Goal: Information Seeking & Learning: Learn about a topic

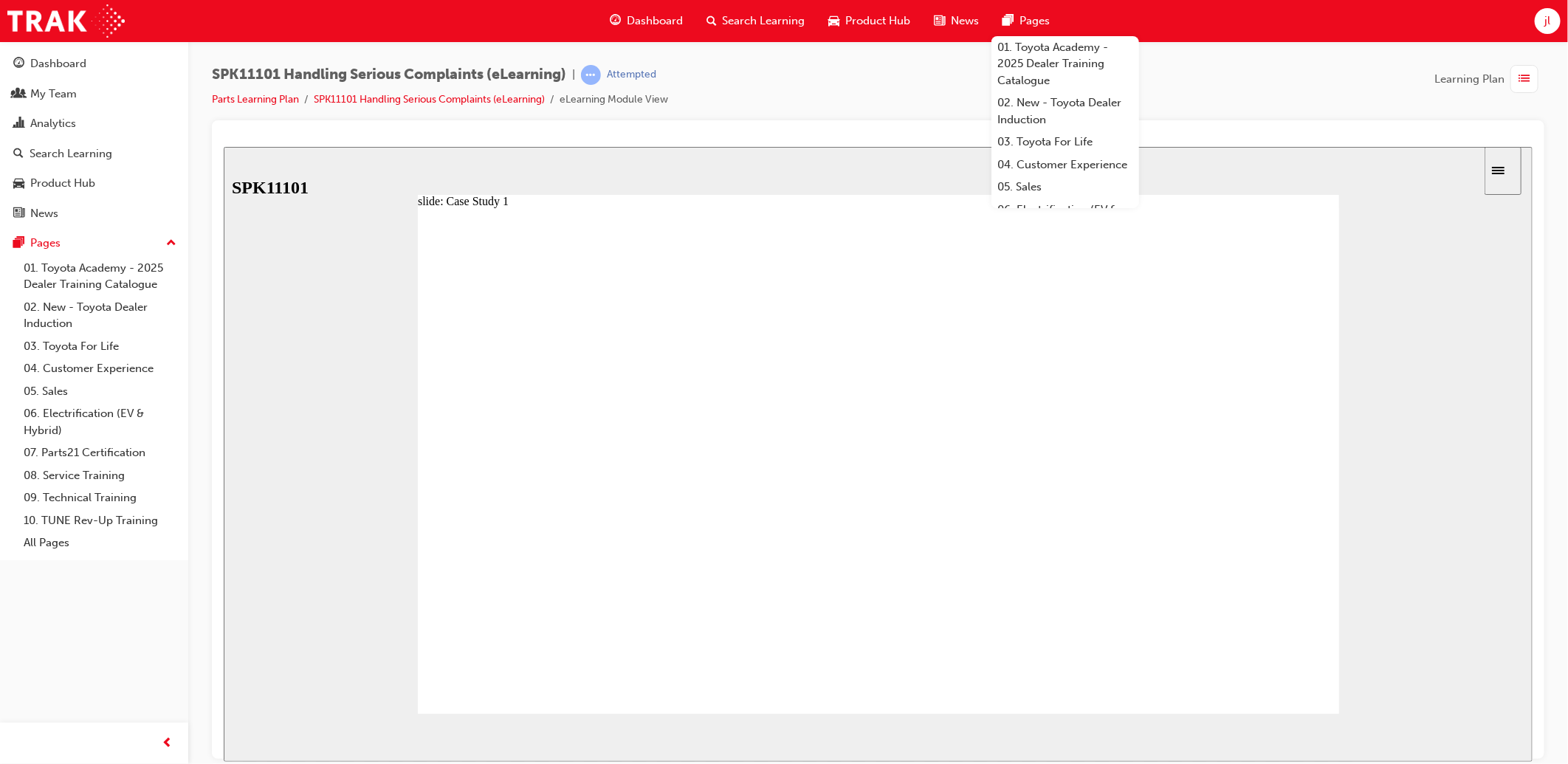
radio input "true"
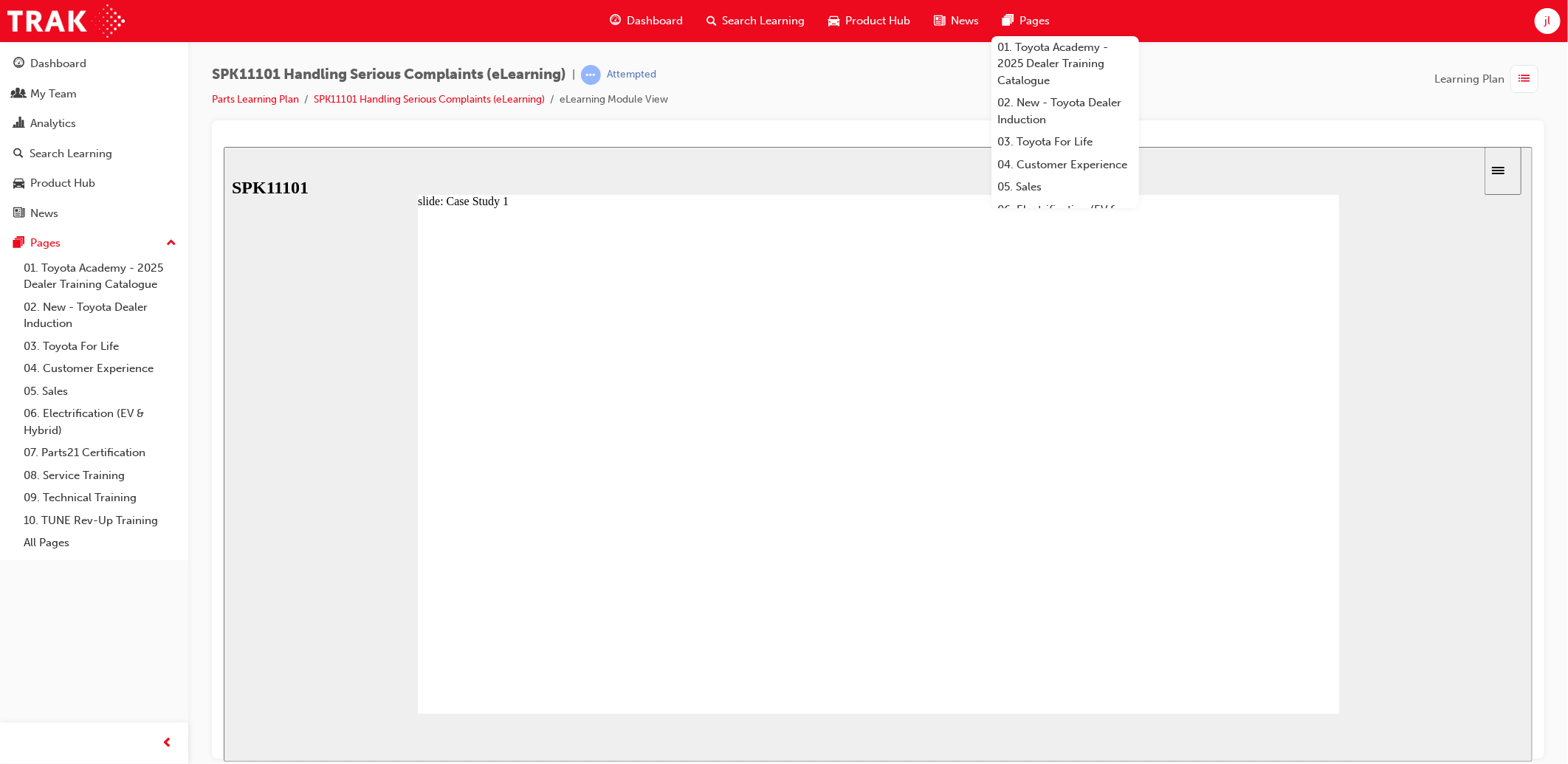
radio input "true"
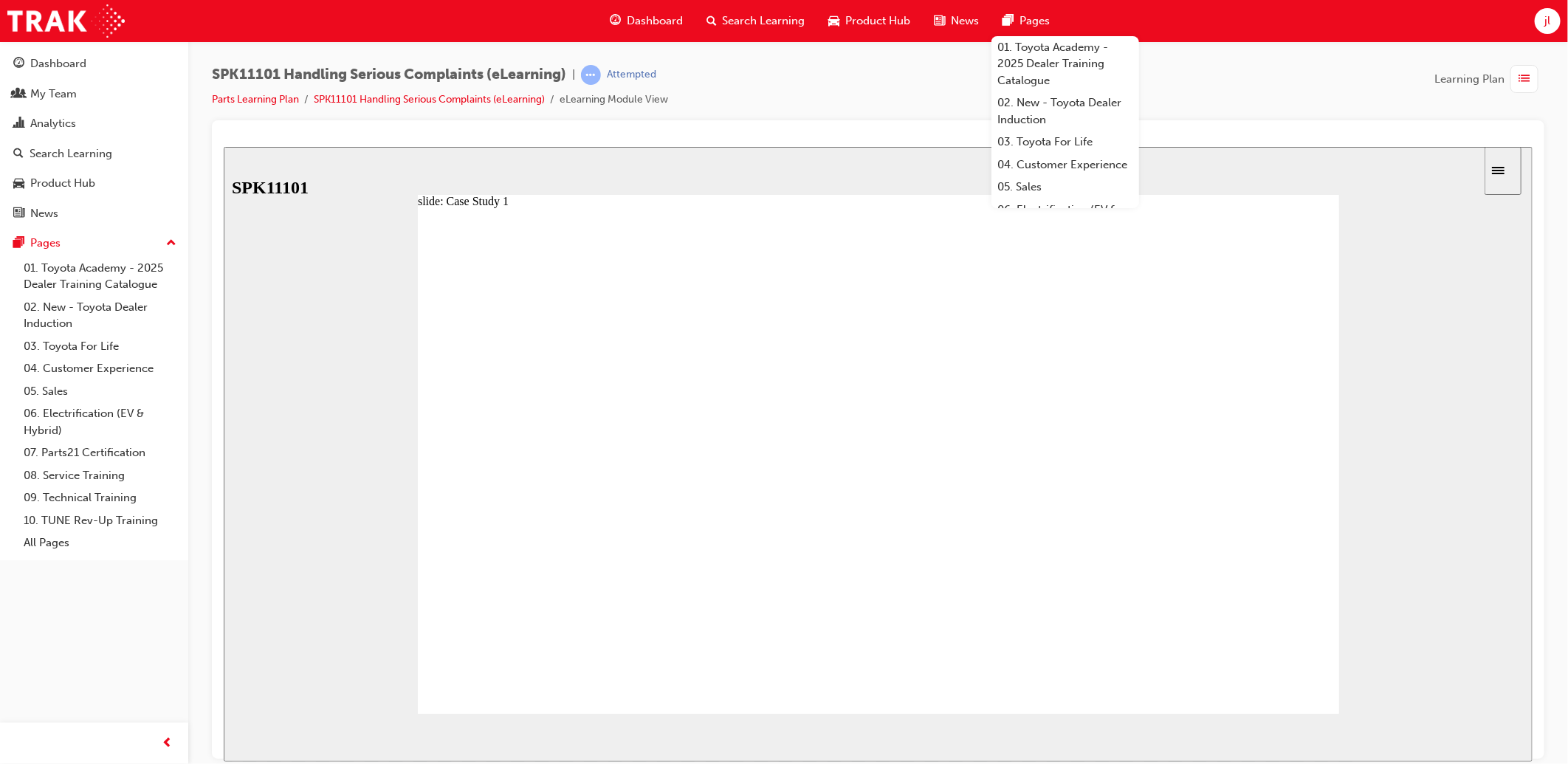
radio input "false"
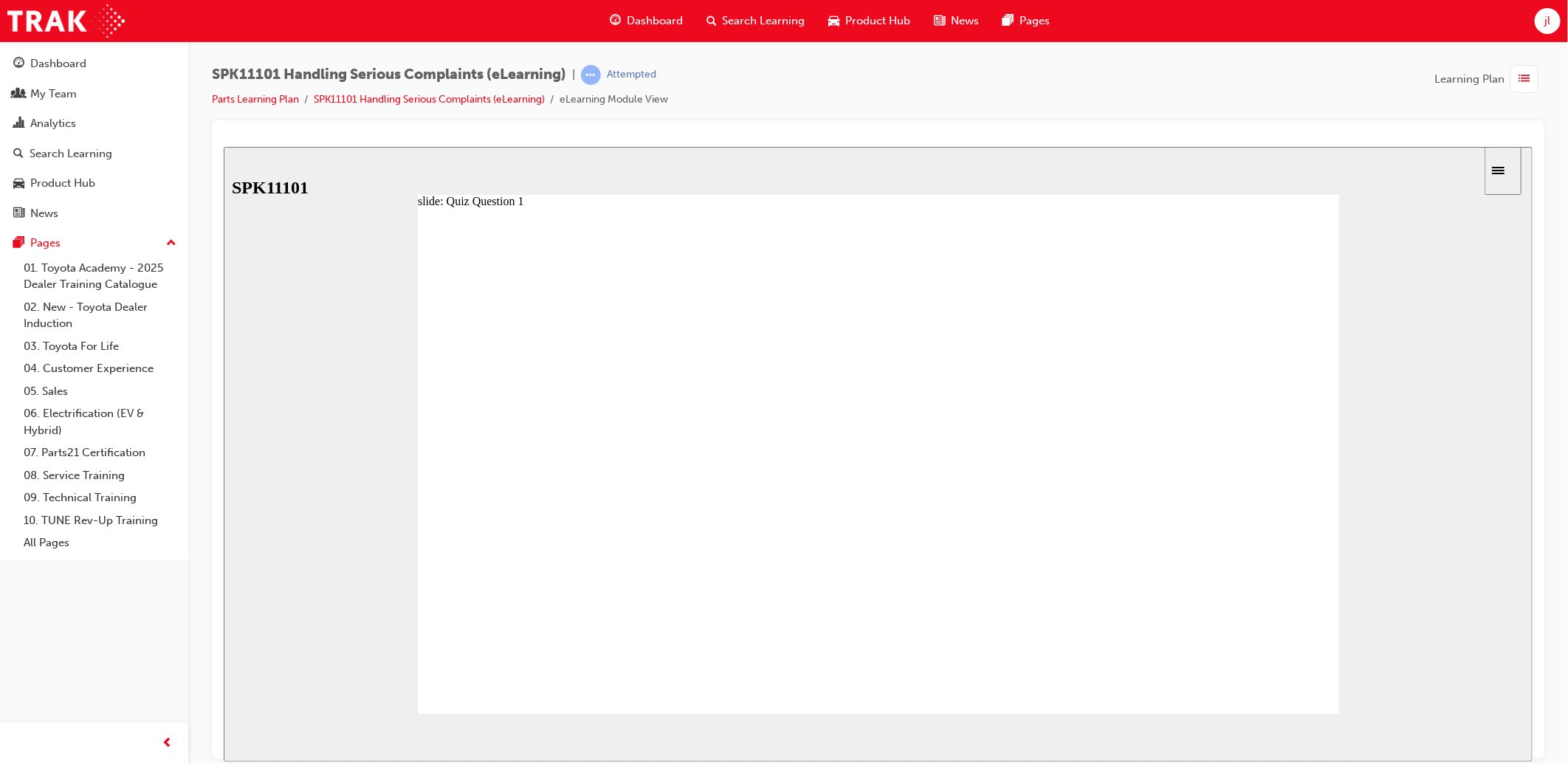
radio input "false"
radio input "true"
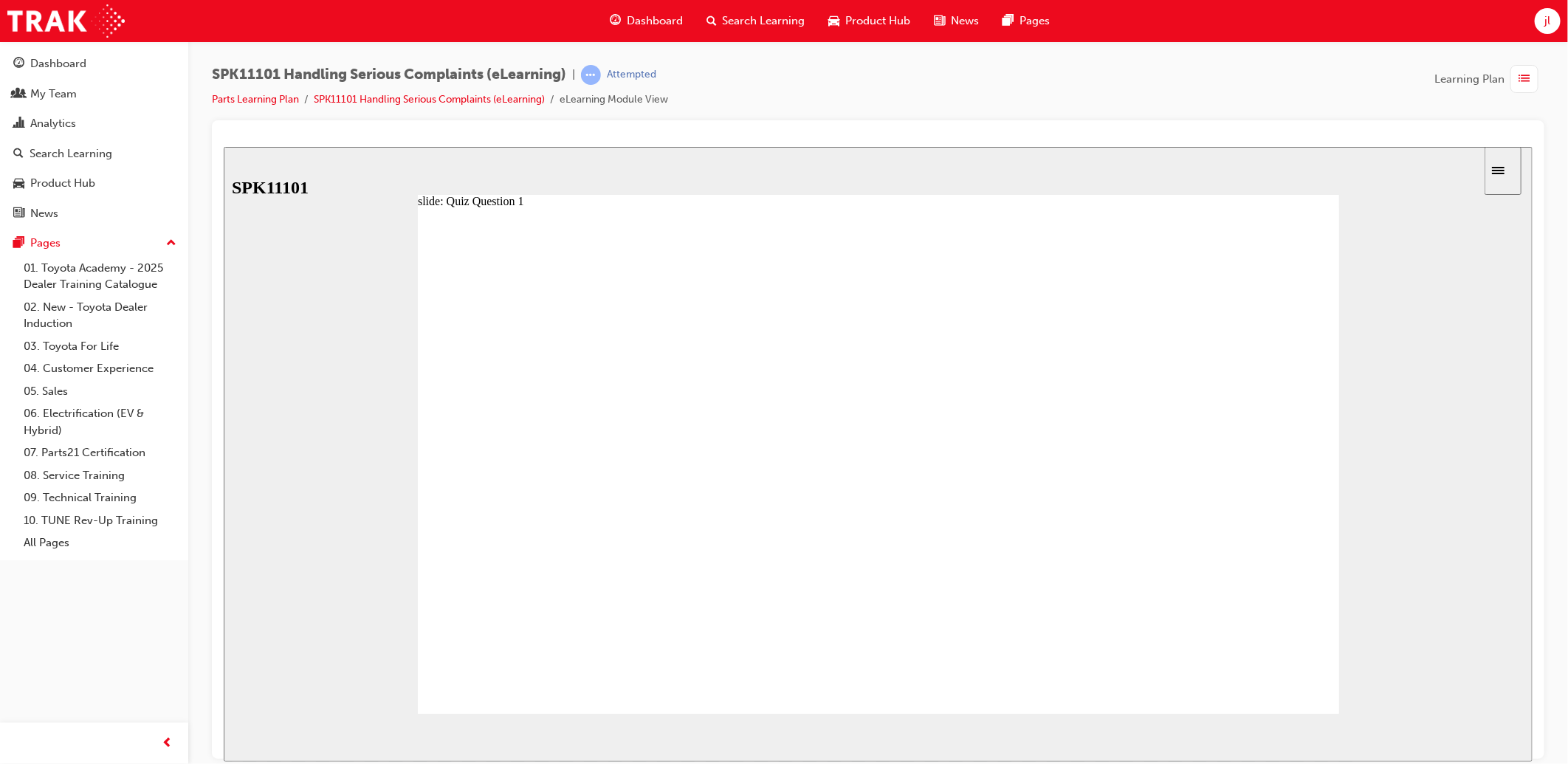
radio input "false"
radio input "true"
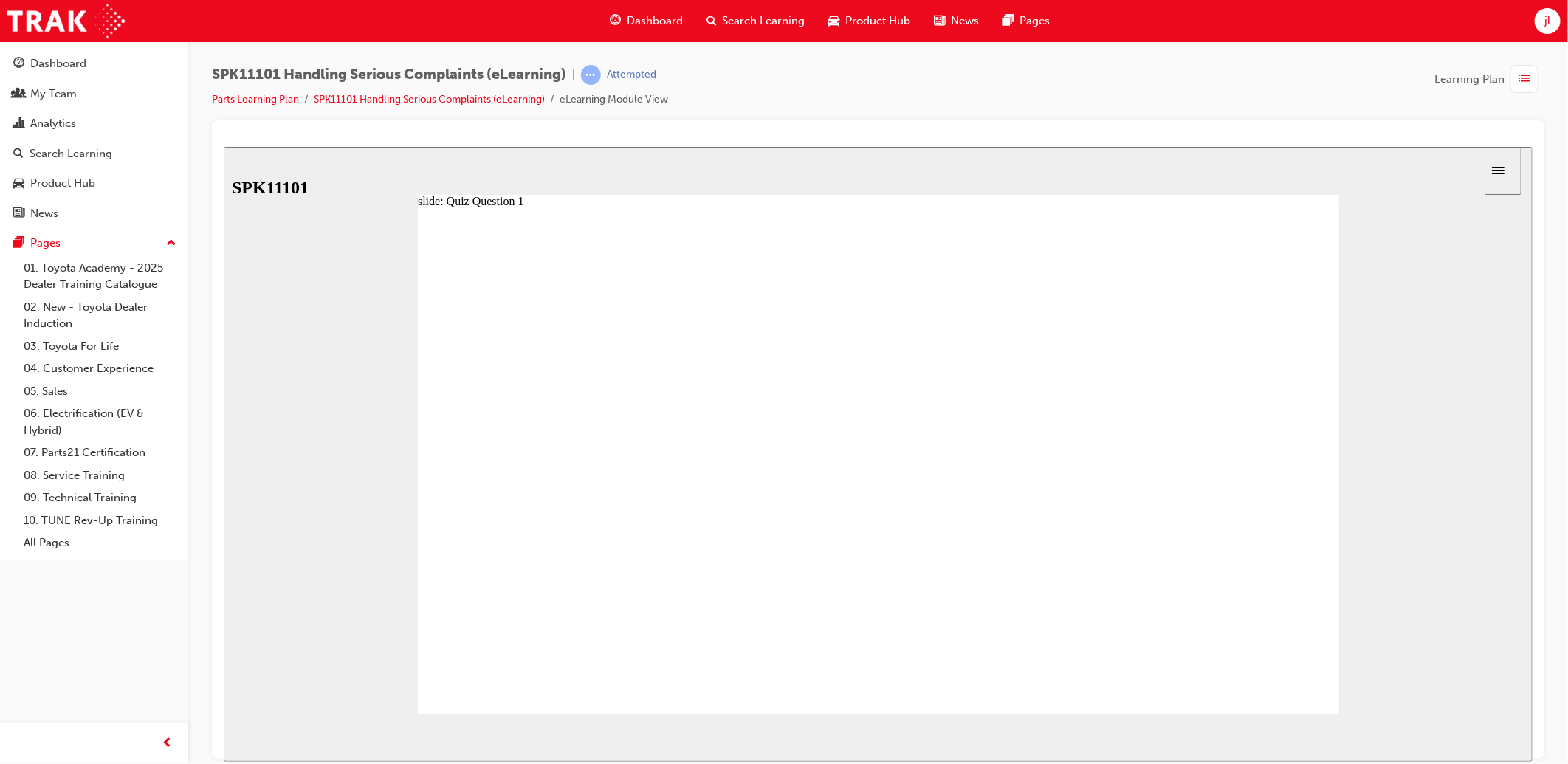
radio input "true"
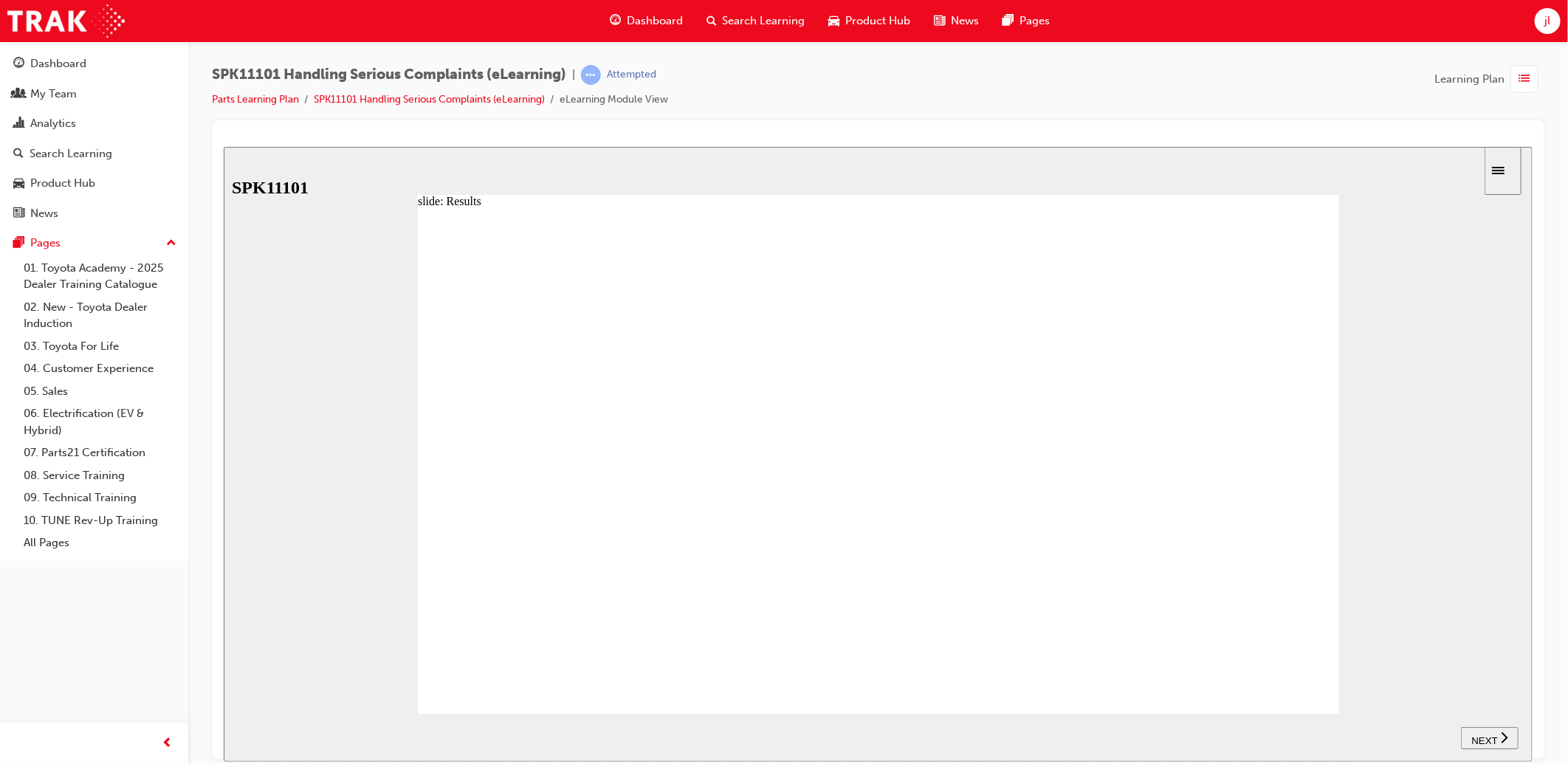
click at [1491, 735] on span "NEXT" at bounding box center [1483, 740] width 26 height 11
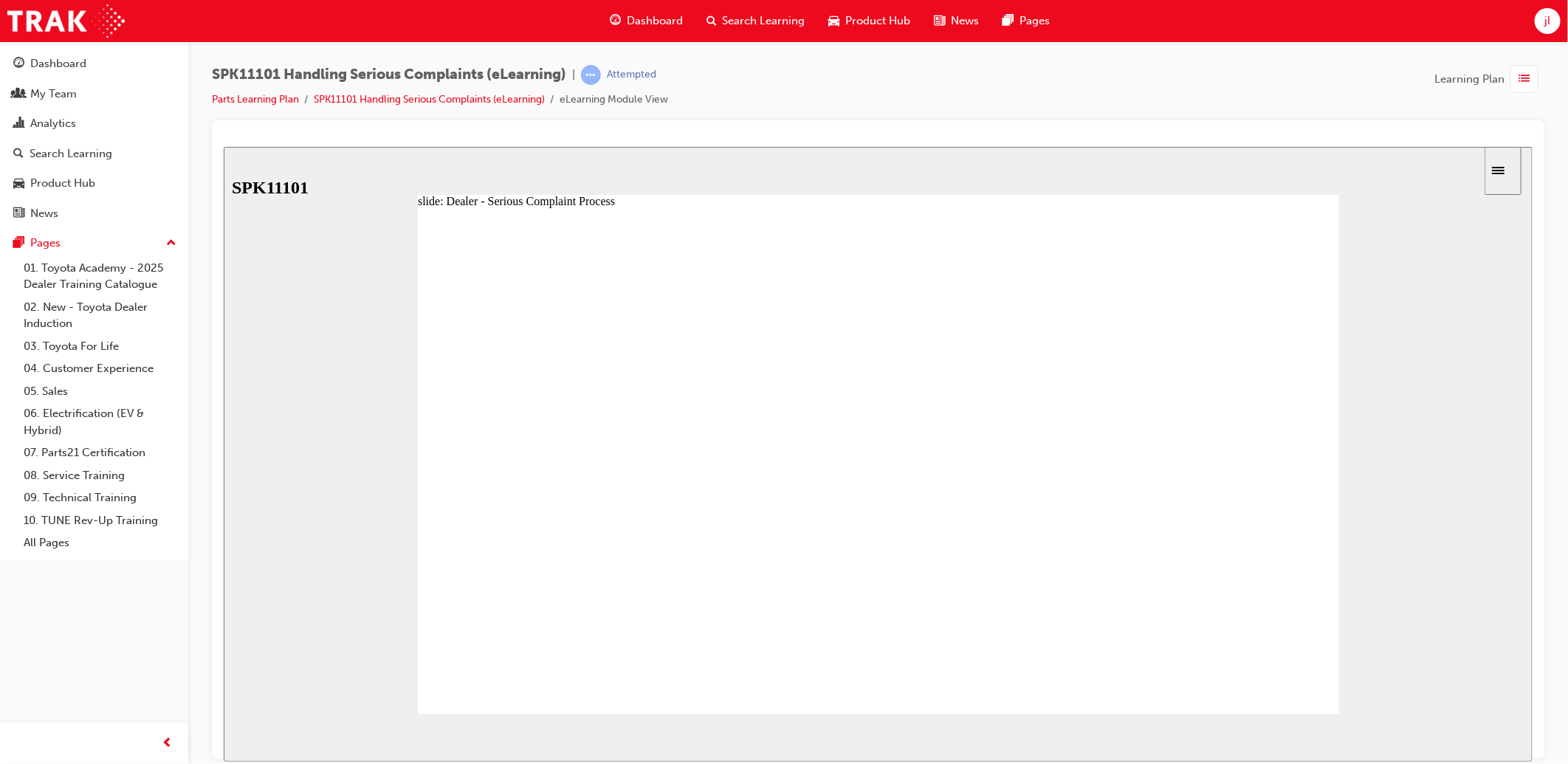
click at [223, 146] on image at bounding box center [223, 146] width 0 height 0
drag, startPoint x: 534, startPoint y: 393, endPoint x: 637, endPoint y: 401, distance: 103.3
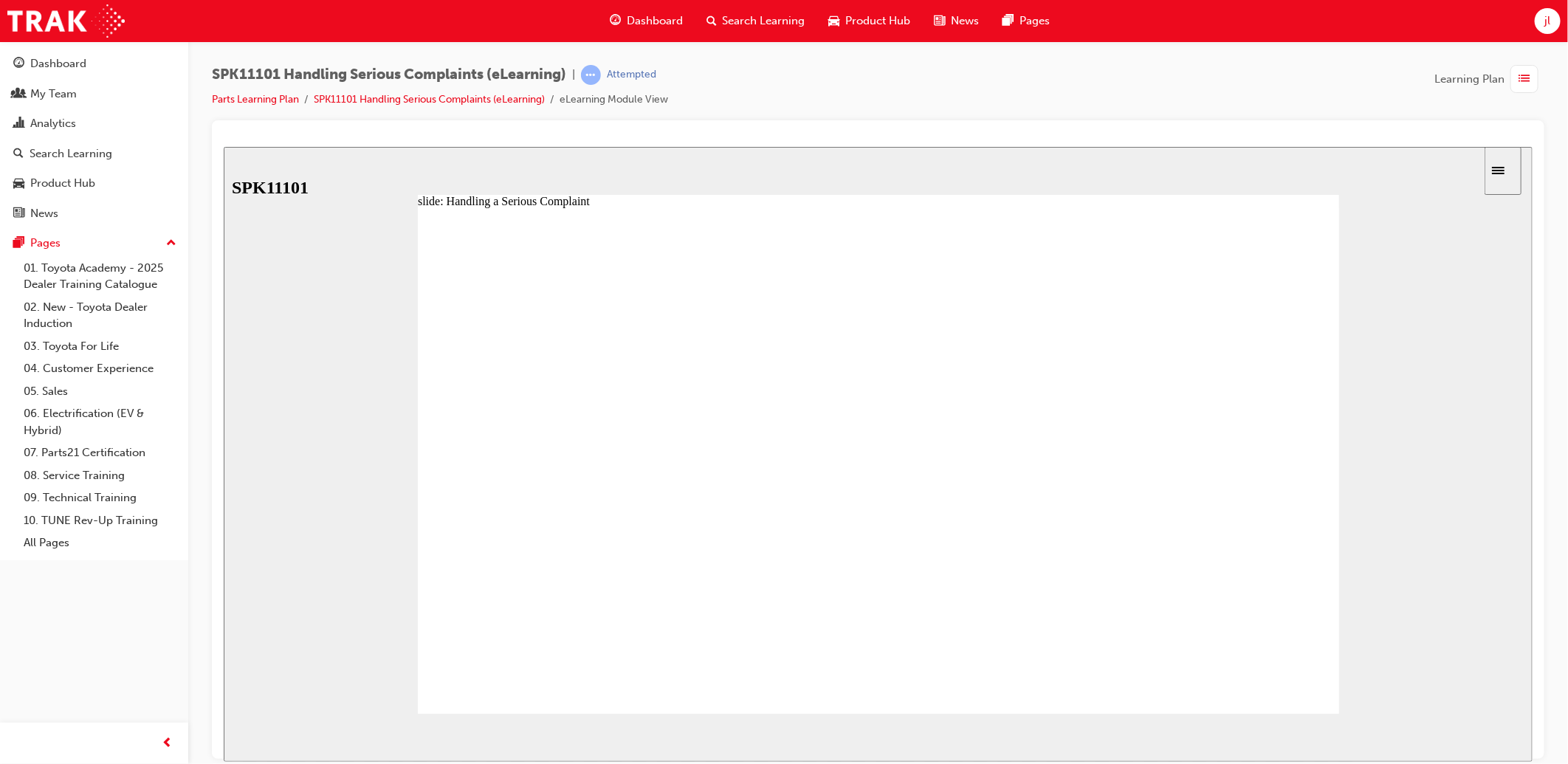
drag, startPoint x: 637, startPoint y: 401, endPoint x: 728, endPoint y: 399, distance: 91.0
drag, startPoint x: 731, startPoint y: 399, endPoint x: 814, endPoint y: 395, distance: 83.1
drag, startPoint x: 815, startPoint y: 395, endPoint x: 919, endPoint y: 392, distance: 104.0
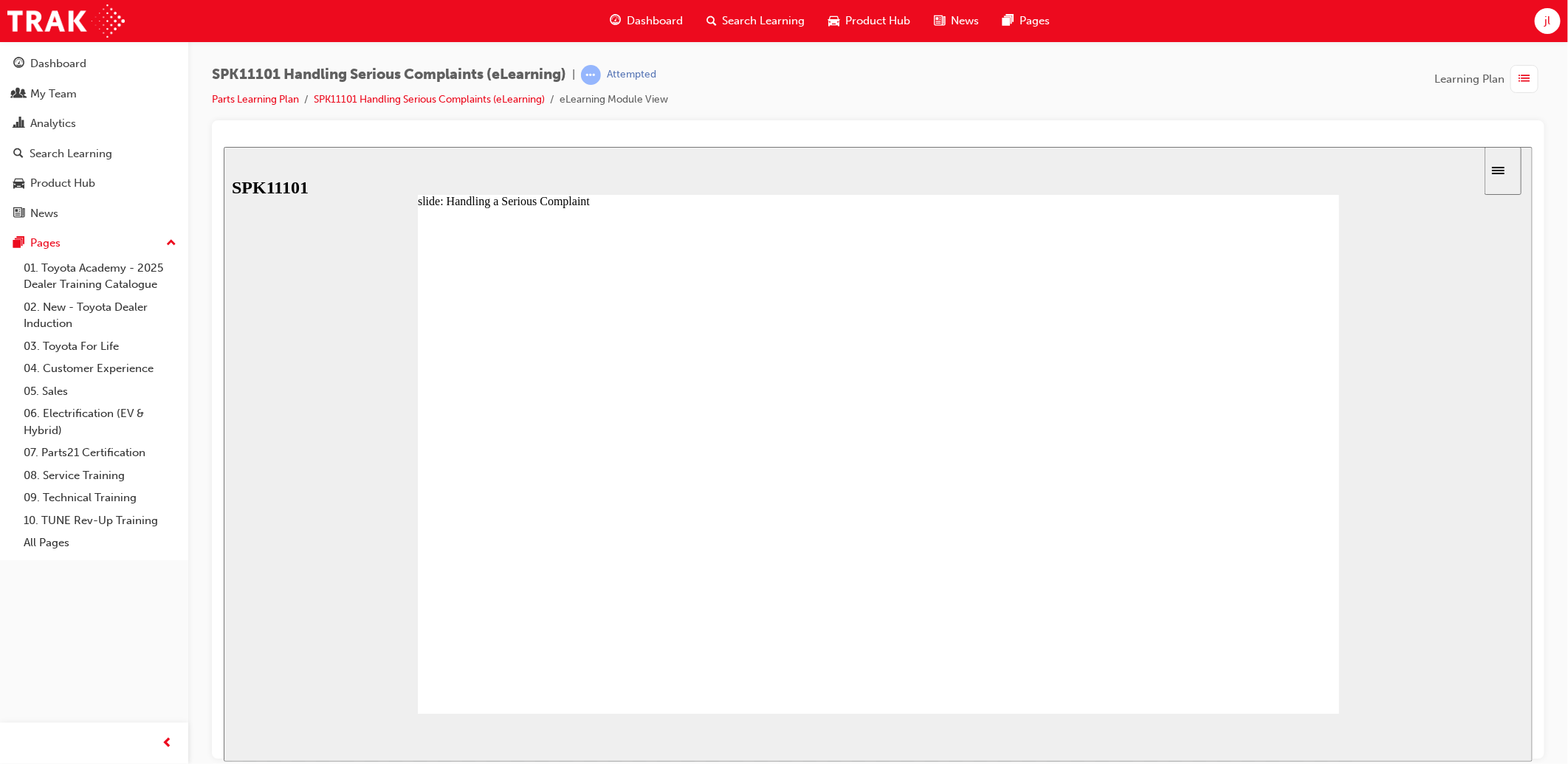
drag, startPoint x: 919, startPoint y: 392, endPoint x: 1036, endPoint y: 392, distance: 117.0
drag, startPoint x: 1014, startPoint y: 393, endPoint x: 1089, endPoint y: 392, distance: 75.0
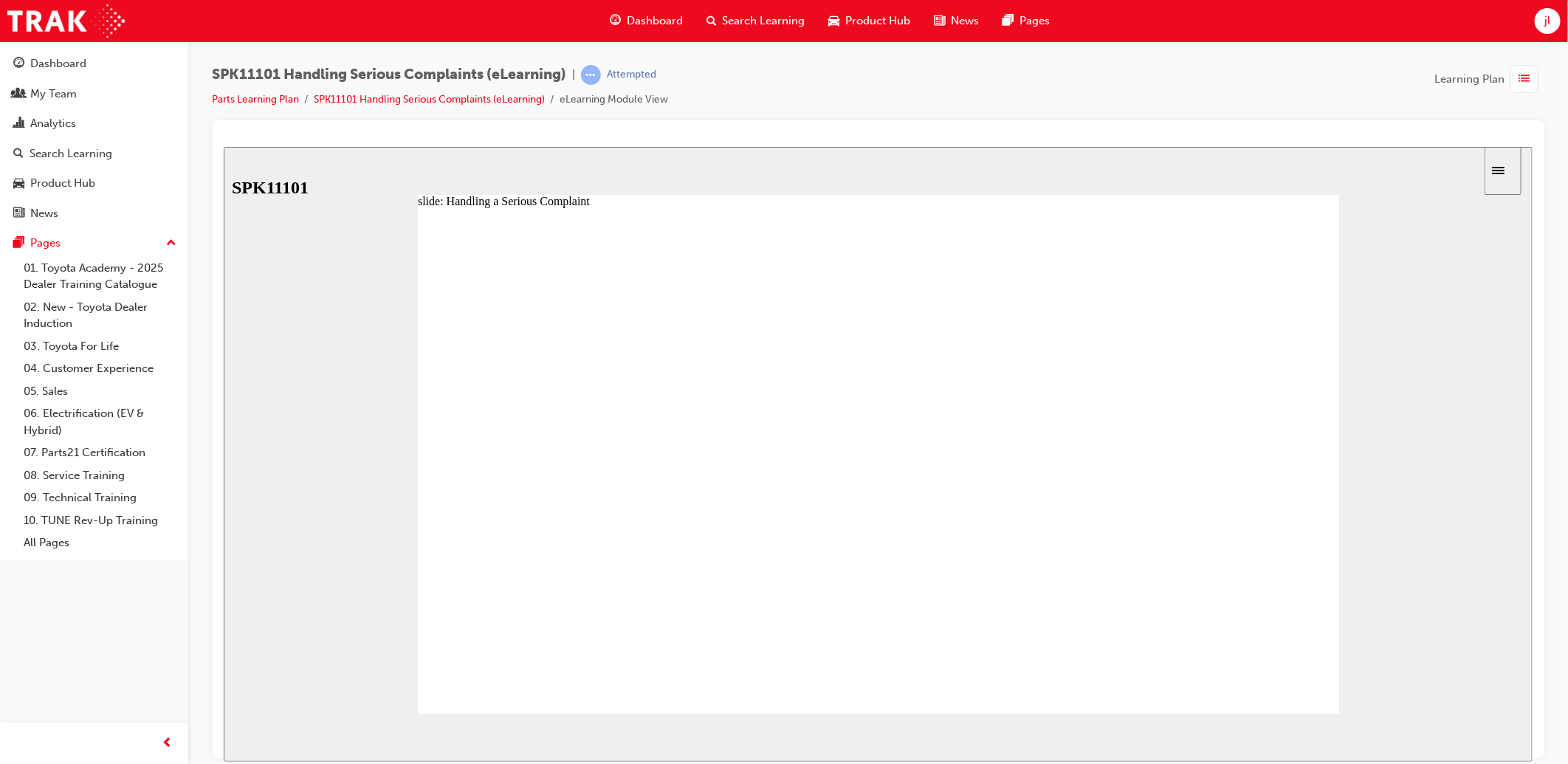
type input "7"
drag, startPoint x: 1089, startPoint y: 392, endPoint x: 1181, endPoint y: 397, distance: 92.1
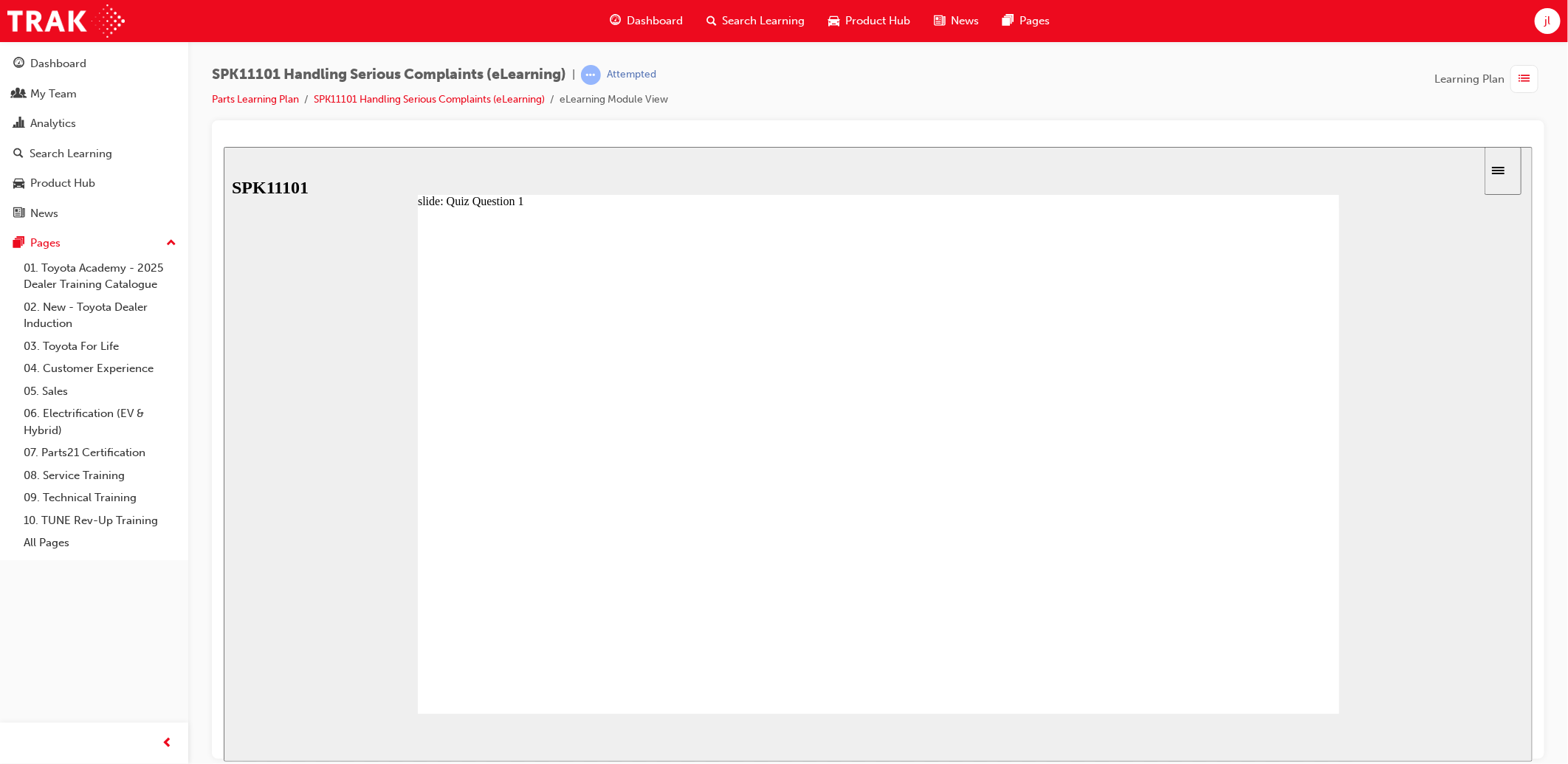
drag, startPoint x: 600, startPoint y: 677, endPoint x: 572, endPoint y: 625, distance: 59.1
radio input "false"
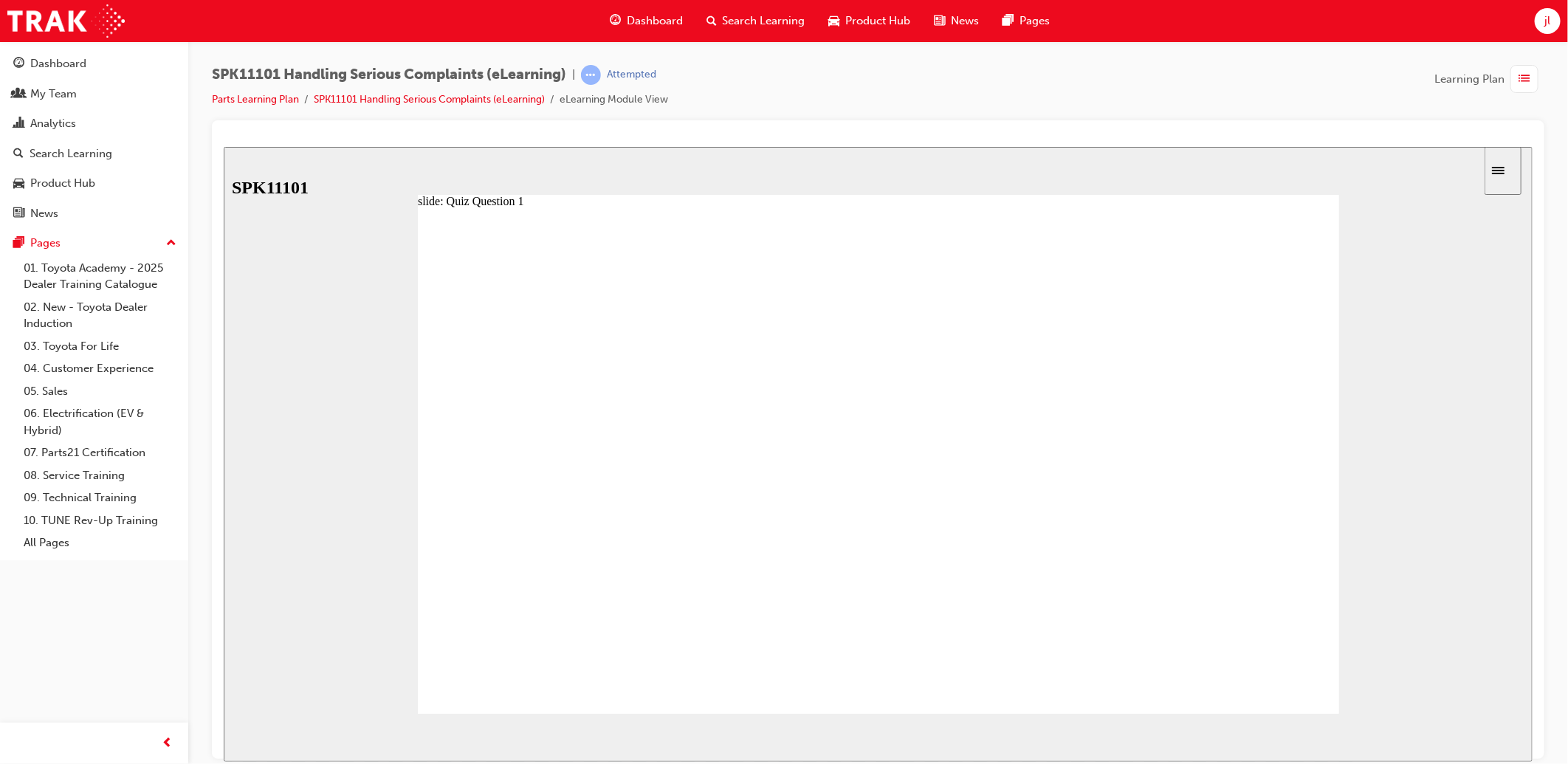
radio input "true"
drag, startPoint x: 622, startPoint y: 558, endPoint x: 638, endPoint y: 436, distance: 123.0
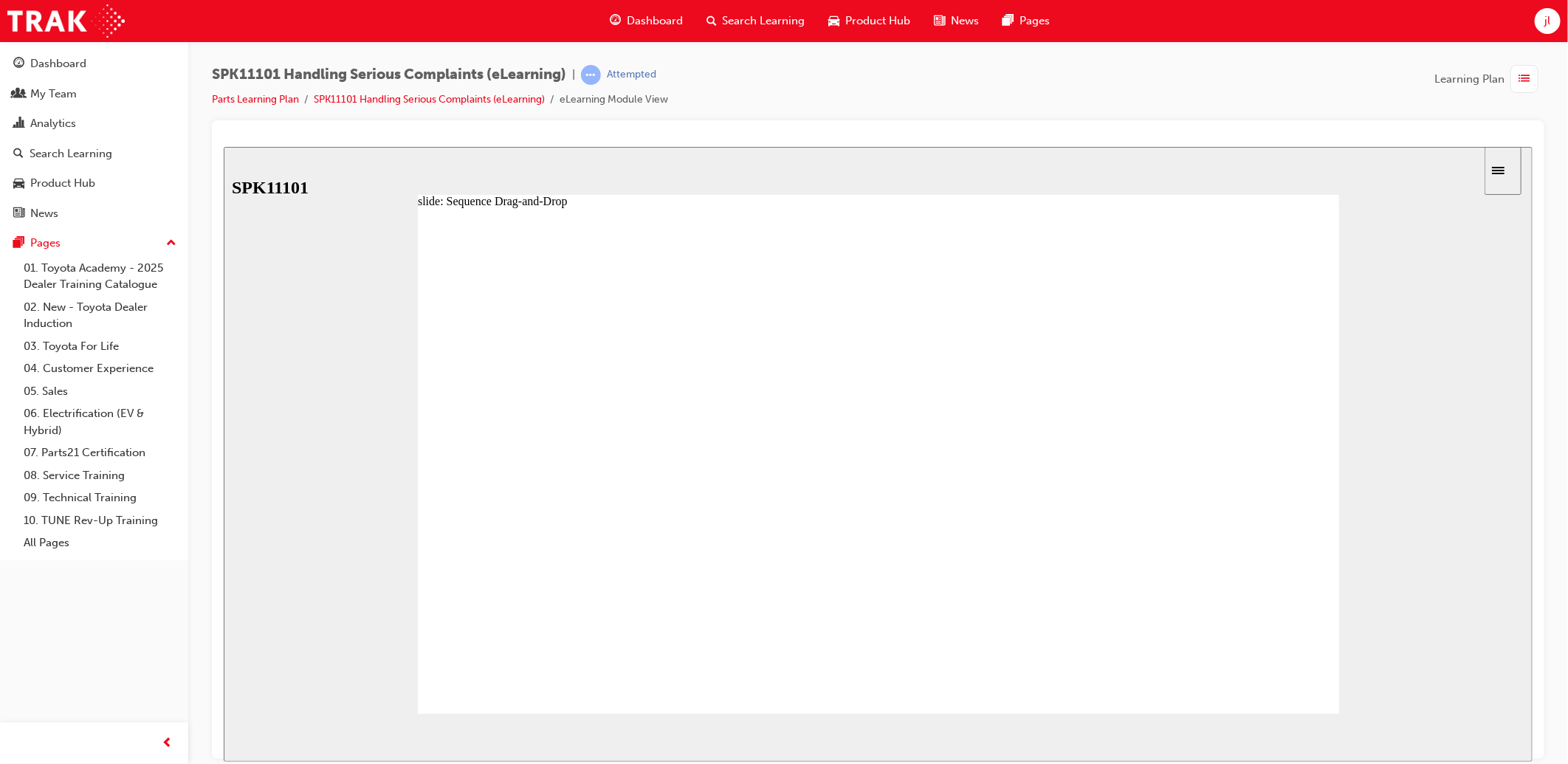
drag, startPoint x: 646, startPoint y: 588, endPoint x: 643, endPoint y: 466, distance: 122.0
drag, startPoint x: 629, startPoint y: 508, endPoint x: 630, endPoint y: 425, distance: 83.0
drag, startPoint x: 650, startPoint y: 587, endPoint x: 646, endPoint y: 536, distance: 51.2
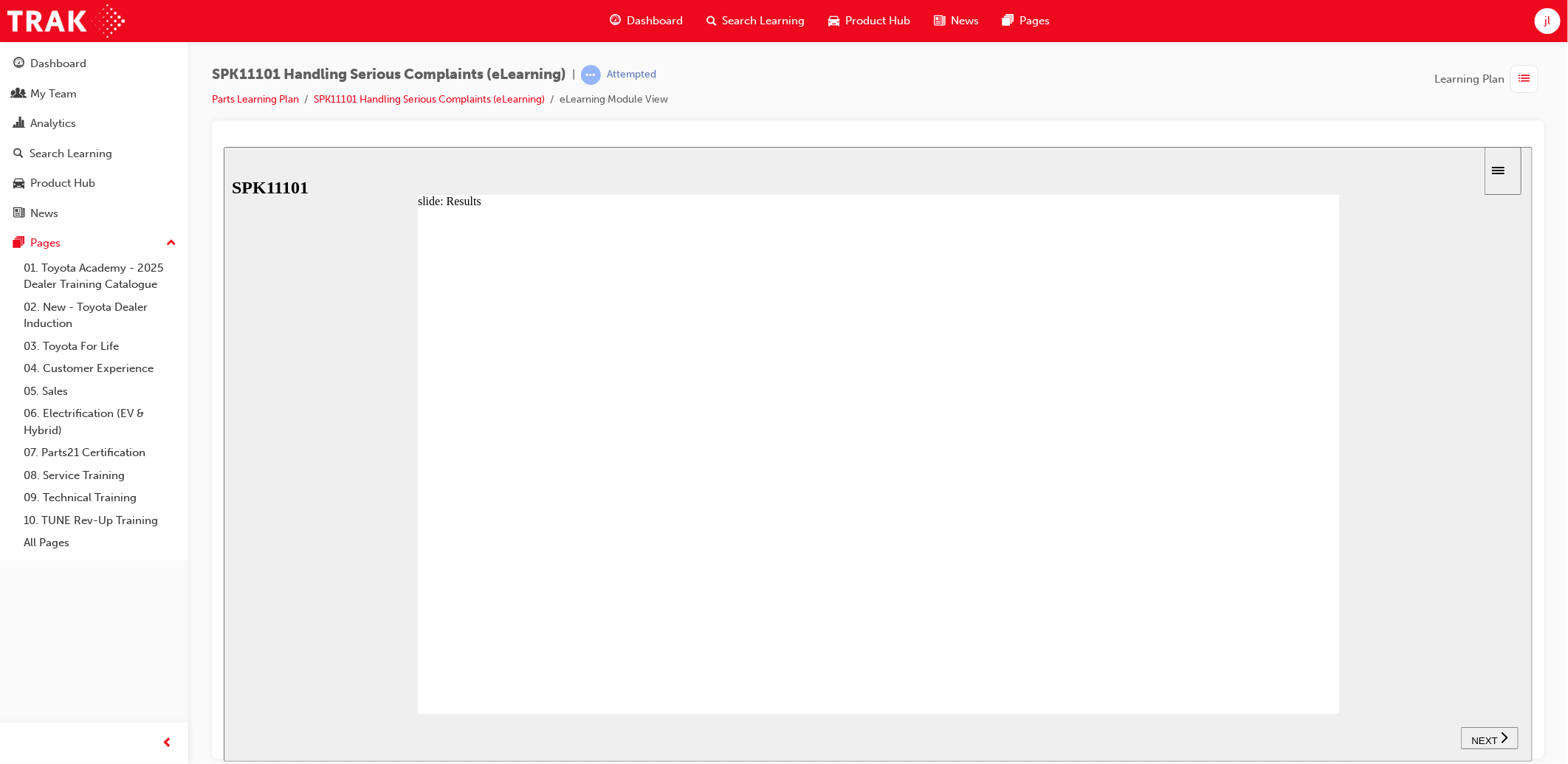
click at [1487, 735] on span "NEXT" at bounding box center [1483, 740] width 26 height 11
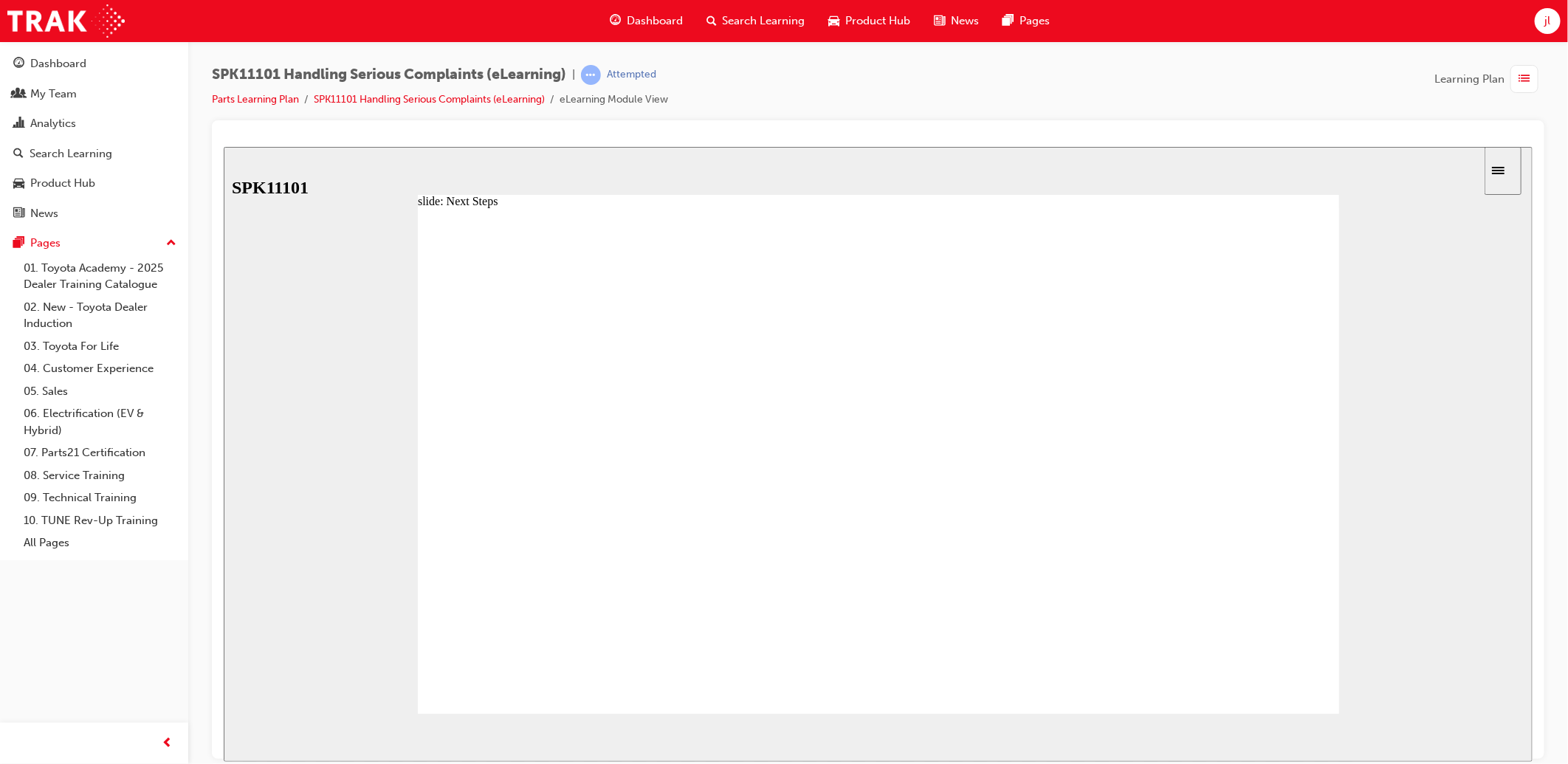
drag, startPoint x: 659, startPoint y: 397, endPoint x: 758, endPoint y: 403, distance: 99.2
drag, startPoint x: 758, startPoint y: 403, endPoint x: 827, endPoint y: 411, distance: 69.5
drag, startPoint x: 847, startPoint y: 403, endPoint x: 918, endPoint y: 405, distance: 71.0
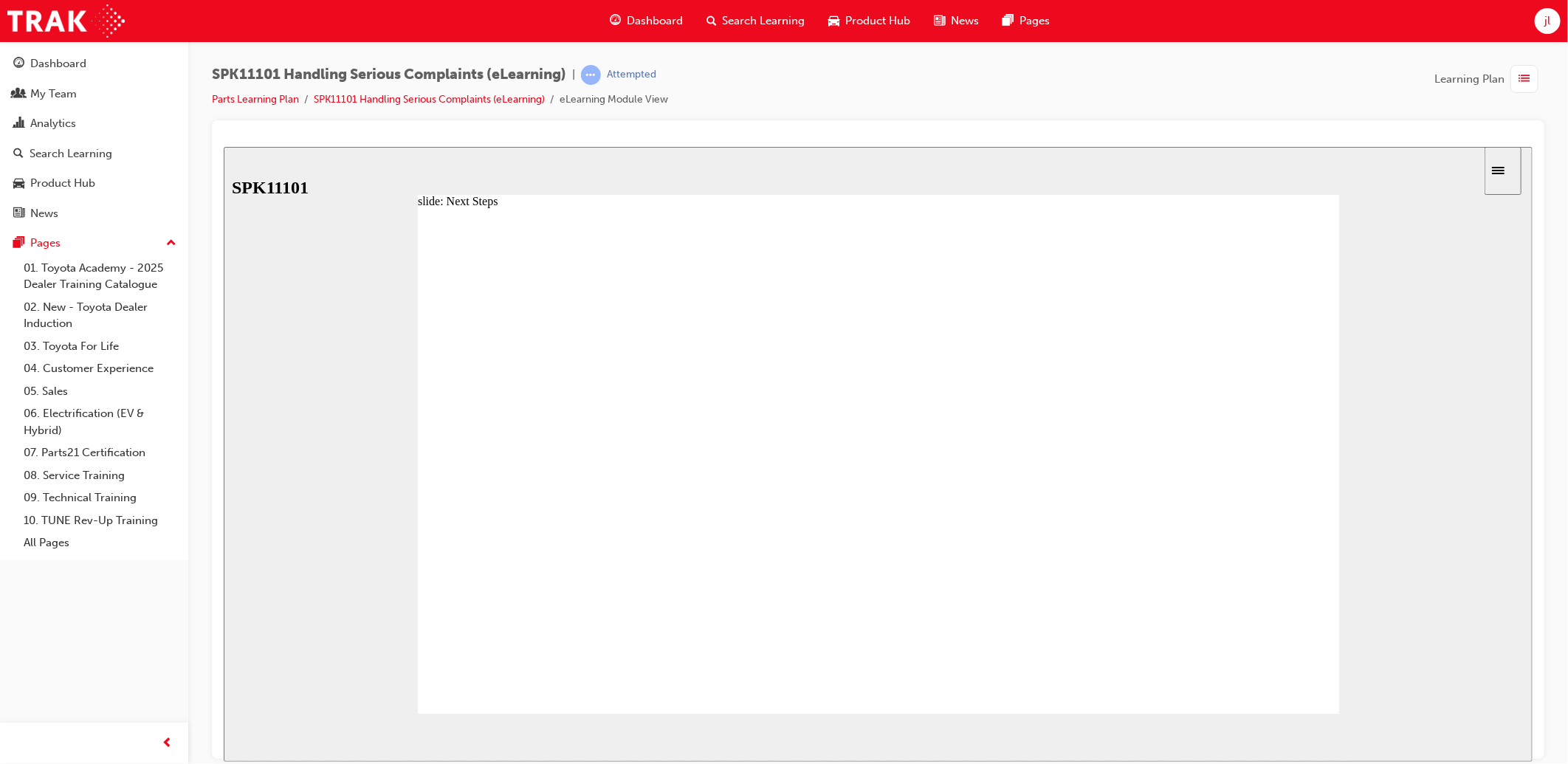
type input "4"
drag, startPoint x: 933, startPoint y: 405, endPoint x: 1048, endPoint y: 407, distance: 115.0
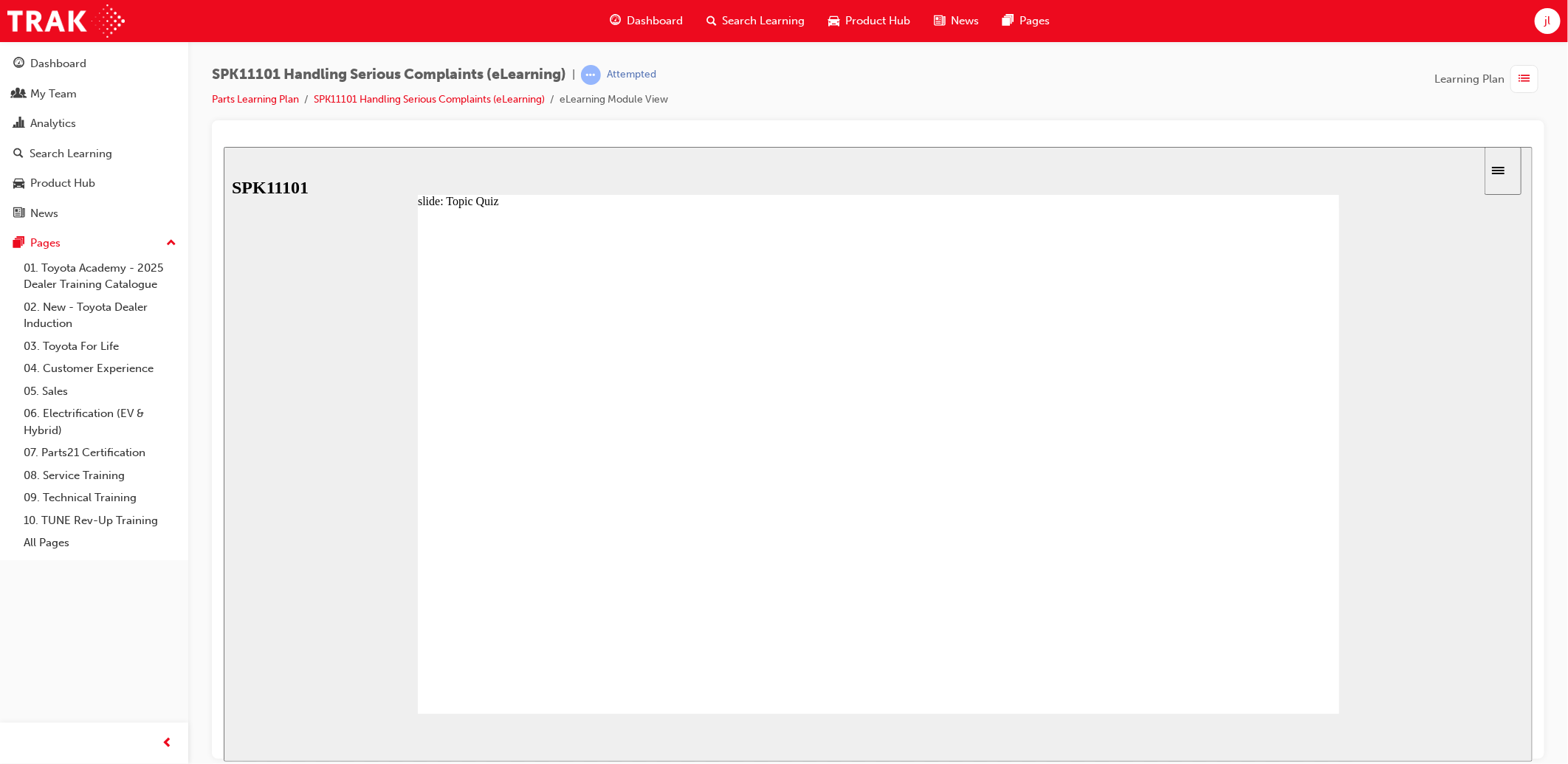
radio input "true"
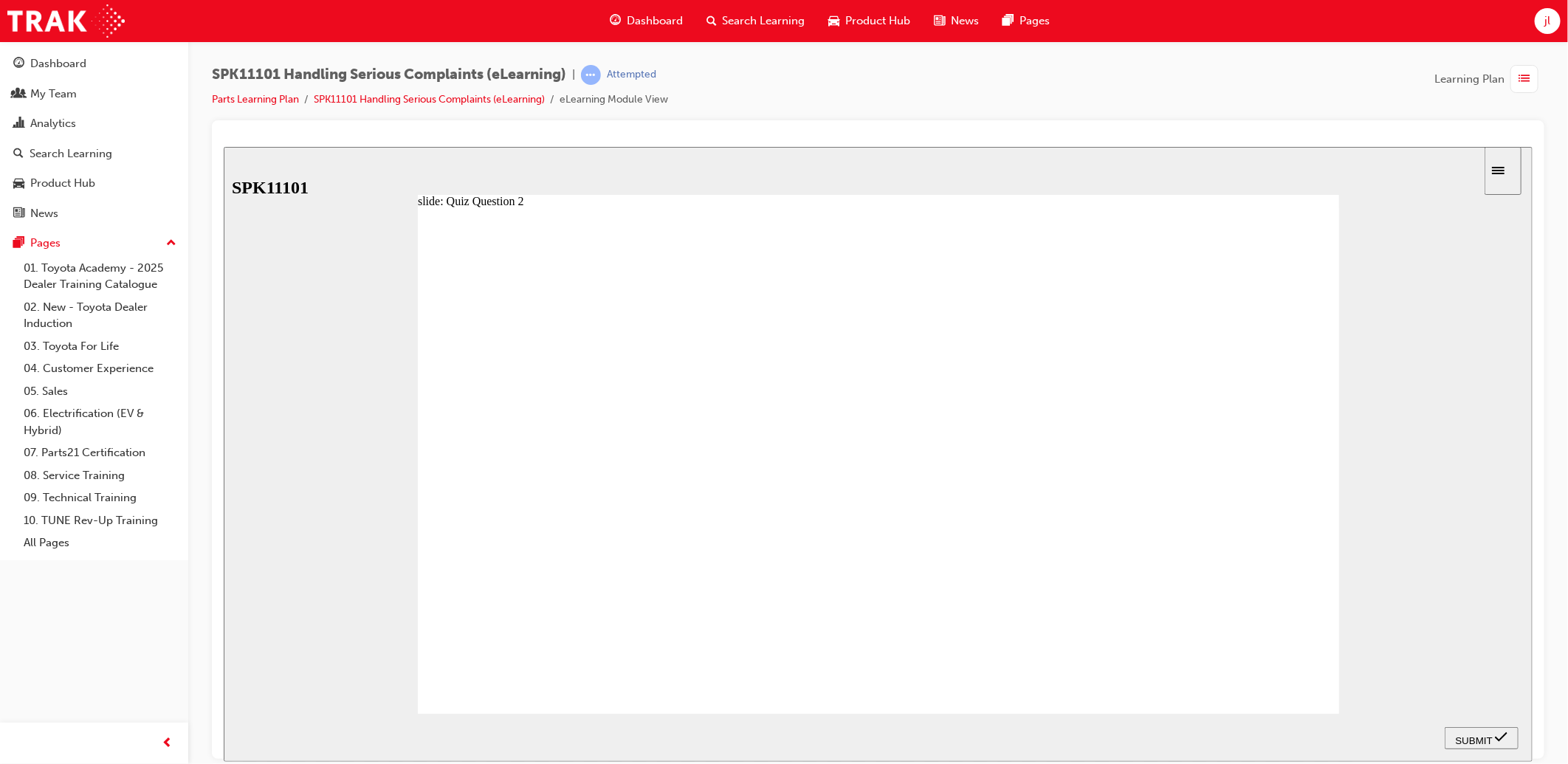
radio input "true"
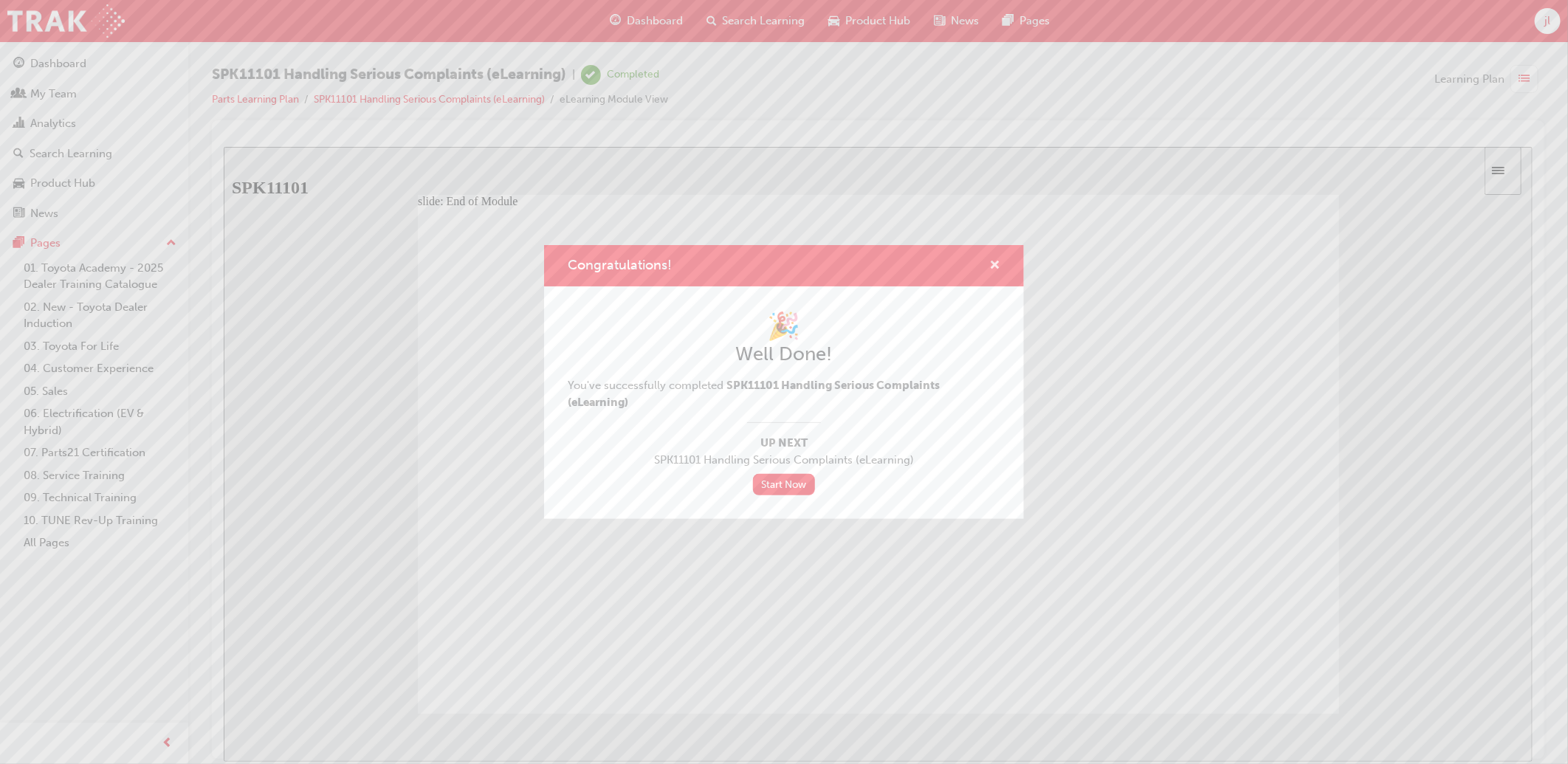
click at [997, 264] on span "cross-icon" at bounding box center [995, 267] width 11 height 14
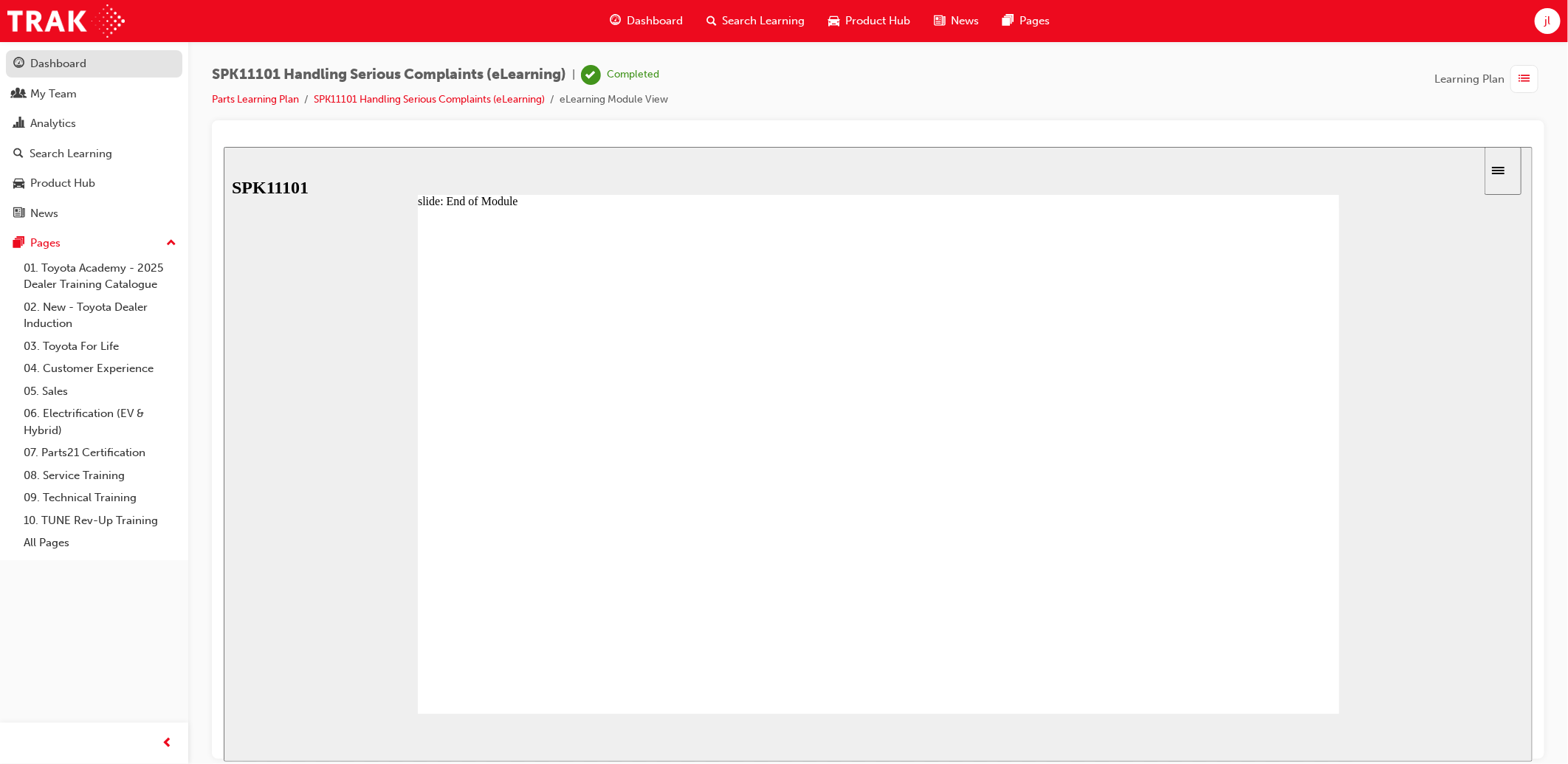
click at [72, 62] on div "Dashboard" at bounding box center [57, 64] width 56 height 17
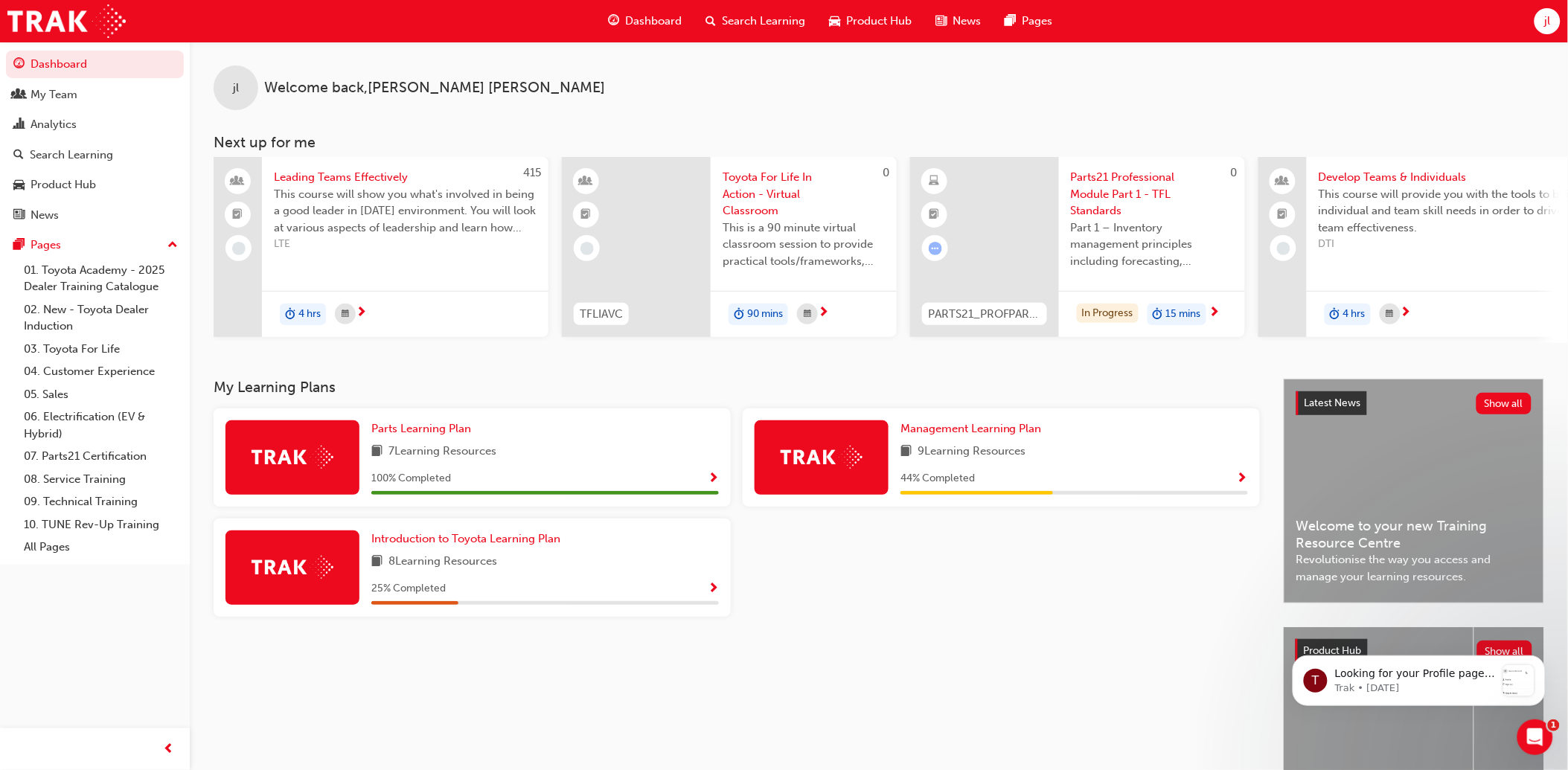
click at [714, 596] on span "Show Progress" at bounding box center [713, 589] width 11 height 14
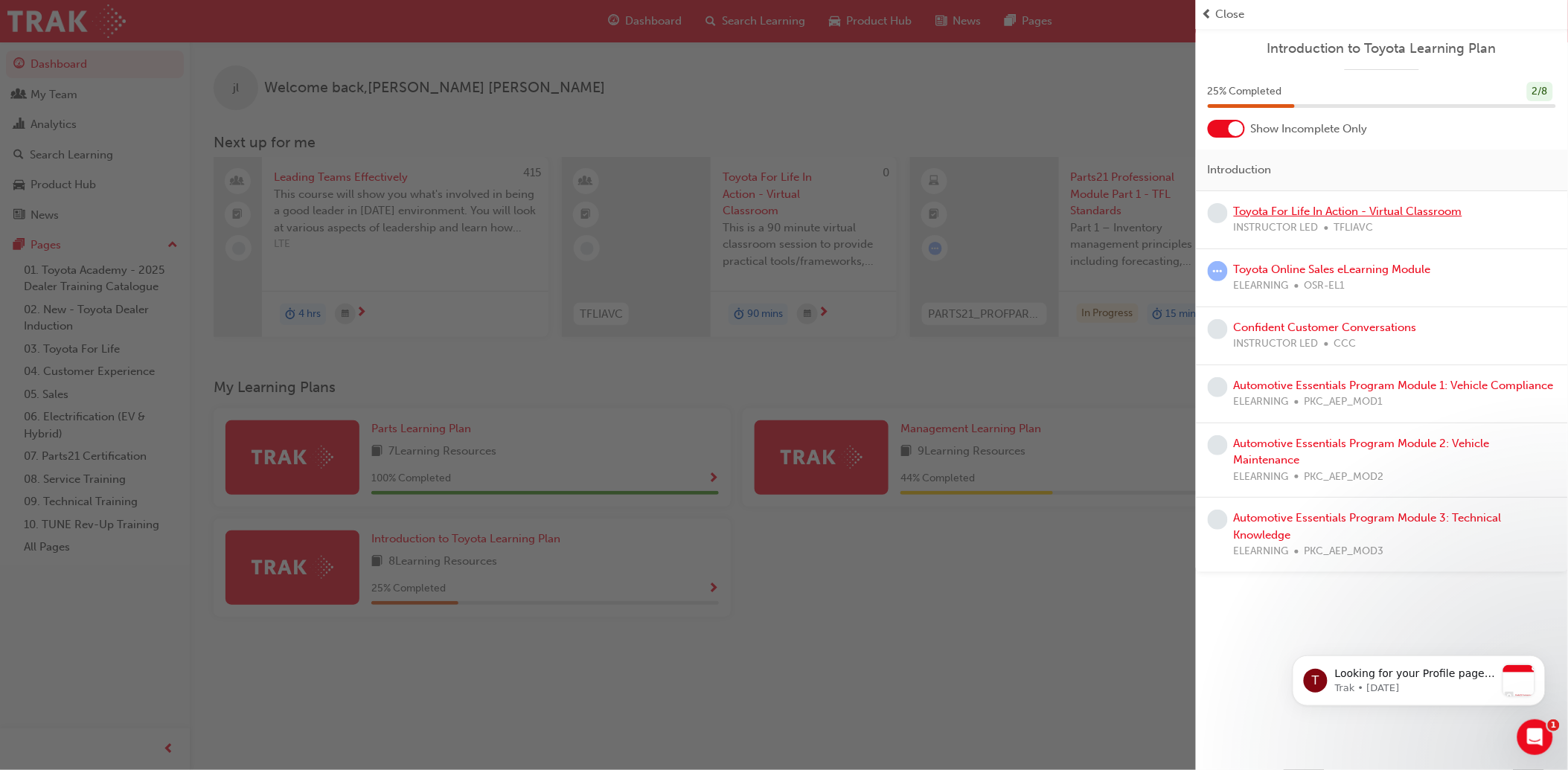
click at [1309, 205] on link "Toyota For Life In Action - Virtual Classroom" at bounding box center [1348, 211] width 228 height 14
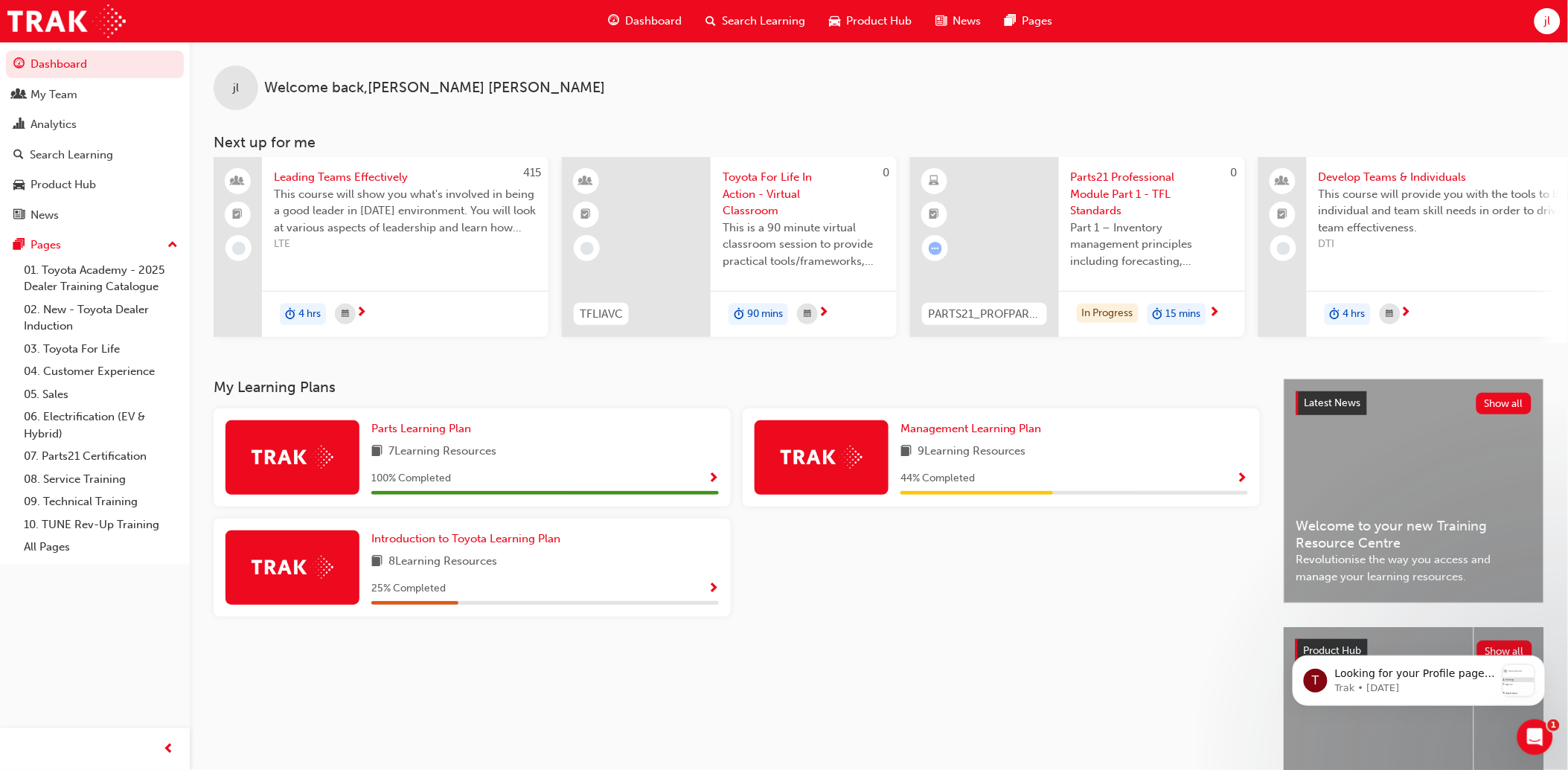
click at [711, 592] on span "Show Progress" at bounding box center [713, 589] width 11 height 14
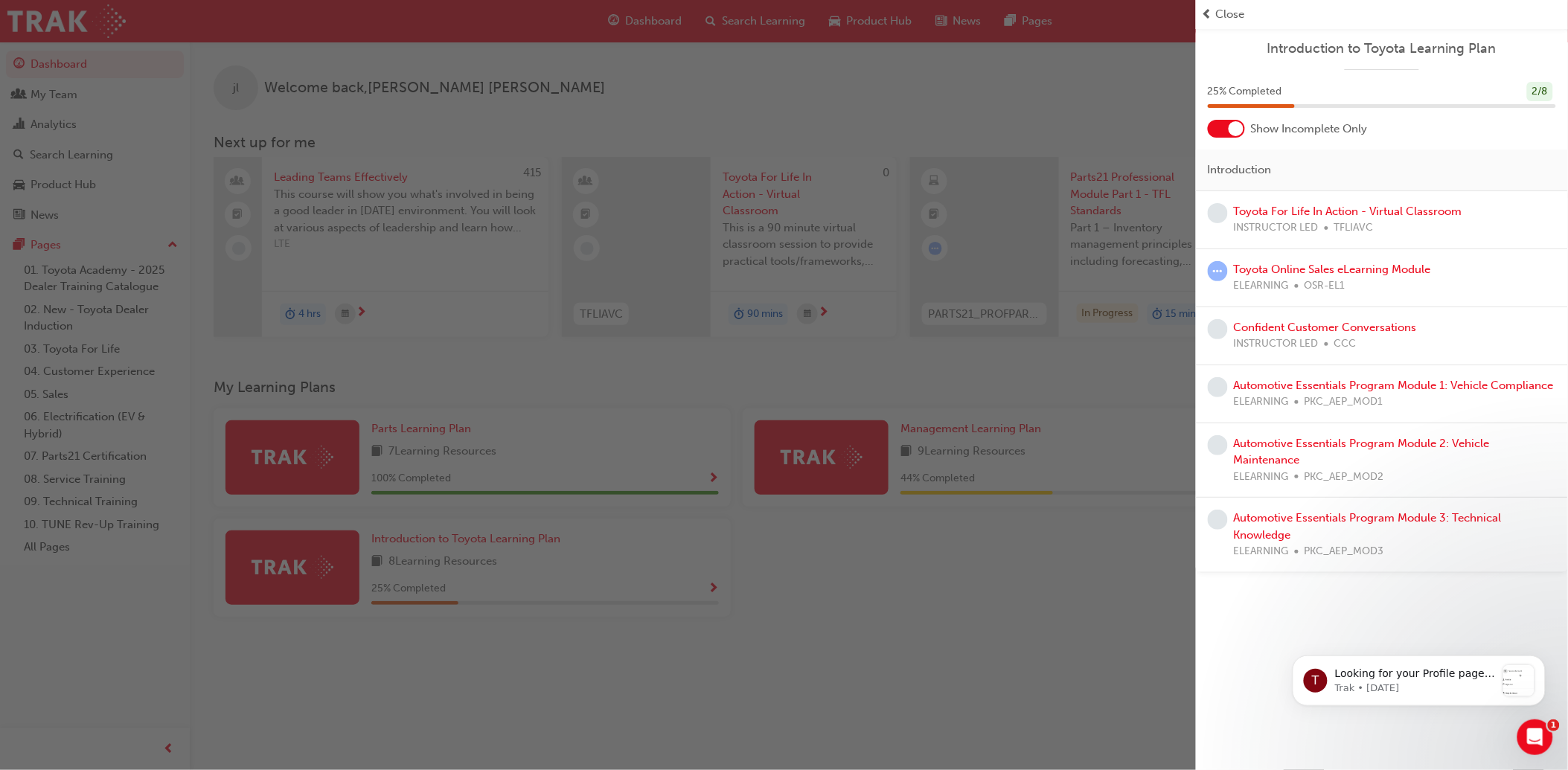
click at [1059, 617] on div "button" at bounding box center [597, 385] width 1195 height 770
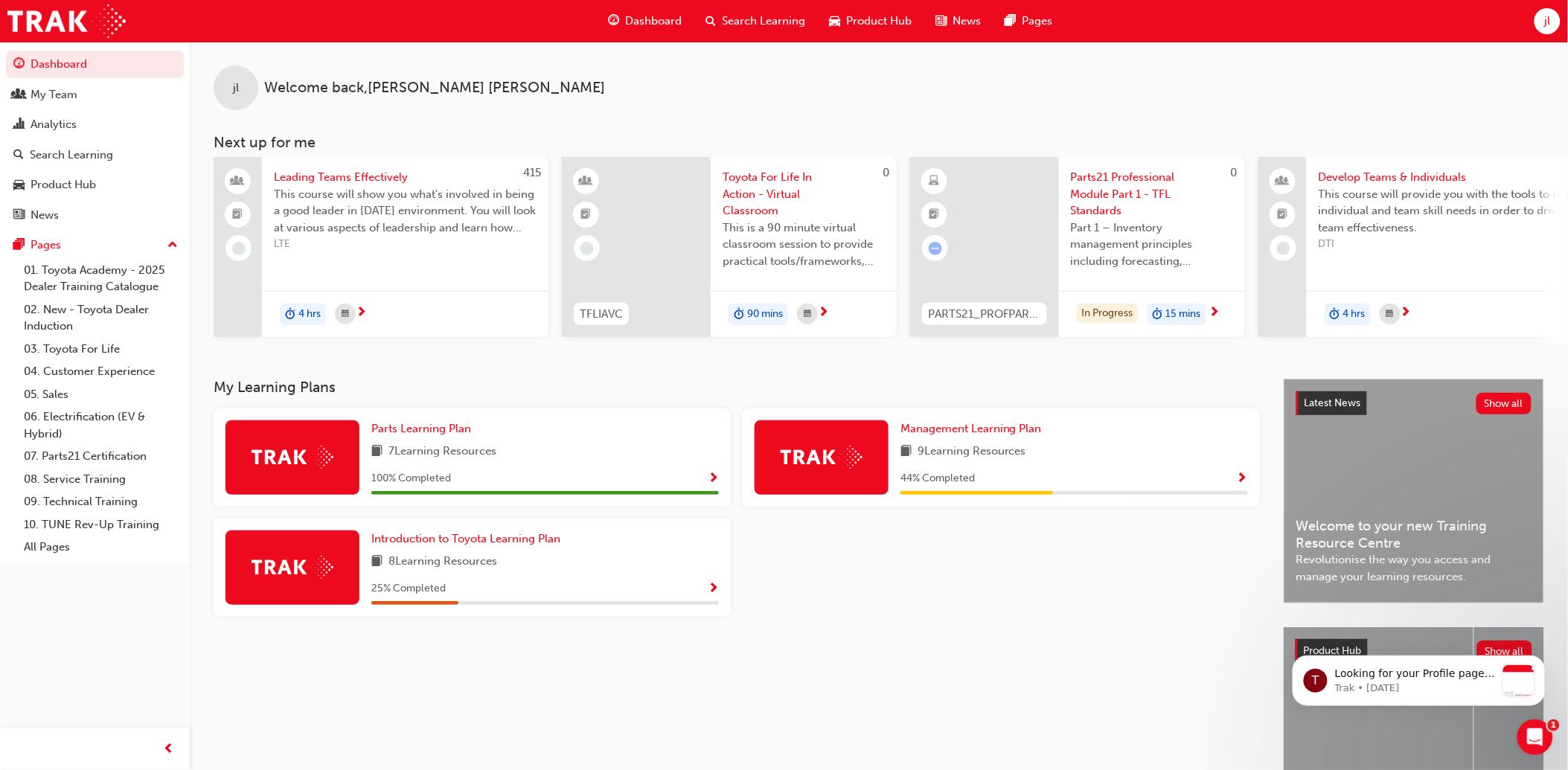
click at [1240, 480] on span "Show Progress" at bounding box center [1242, 478] width 11 height 14
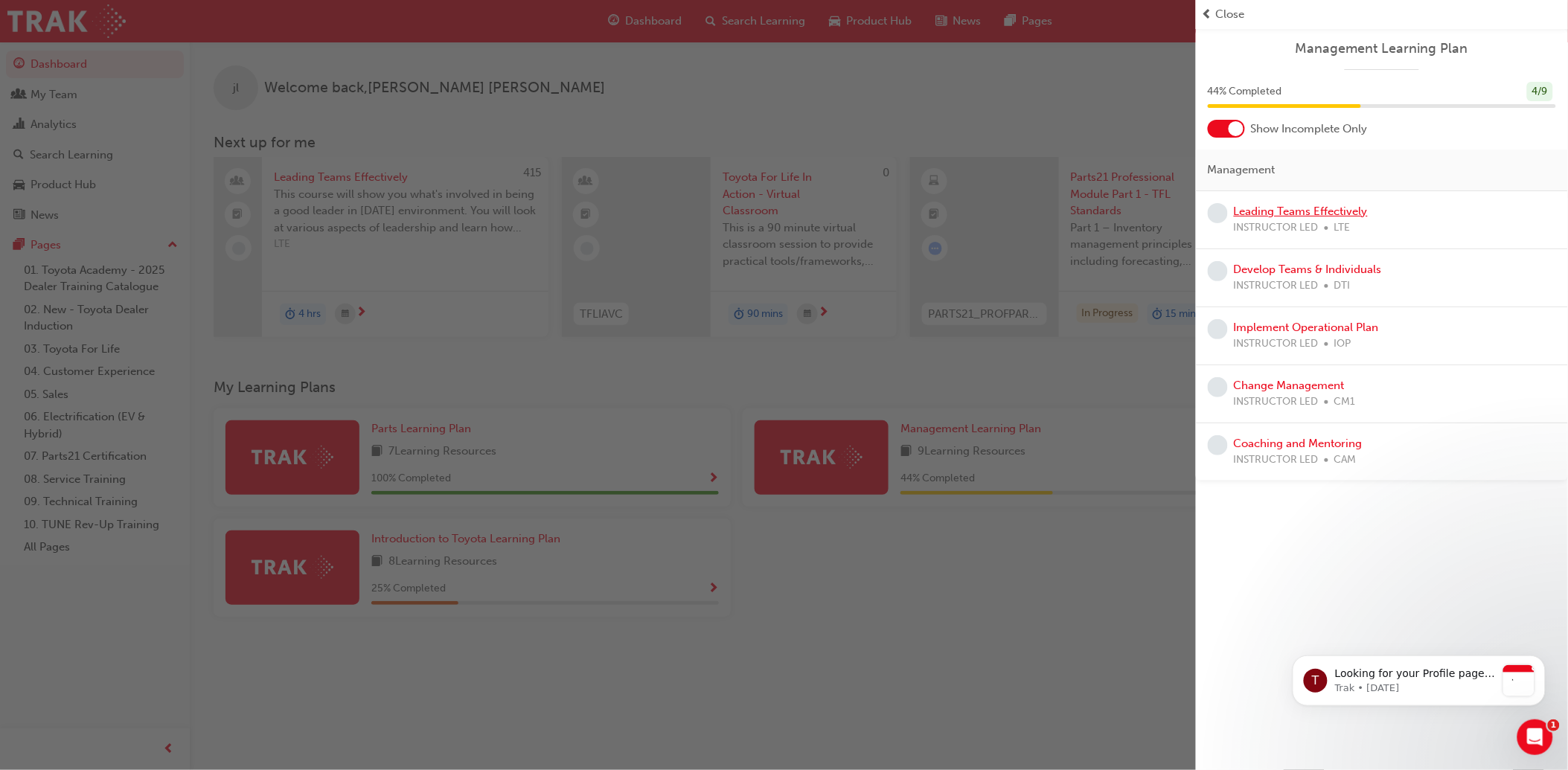
click at [1326, 211] on link "Leading Teams Effectively" at bounding box center [1301, 211] width 134 height 14
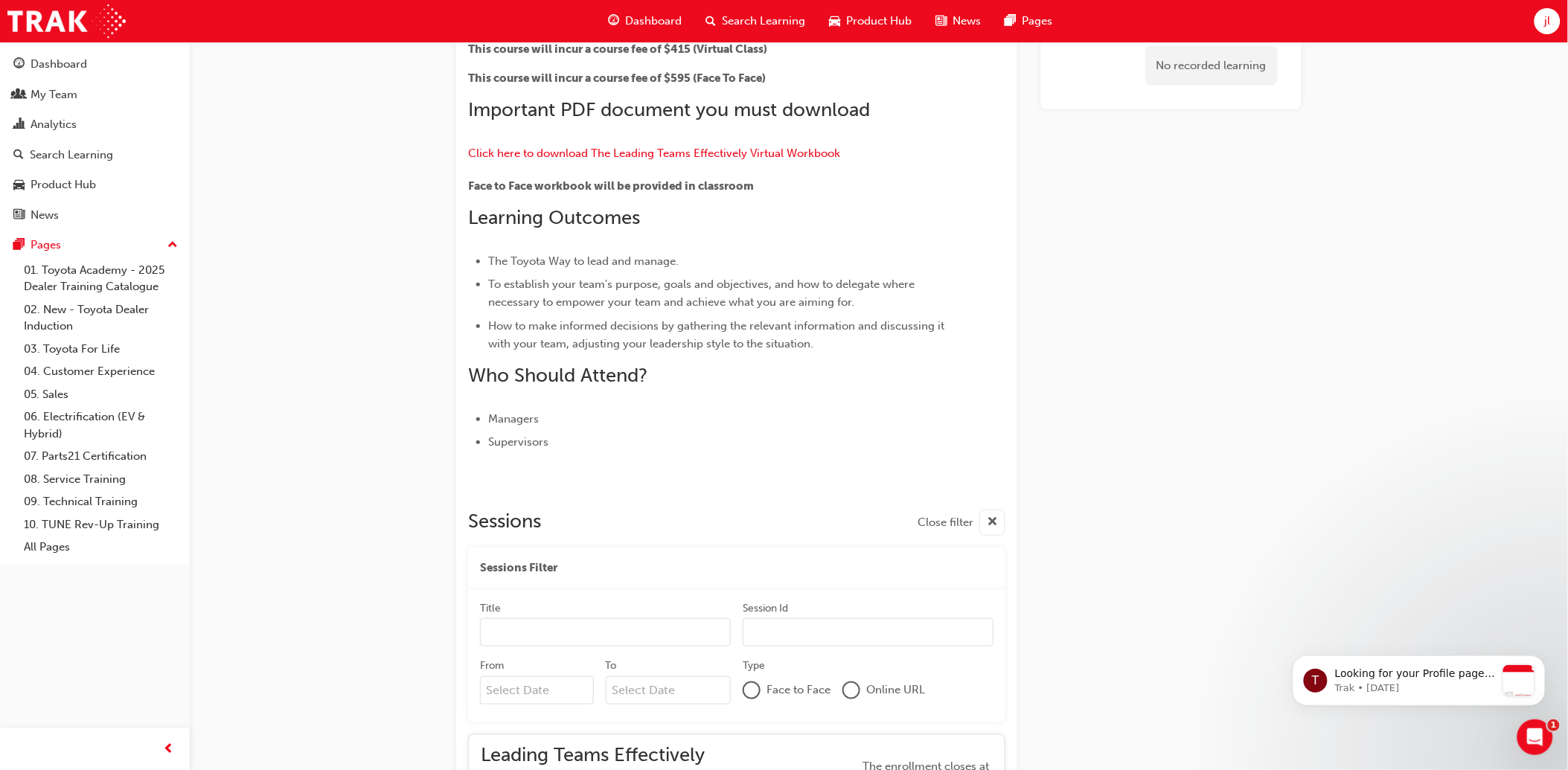
scroll to position [330, 0]
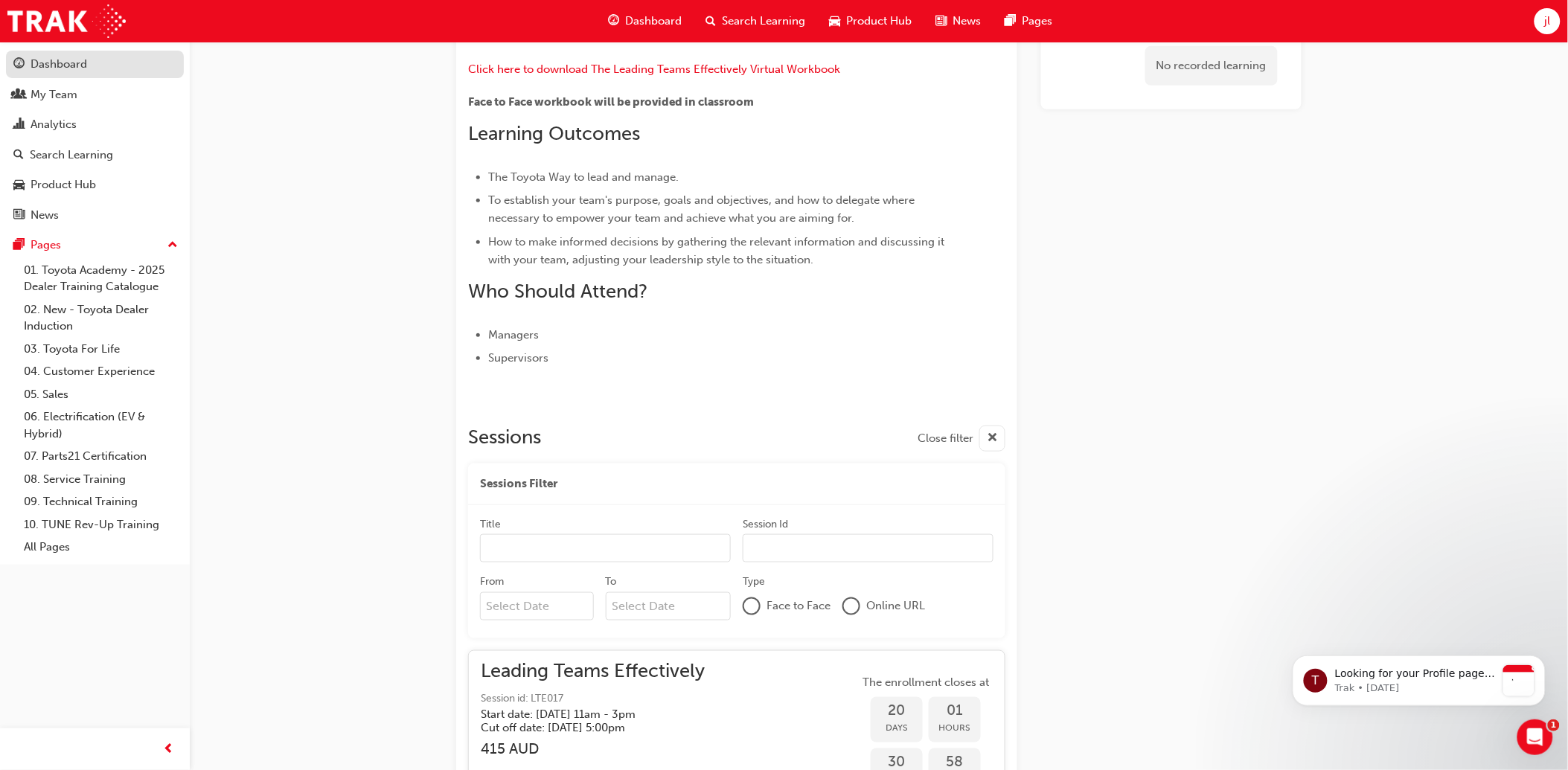
click at [61, 68] on div "Dashboard" at bounding box center [58, 64] width 56 height 17
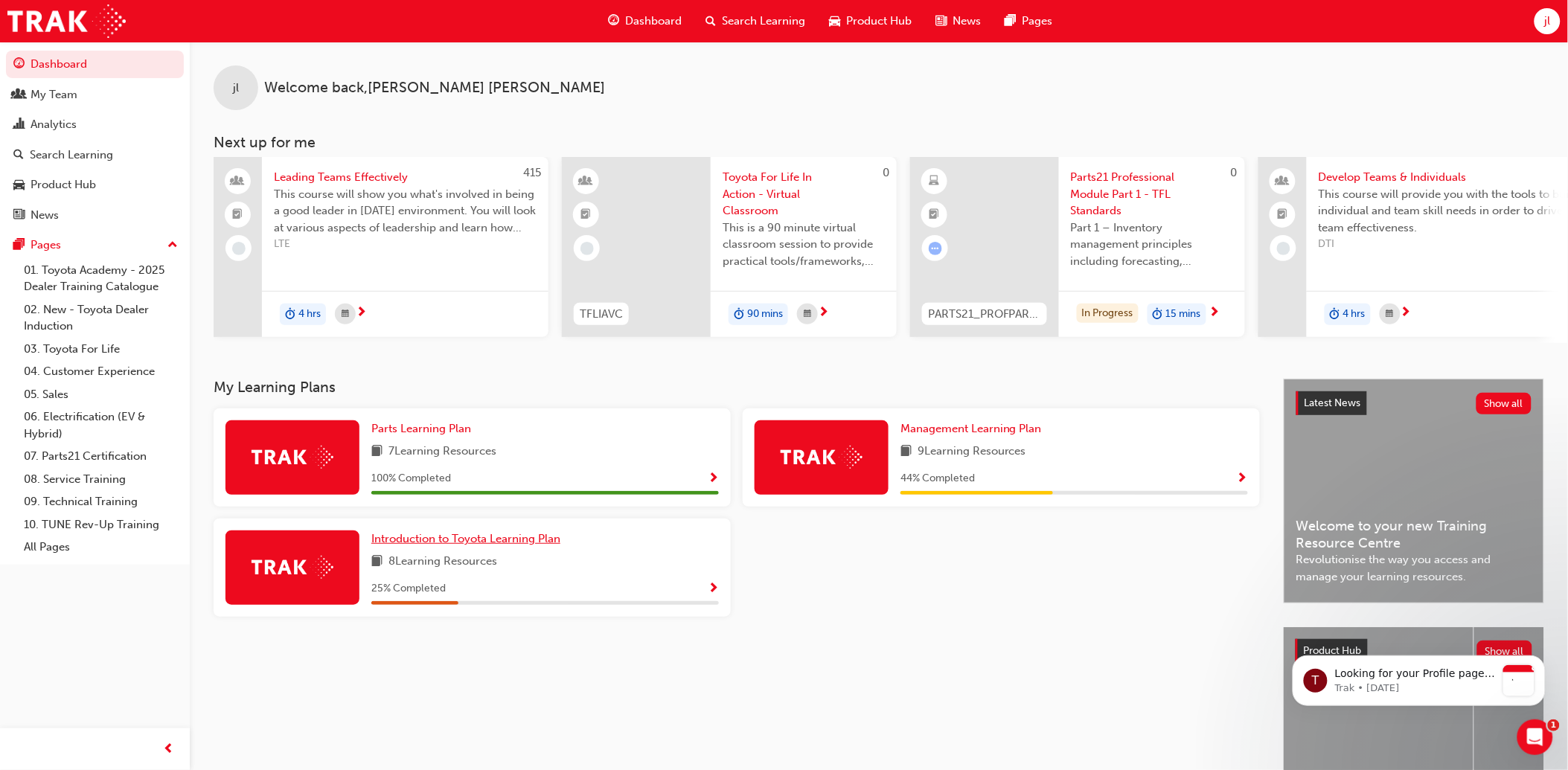
click at [554, 542] on span "Introduction to Toyota Learning Plan" at bounding box center [466, 538] width 189 height 14
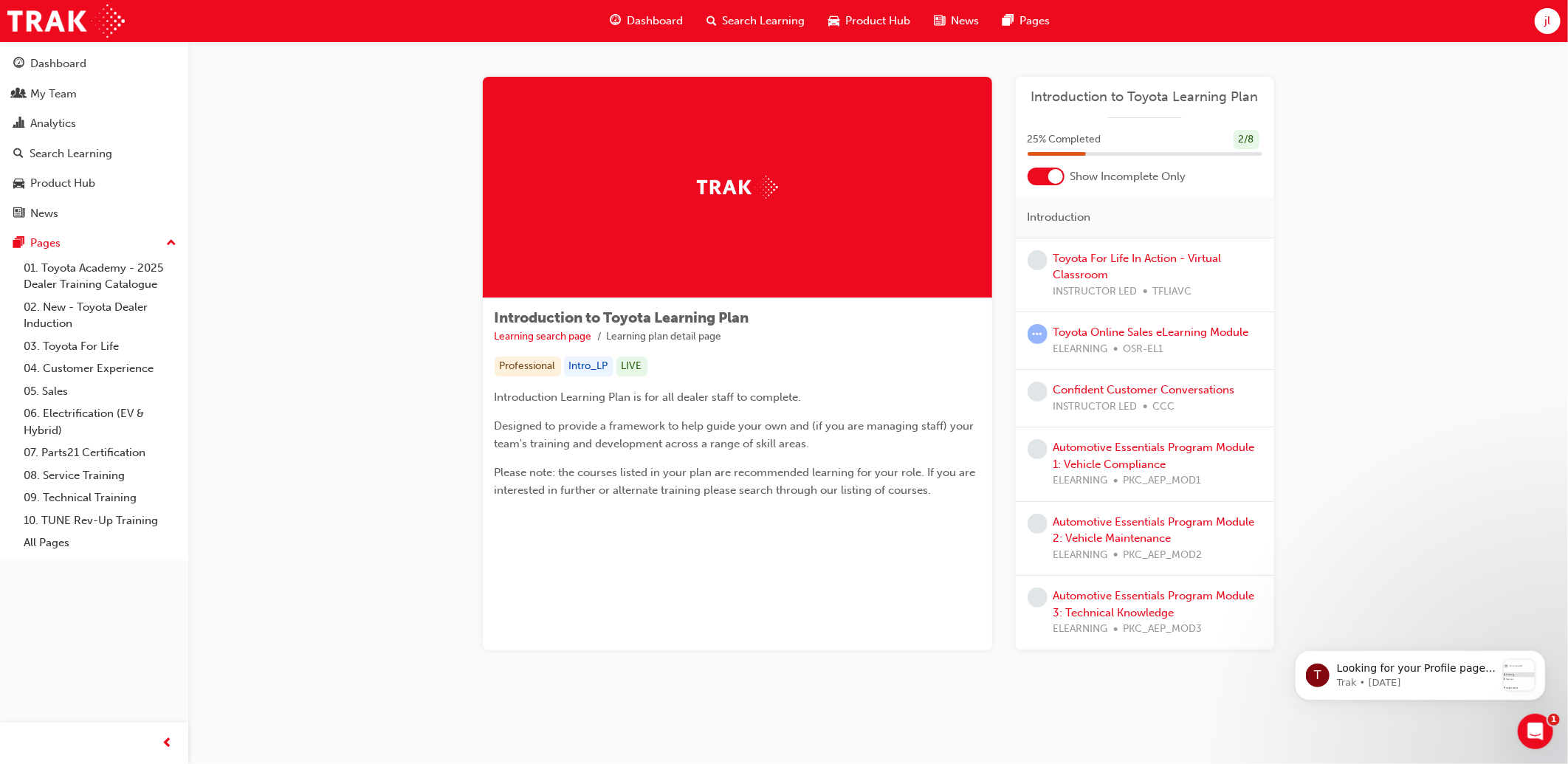
click at [1056, 178] on div at bounding box center [1055, 176] width 15 height 15
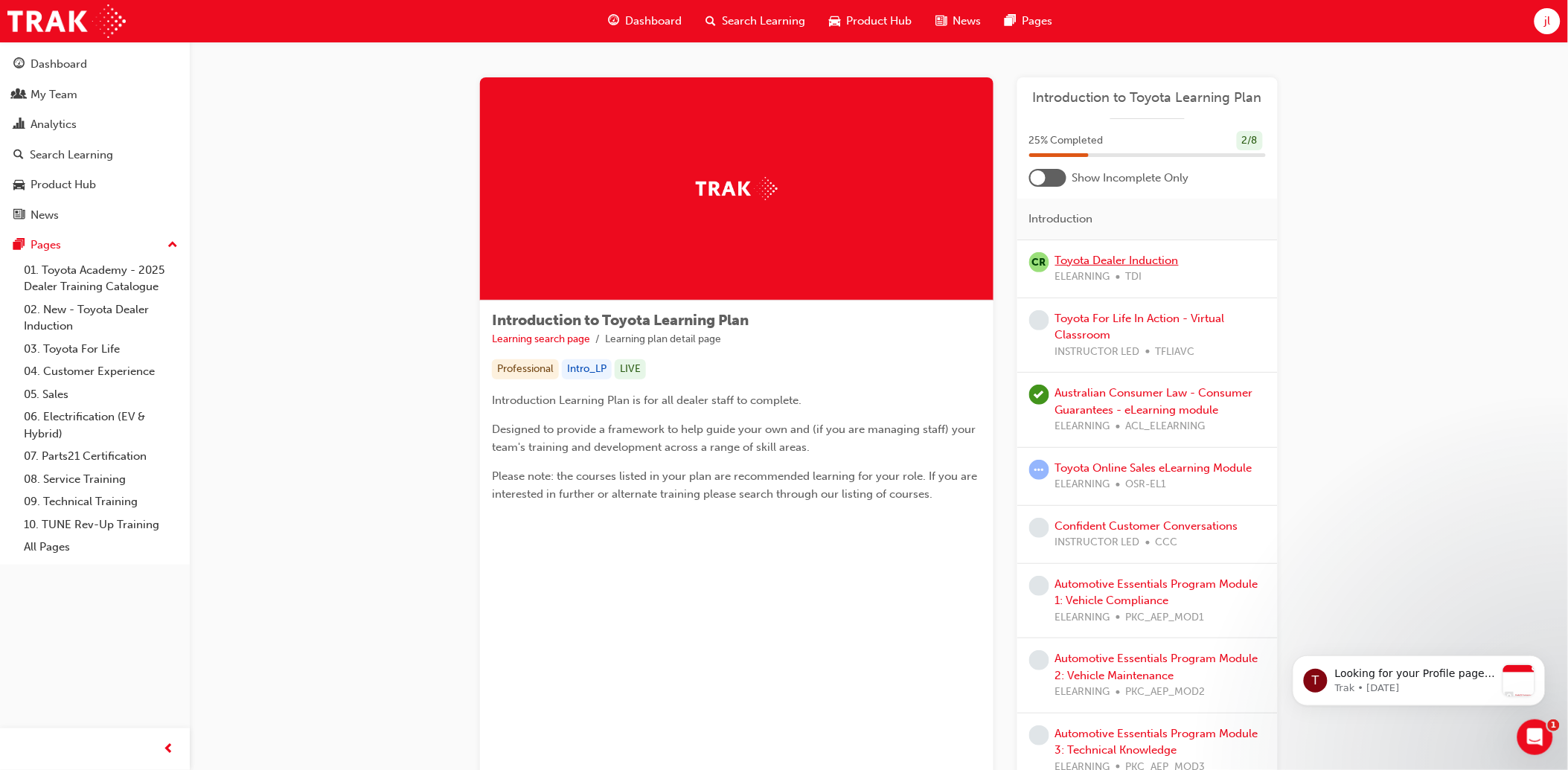
click at [1119, 257] on link "Toyota Dealer Induction" at bounding box center [1117, 260] width 123 height 14
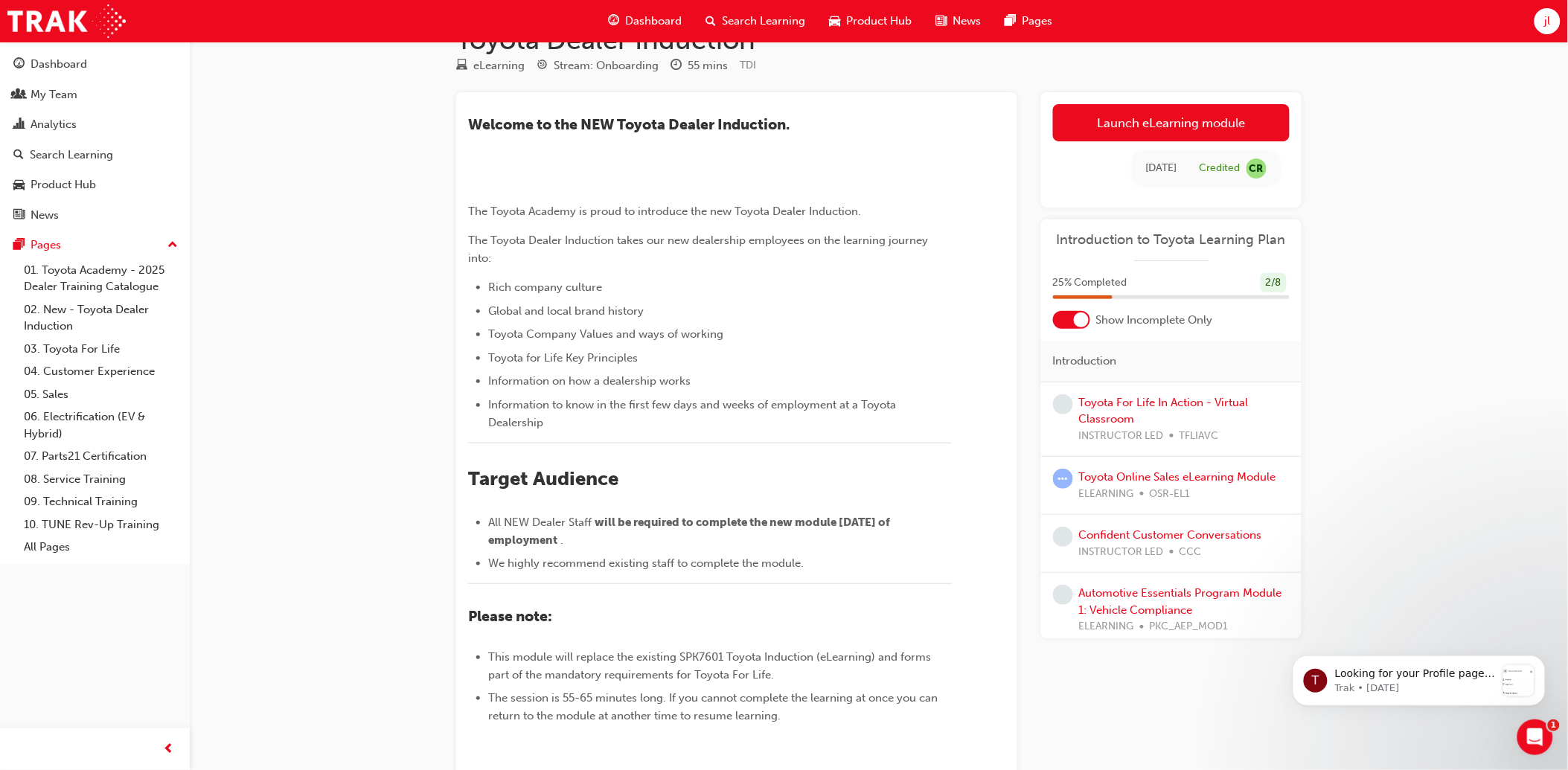
scroll to position [83, 0]
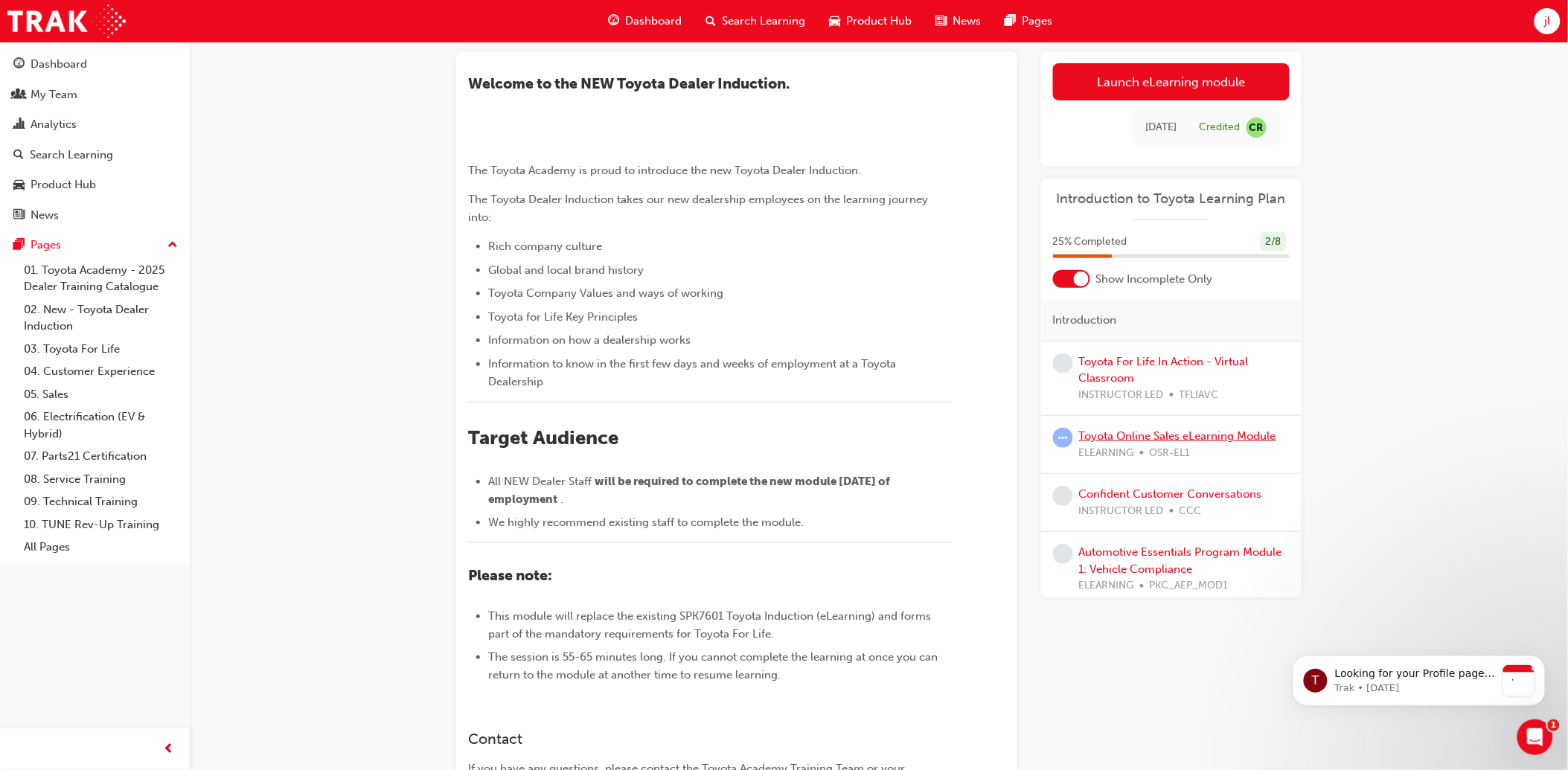
click at [1170, 437] on link "Toyota Online Sales eLearning Module" at bounding box center [1178, 436] width 197 height 14
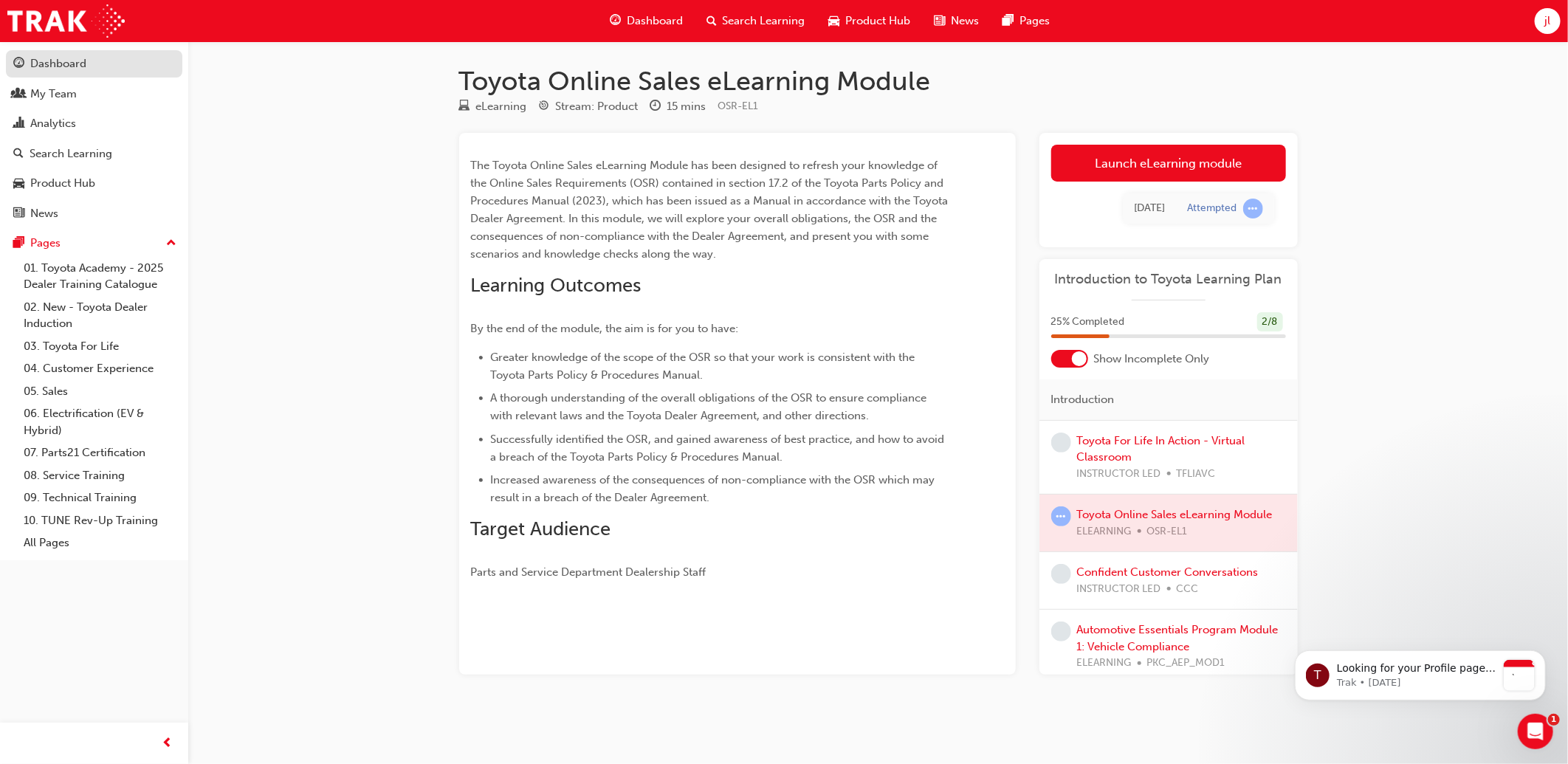
click at [82, 67] on div "Dashboard" at bounding box center [57, 64] width 56 height 17
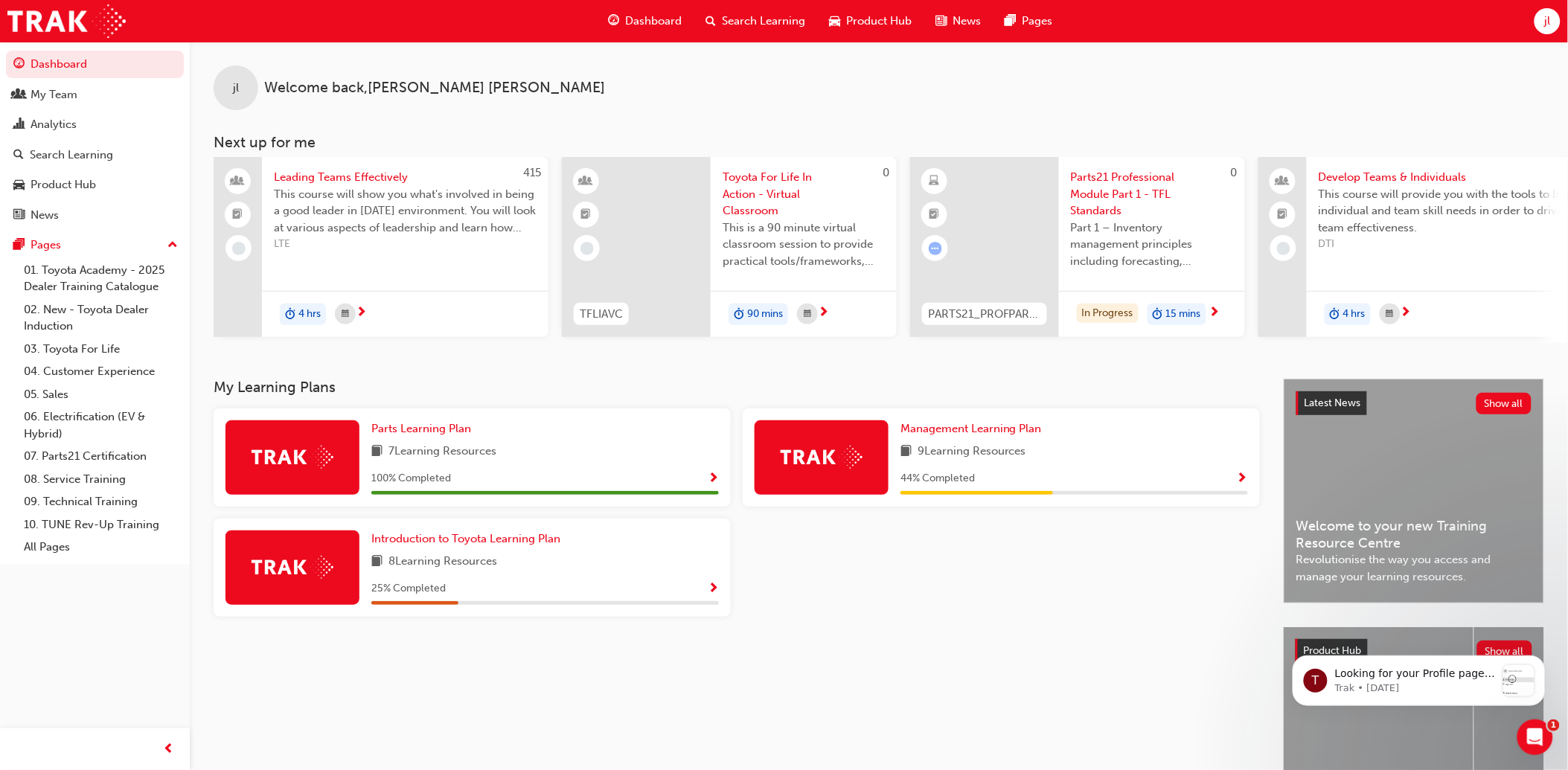
click at [712, 480] on span "Show Progress" at bounding box center [713, 478] width 11 height 14
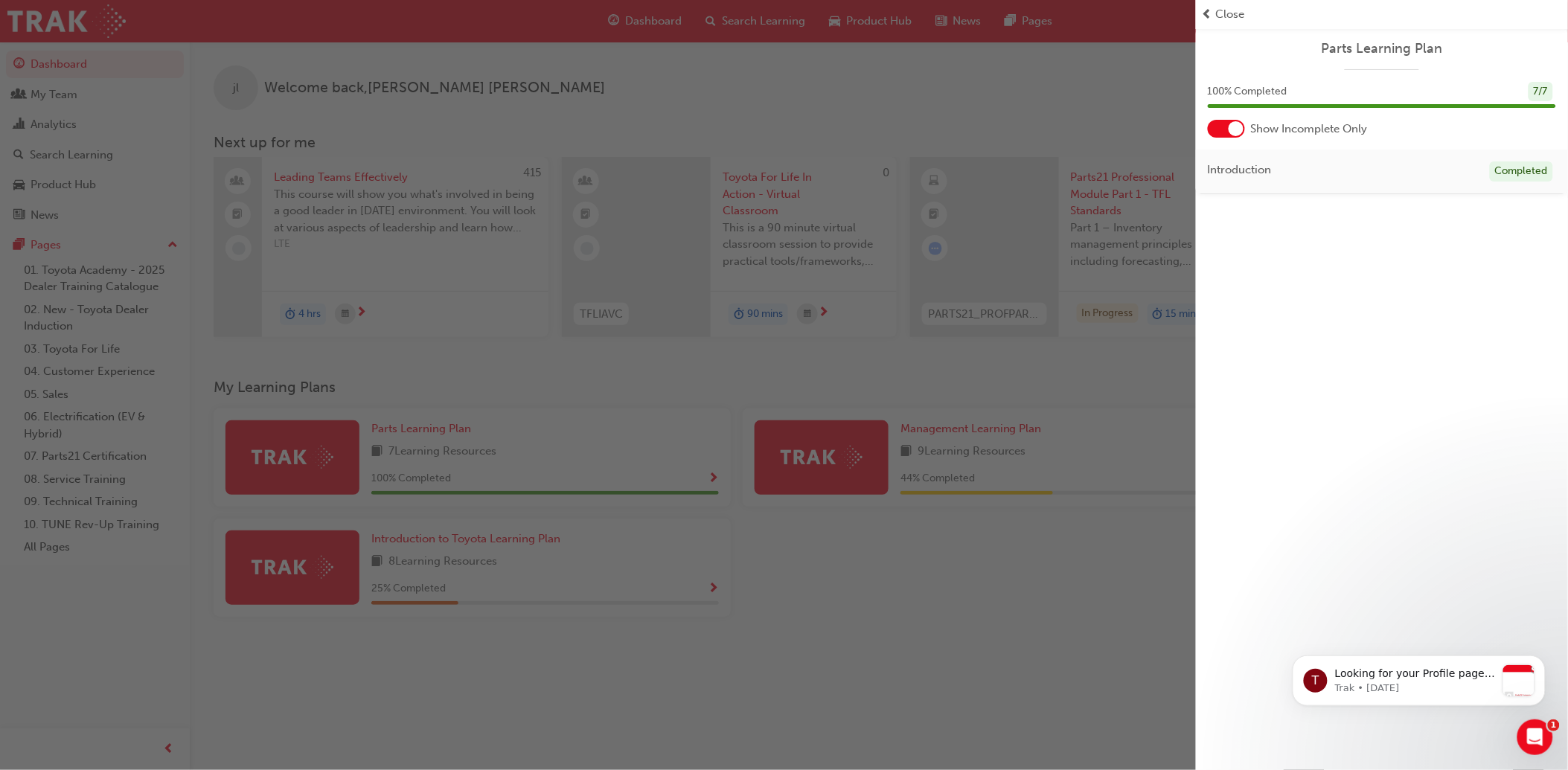
click at [1222, 128] on div at bounding box center [1226, 128] width 37 height 17
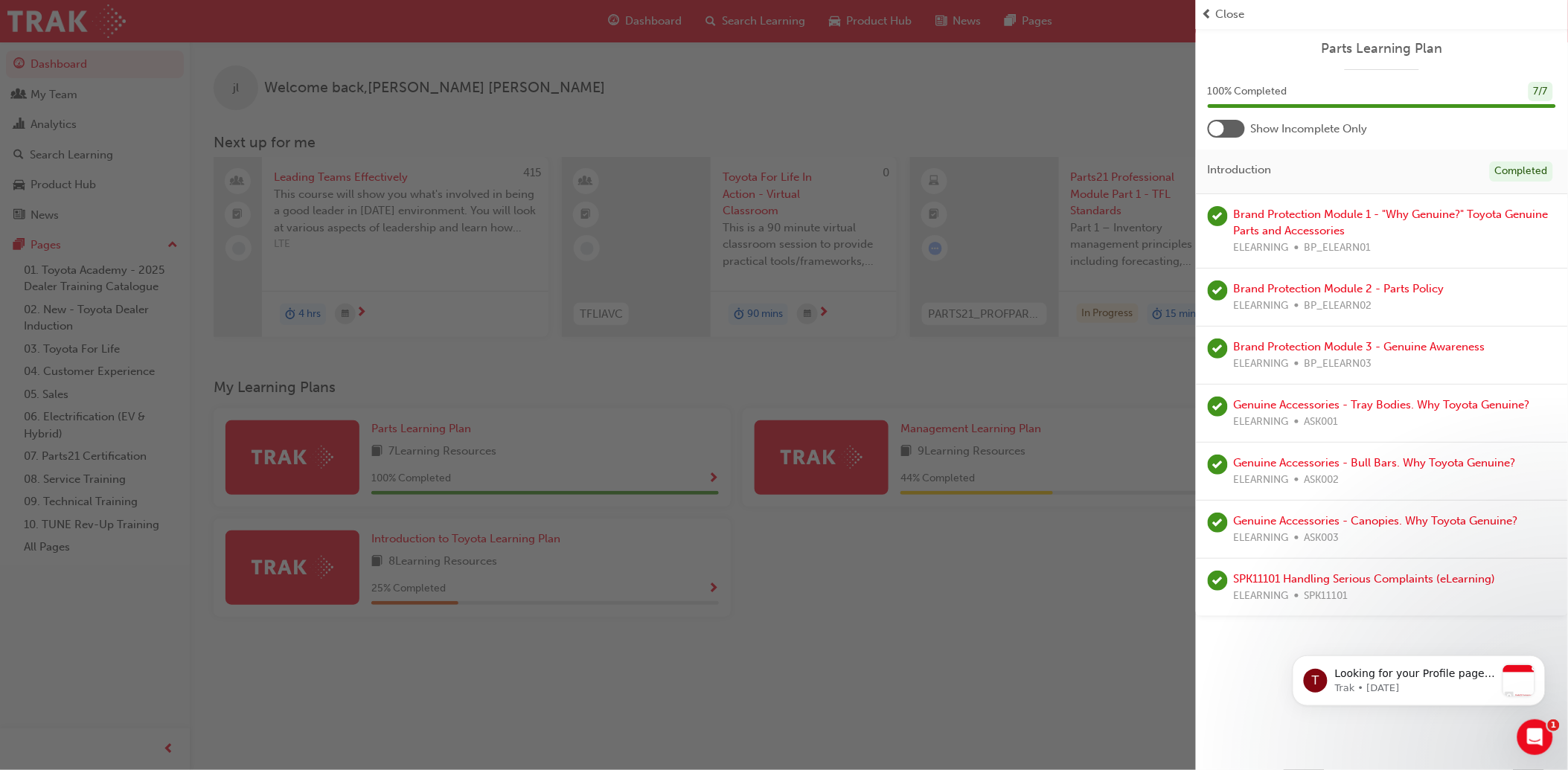
click at [1221, 15] on span "Close" at bounding box center [1230, 14] width 29 height 17
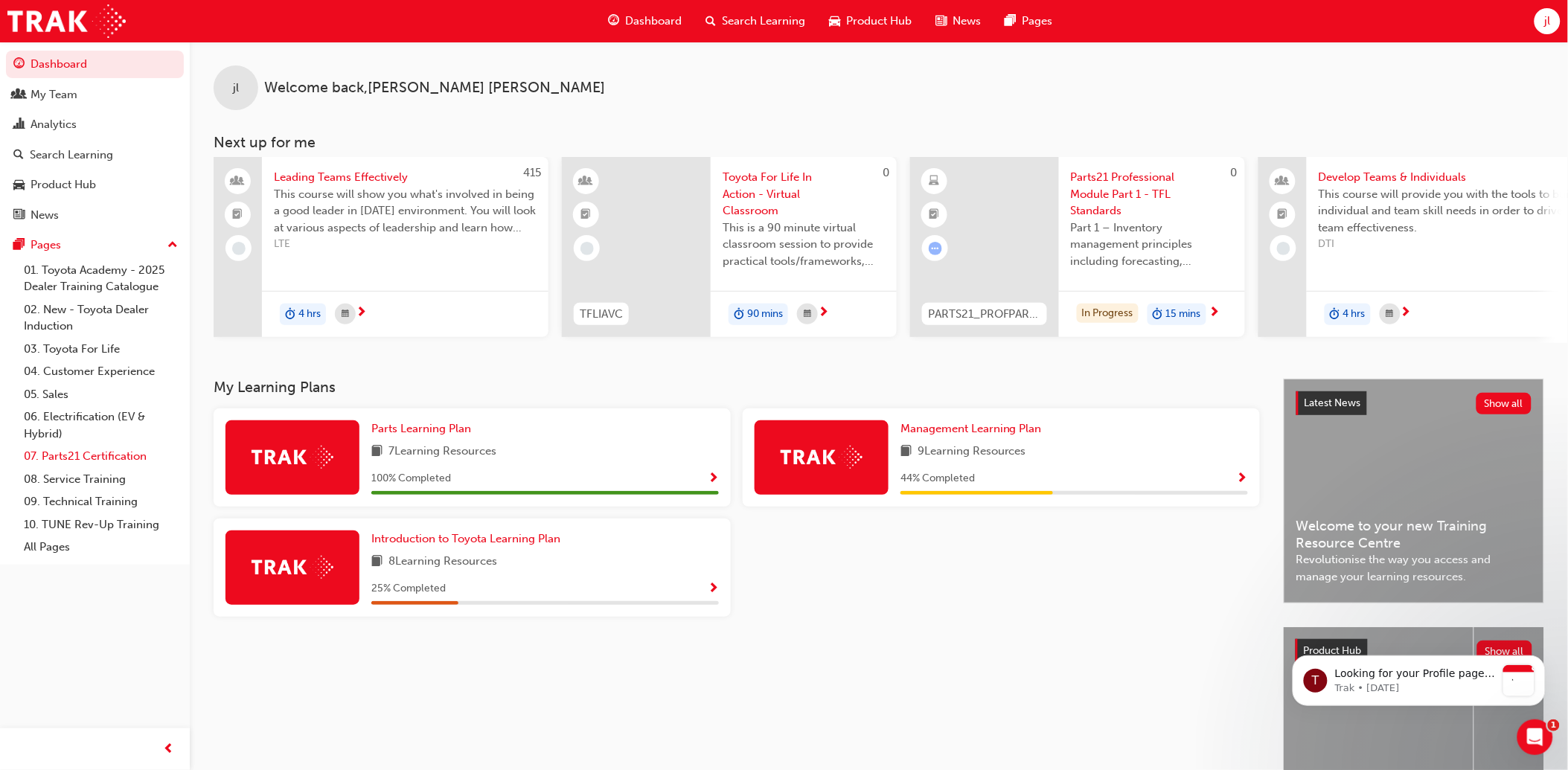
click at [90, 456] on link "07. Parts21 Certification" at bounding box center [100, 456] width 166 height 23
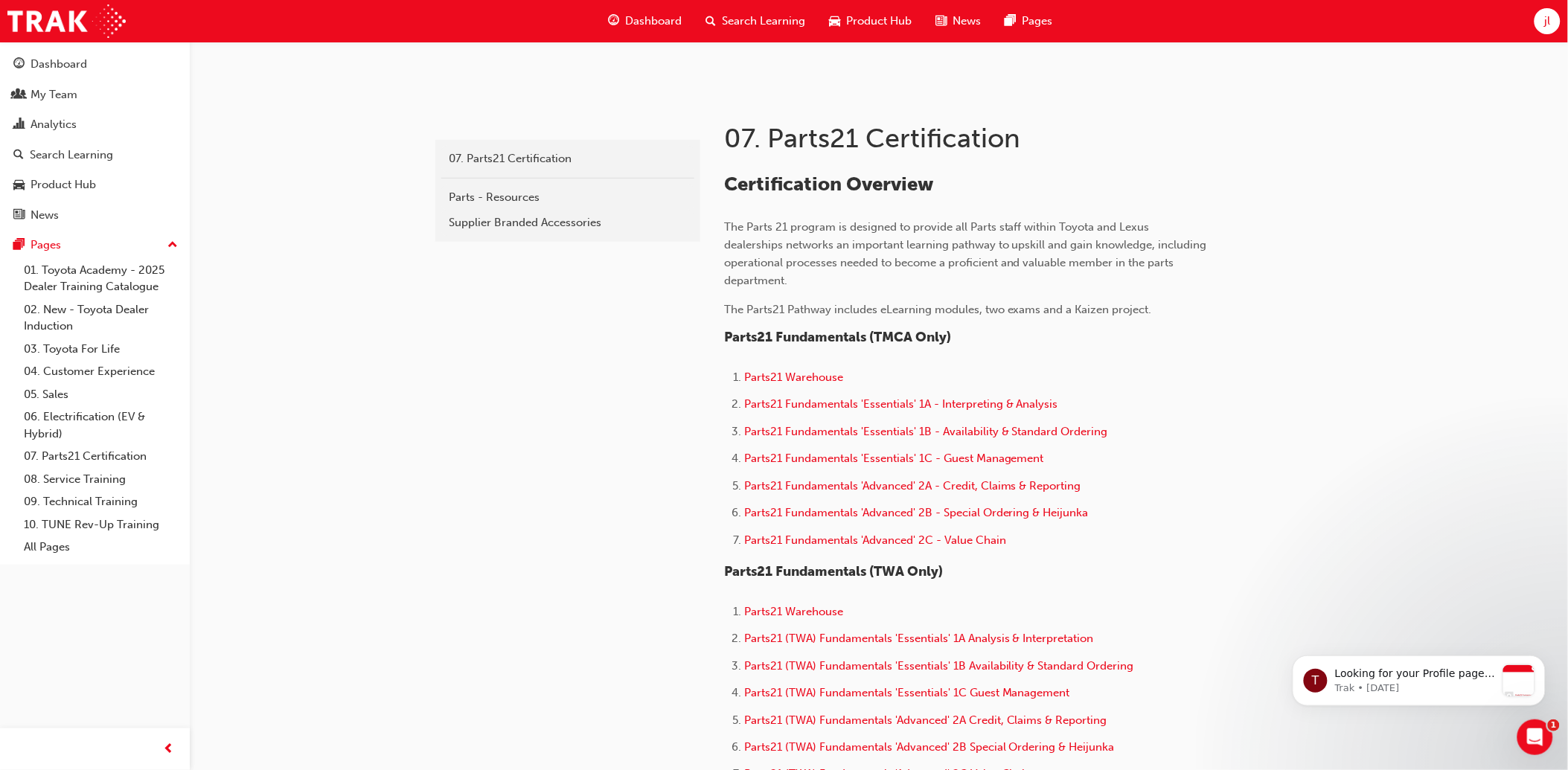
scroll to position [247, 0]
click at [779, 379] on span "Parts21 Warehouse" at bounding box center [794, 376] width 99 height 14
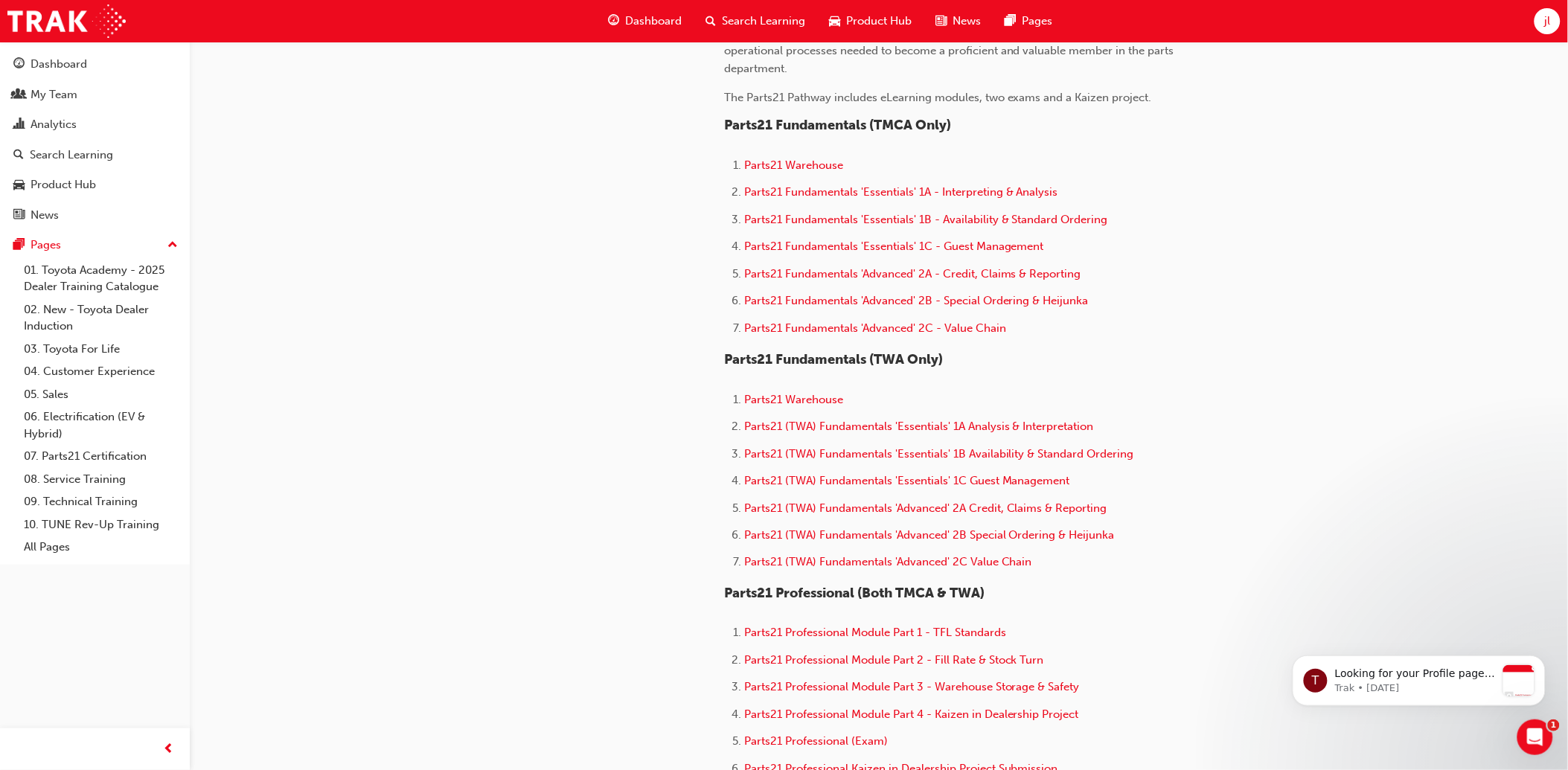
scroll to position [496, 0]
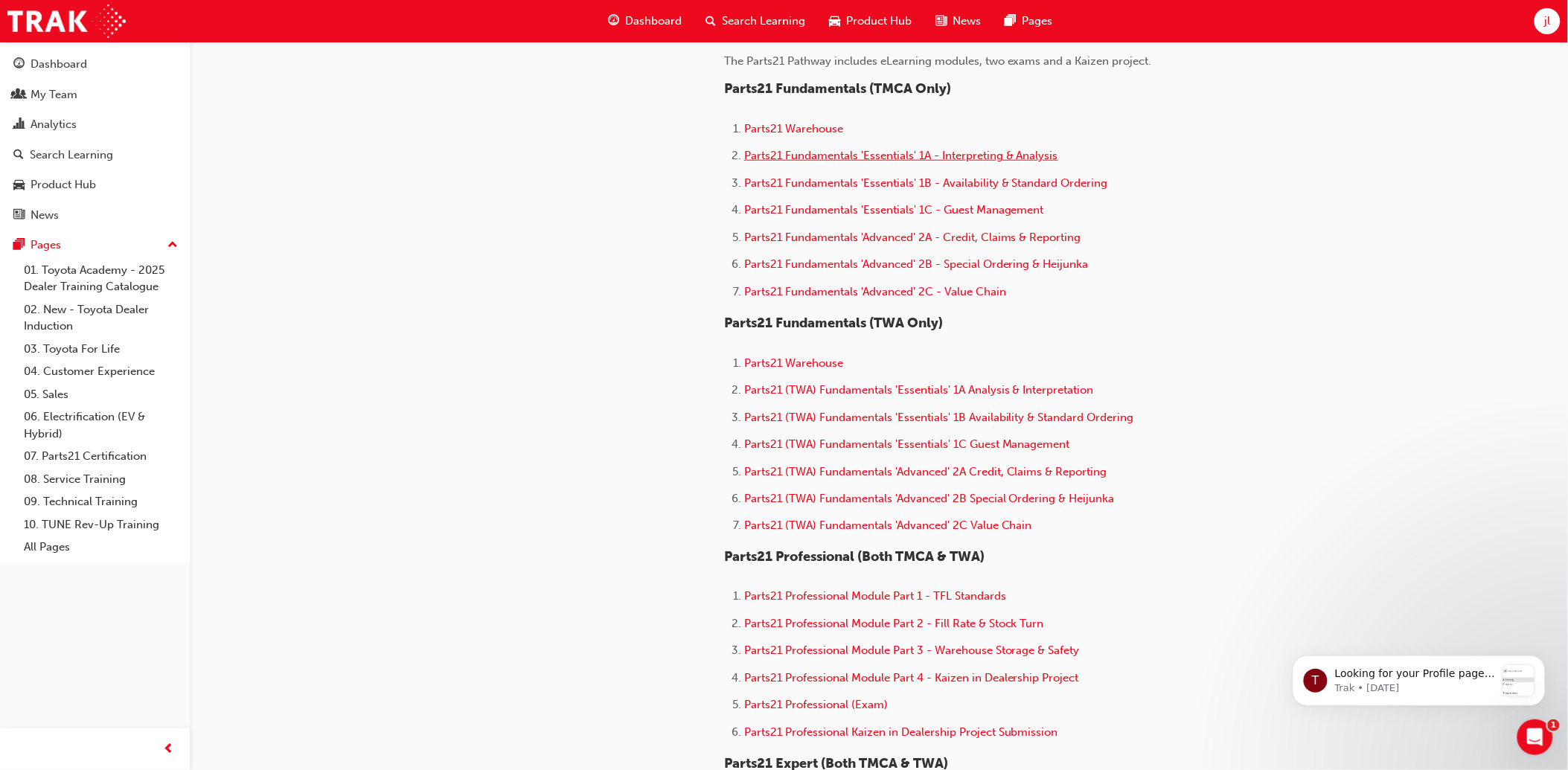
click at [943, 157] on span "Parts21 Fundamentals 'Essentials' 1A - Interpreting & Analysis" at bounding box center [901, 155] width 314 height 14
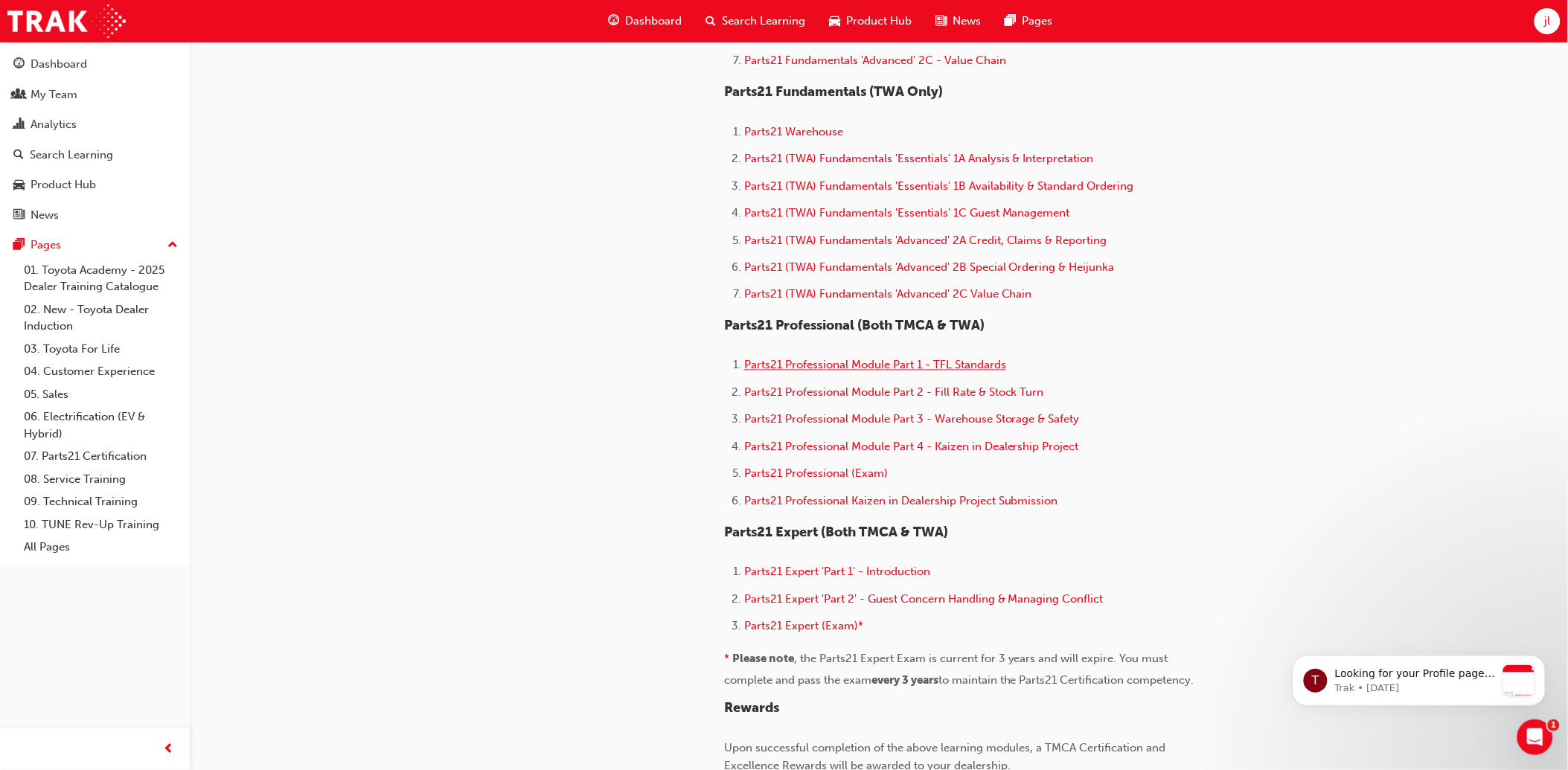
scroll to position [744, 0]
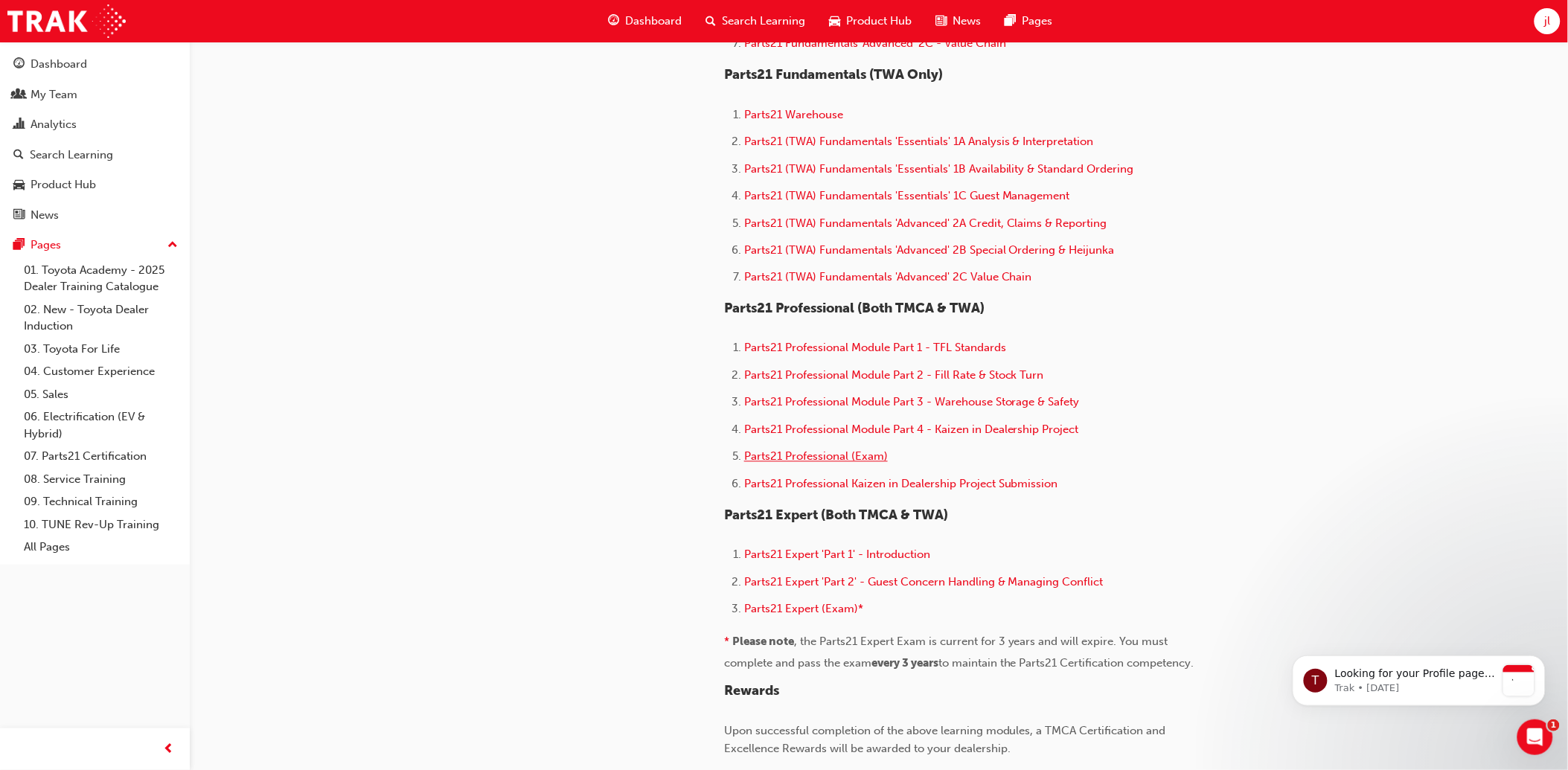
click at [868, 462] on span "Parts21 Professional (Exam)" at bounding box center [816, 456] width 144 height 14
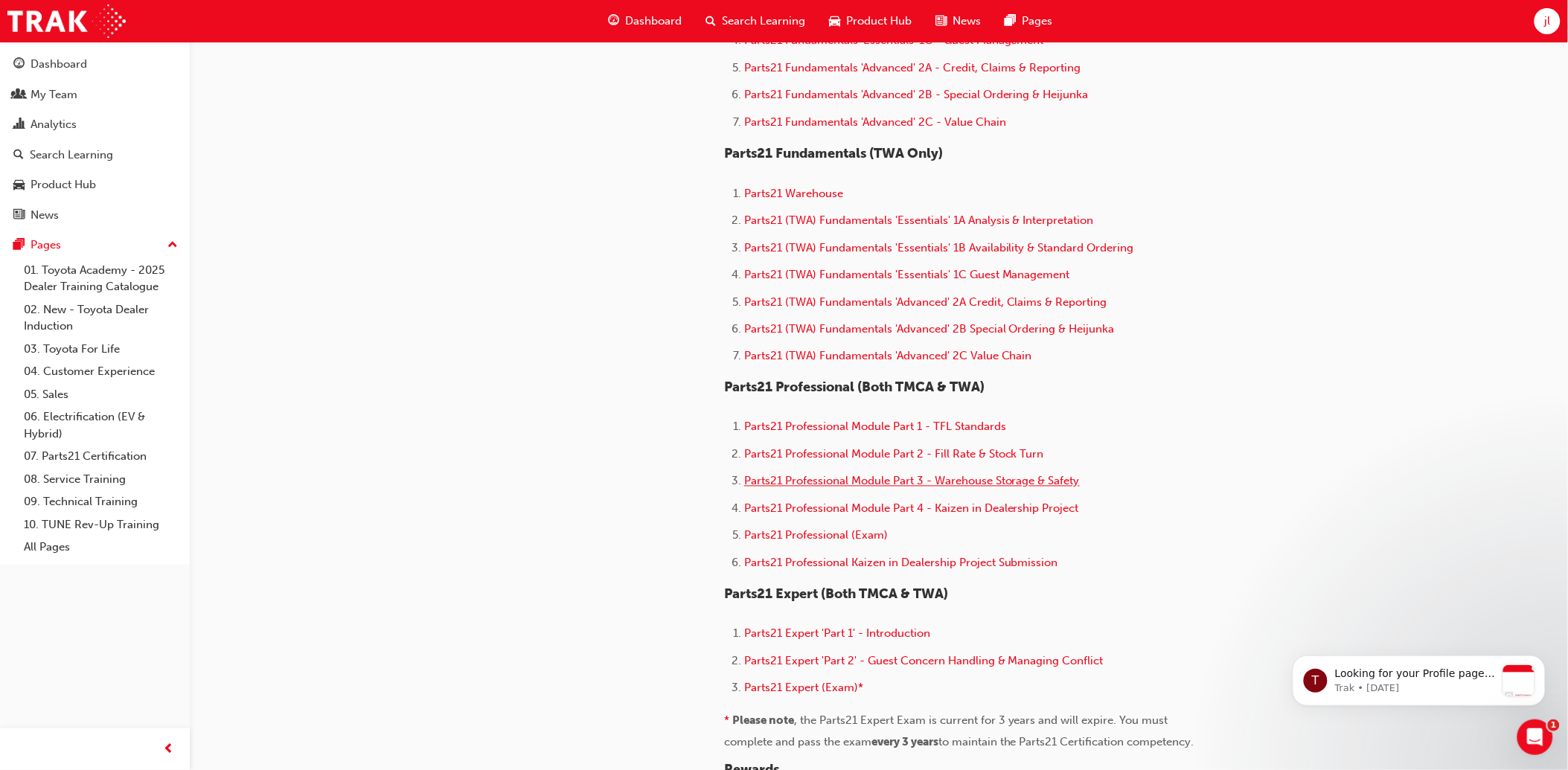
scroll to position [744, 0]
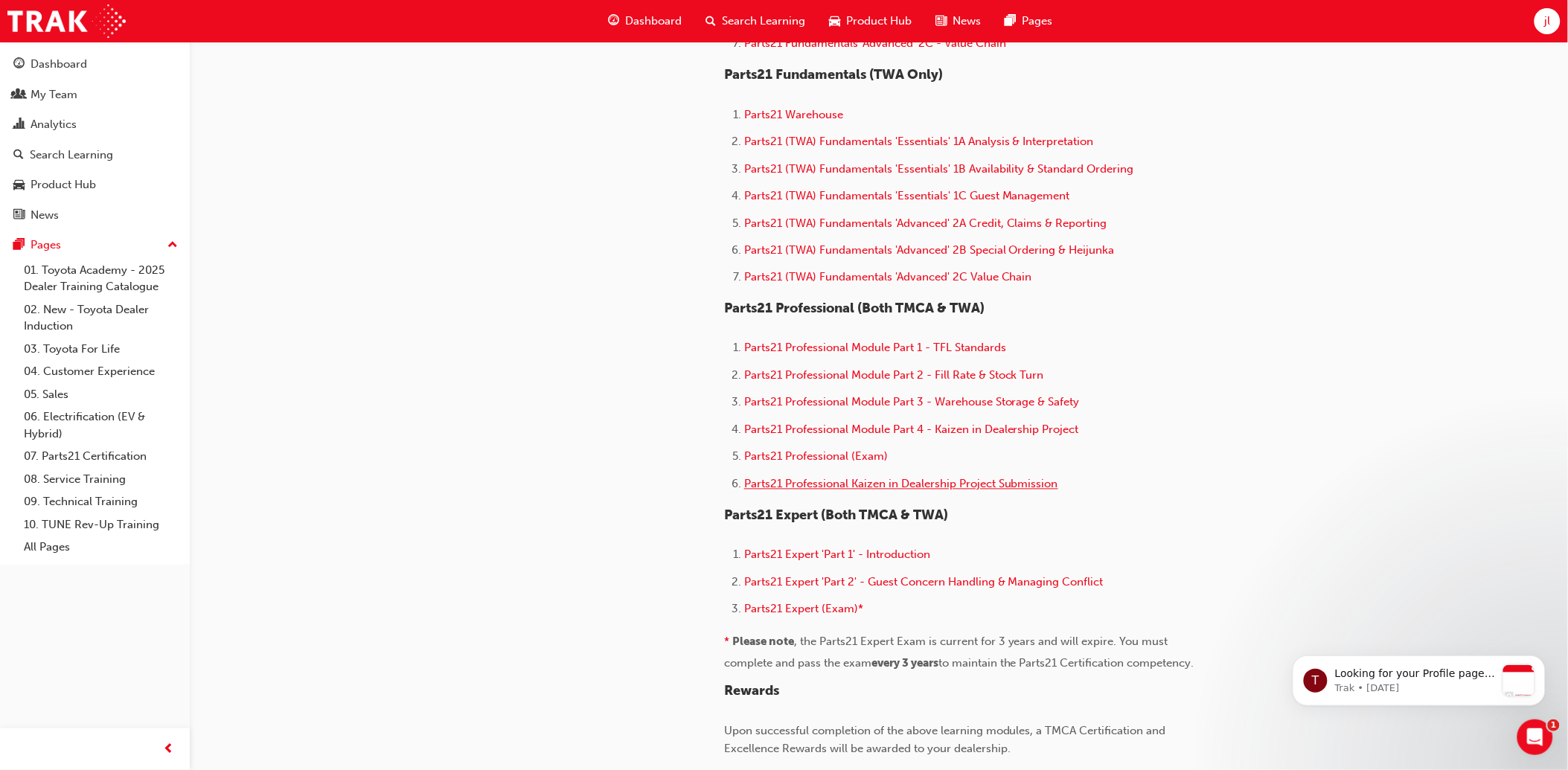
click at [956, 486] on span "Parts21 Professional Kaizen in Dealership Project Submission" at bounding box center [901, 484] width 314 height 14
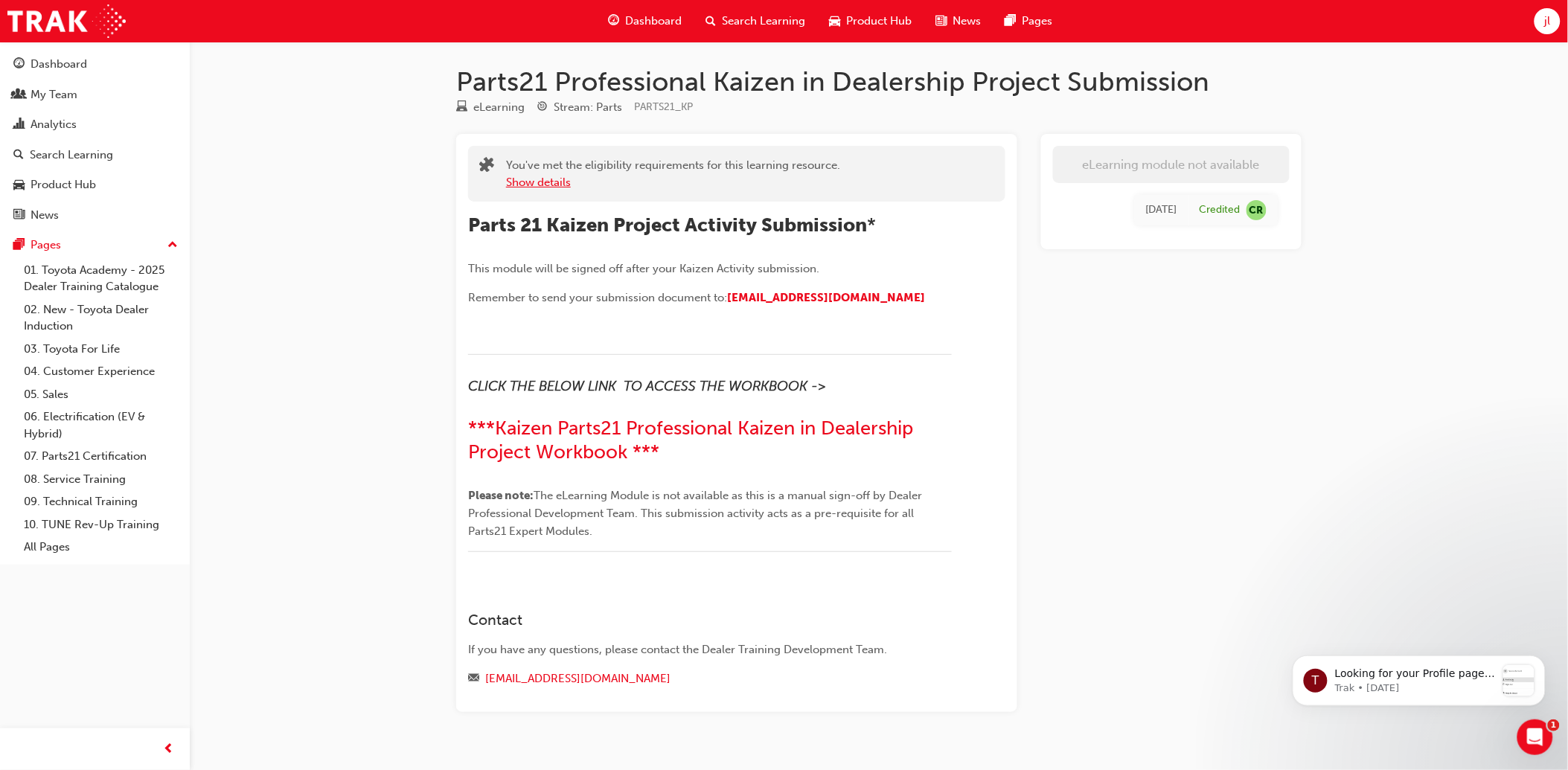
click at [548, 186] on button "Show details" at bounding box center [538, 182] width 64 height 17
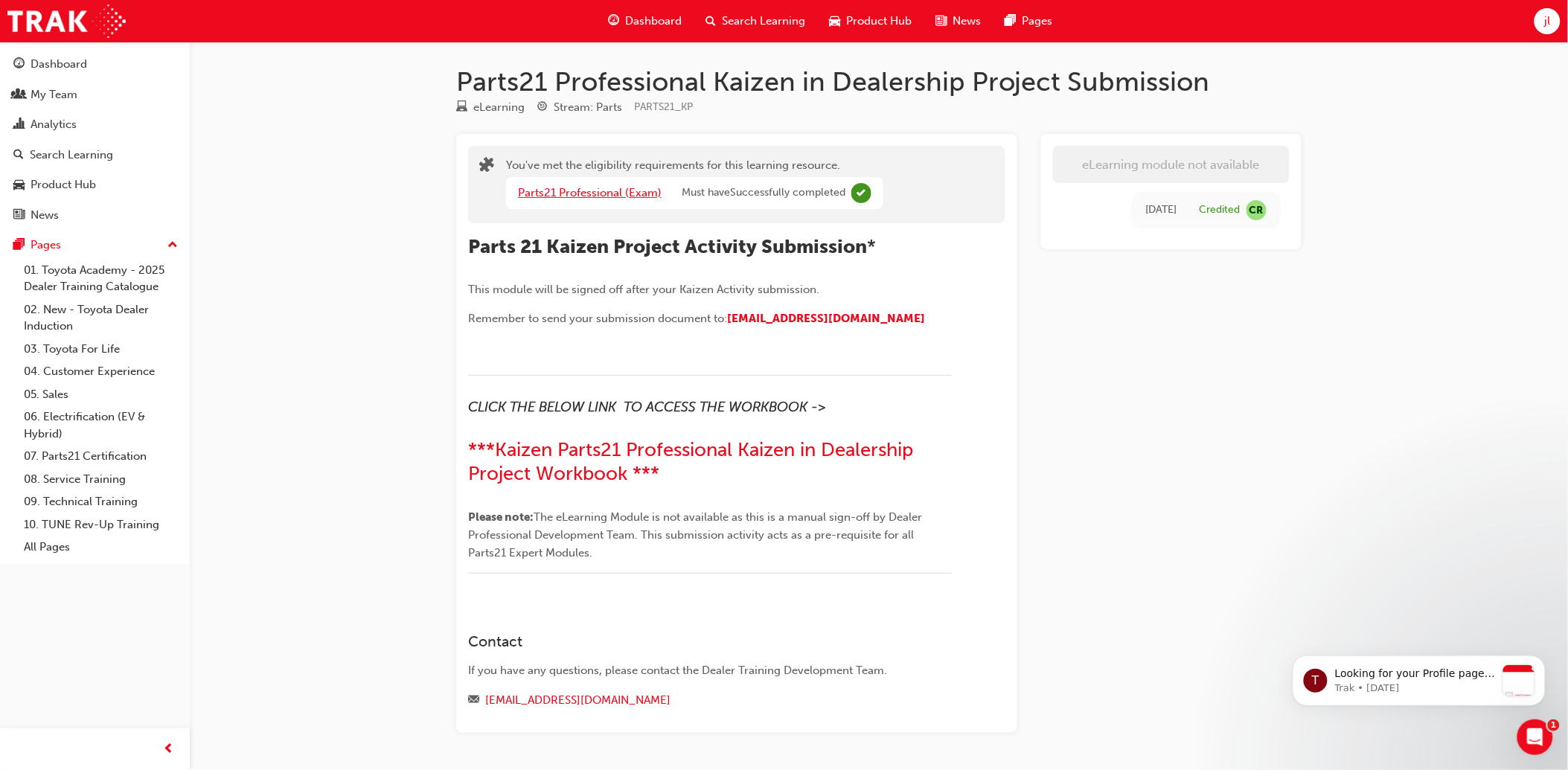
click at [650, 192] on link "Parts21 Professional (Exam)" at bounding box center [590, 192] width 144 height 14
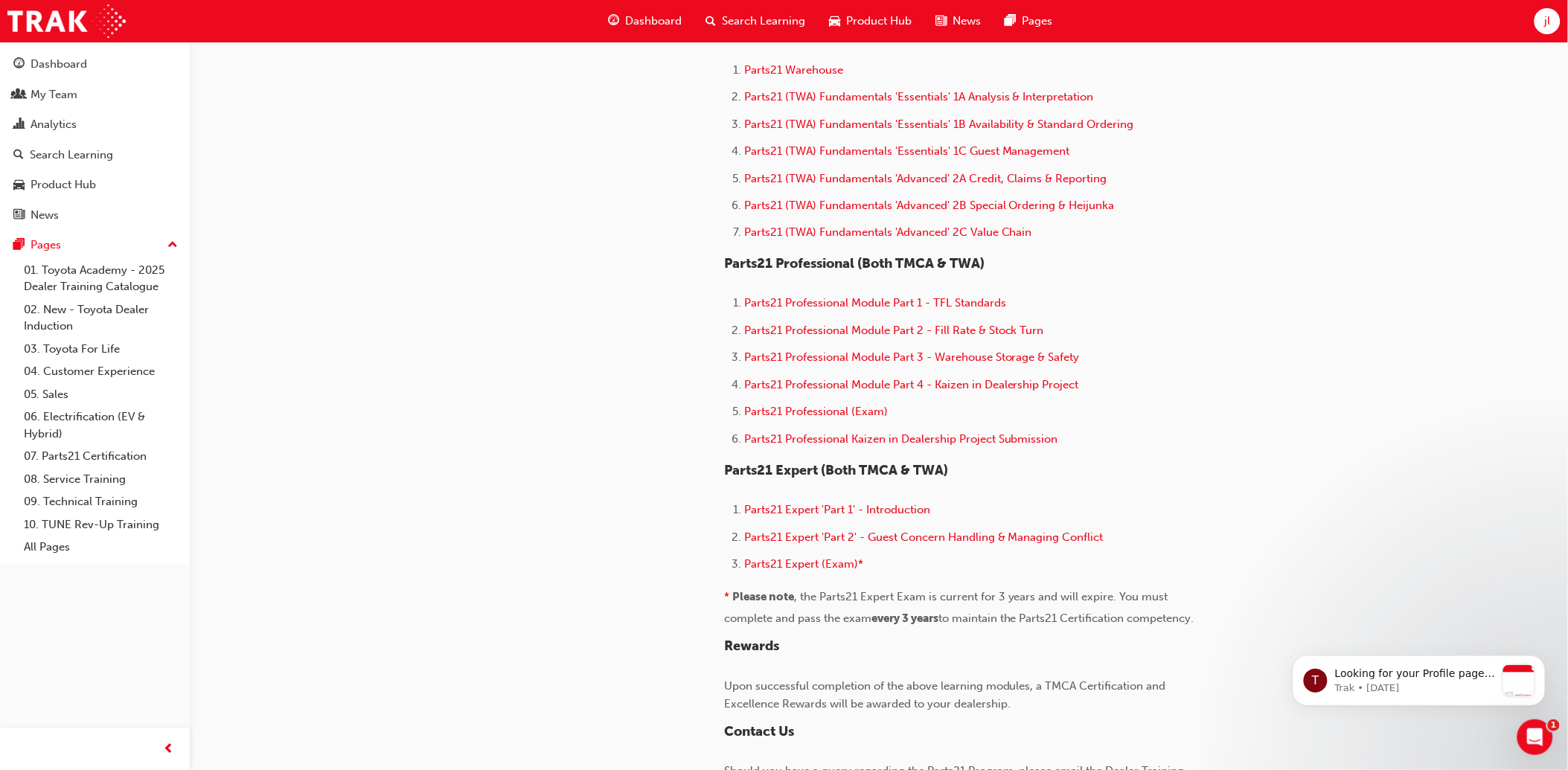
scroll to position [826, 0]
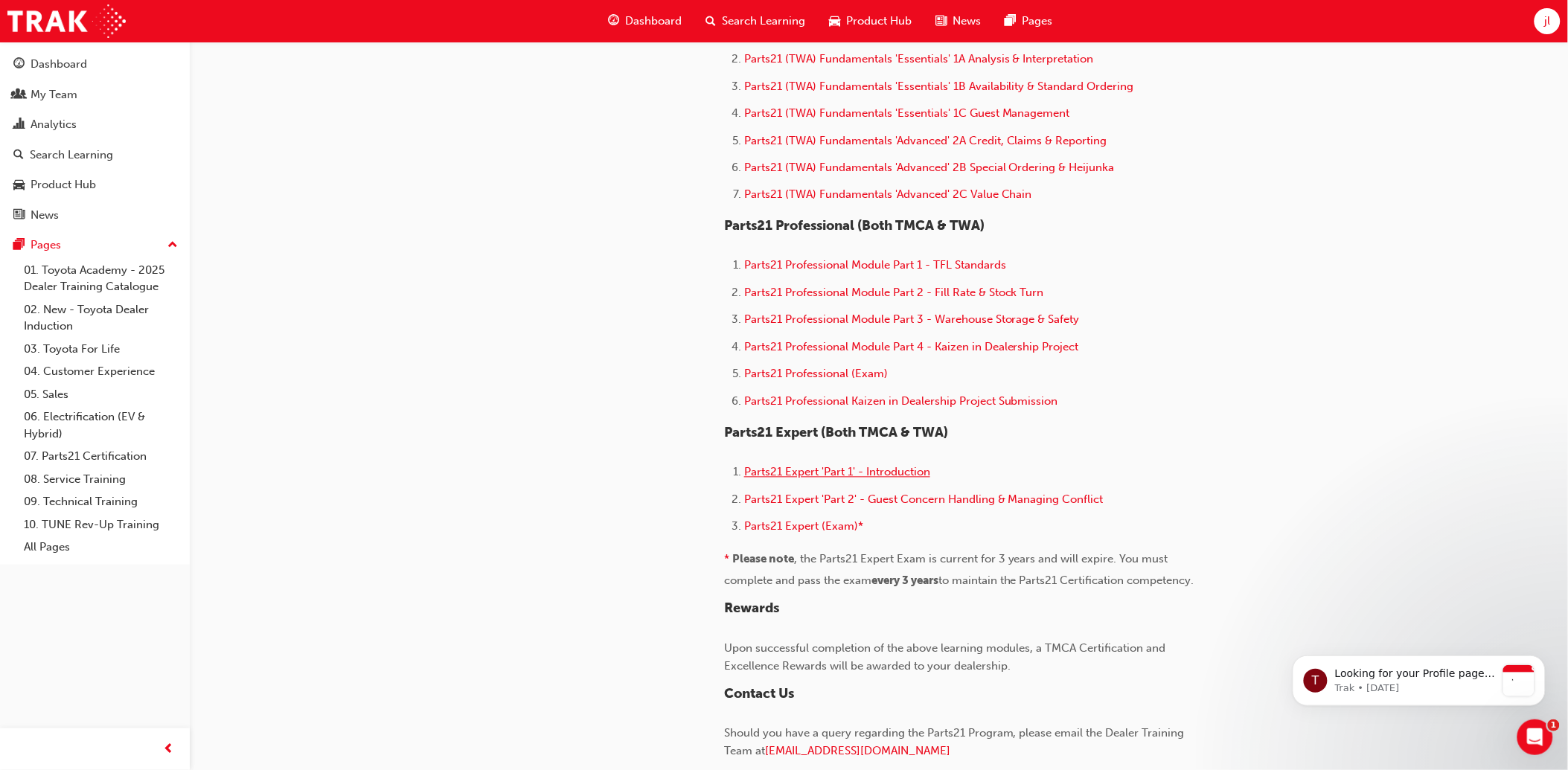
click at [900, 477] on span "Parts21 Expert 'Part 1' - Introduction" at bounding box center [837, 472] width 186 height 14
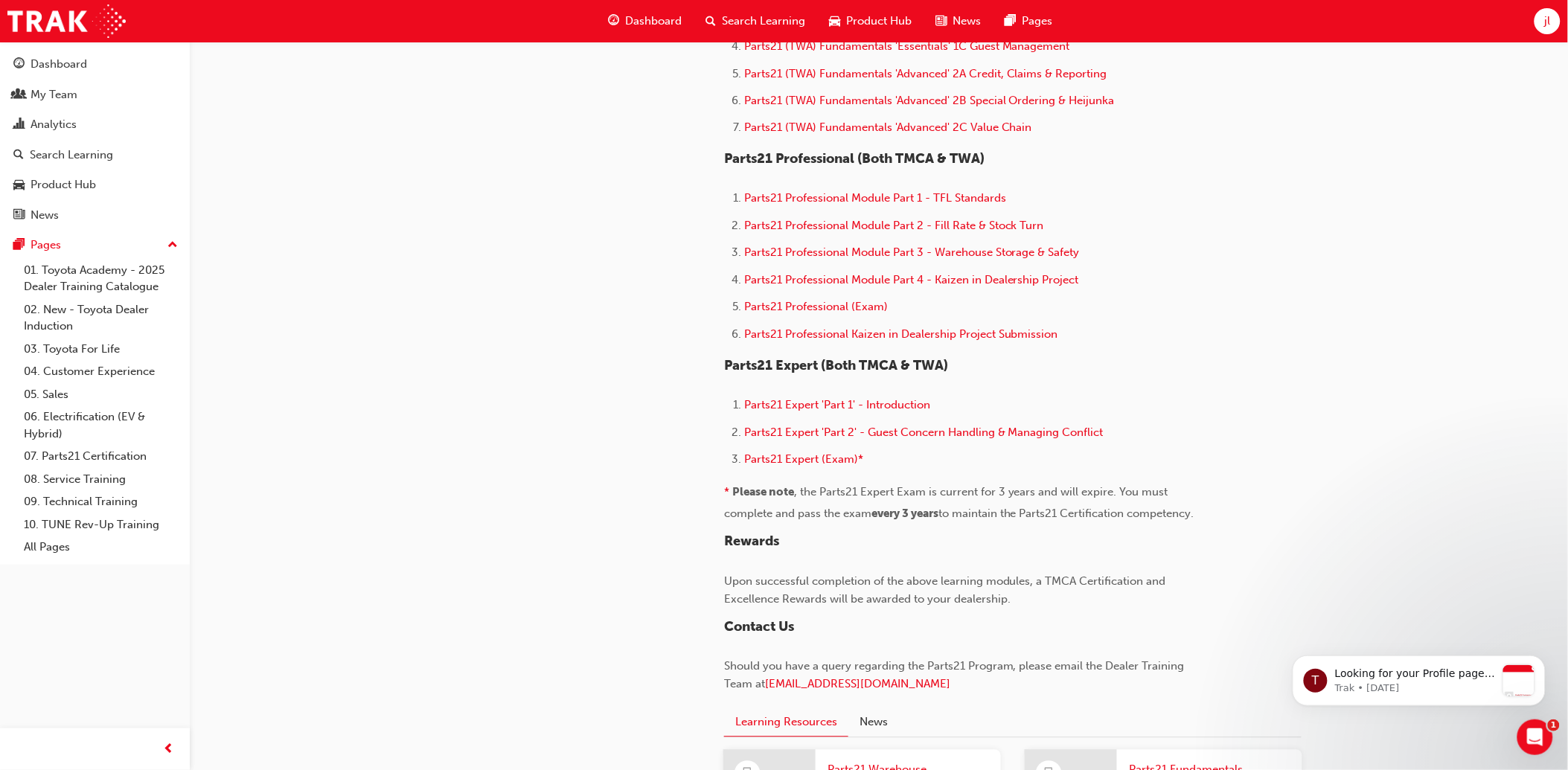
scroll to position [909, 0]
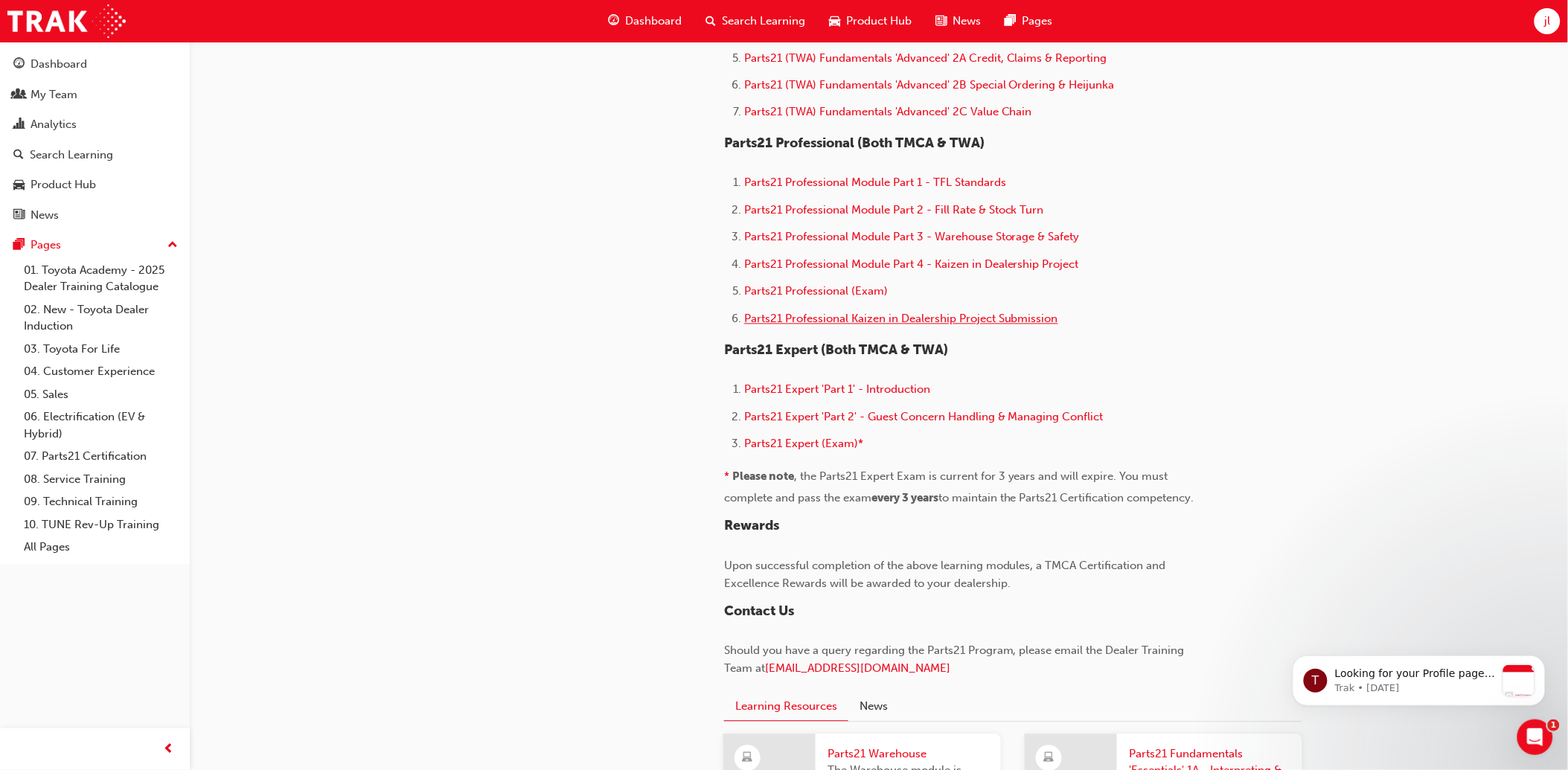
click at [954, 325] on span "Parts21 Professional Kaizen in Dealership Project Submission" at bounding box center [901, 319] width 314 height 14
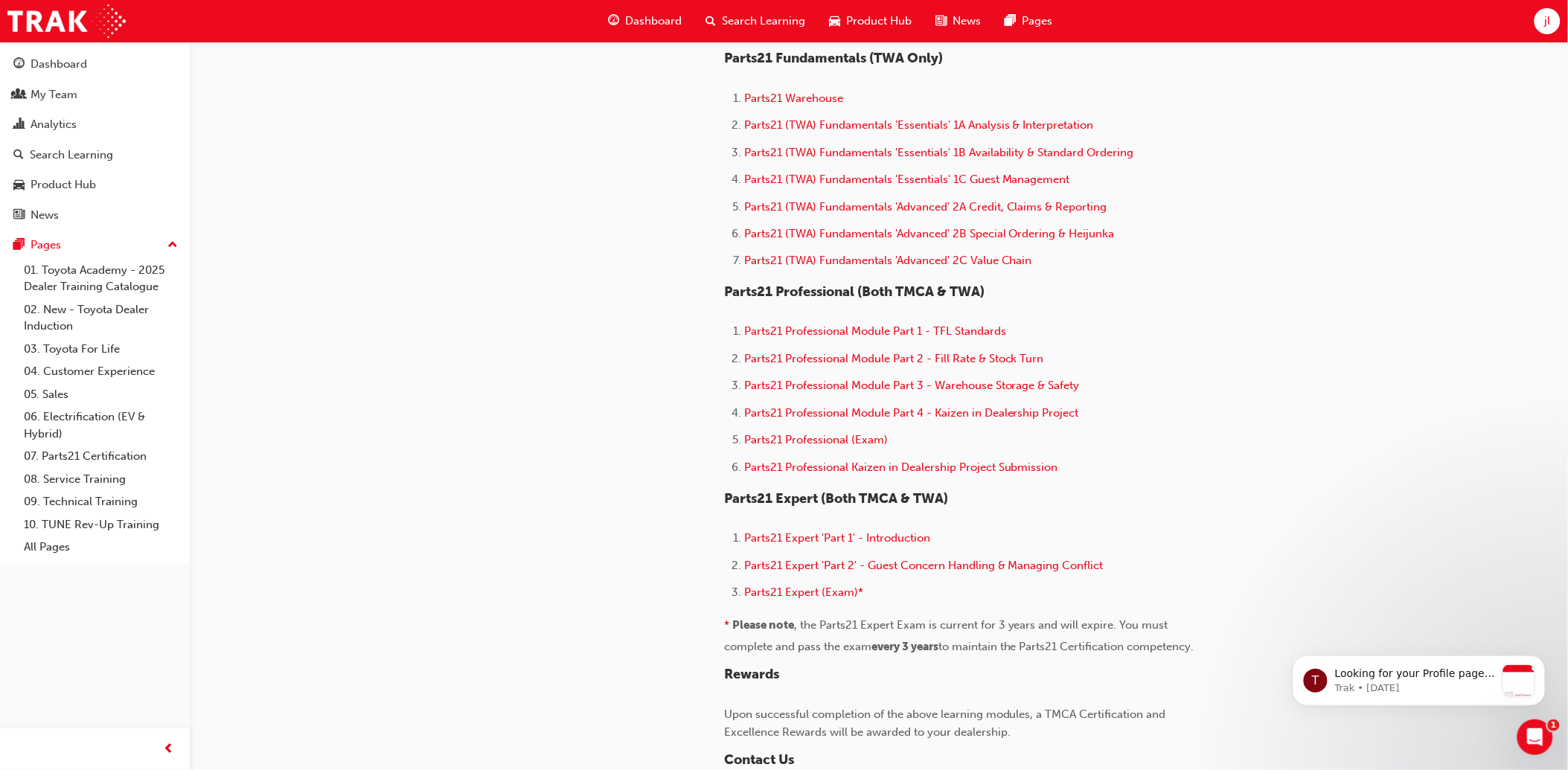
scroll to position [909, 0]
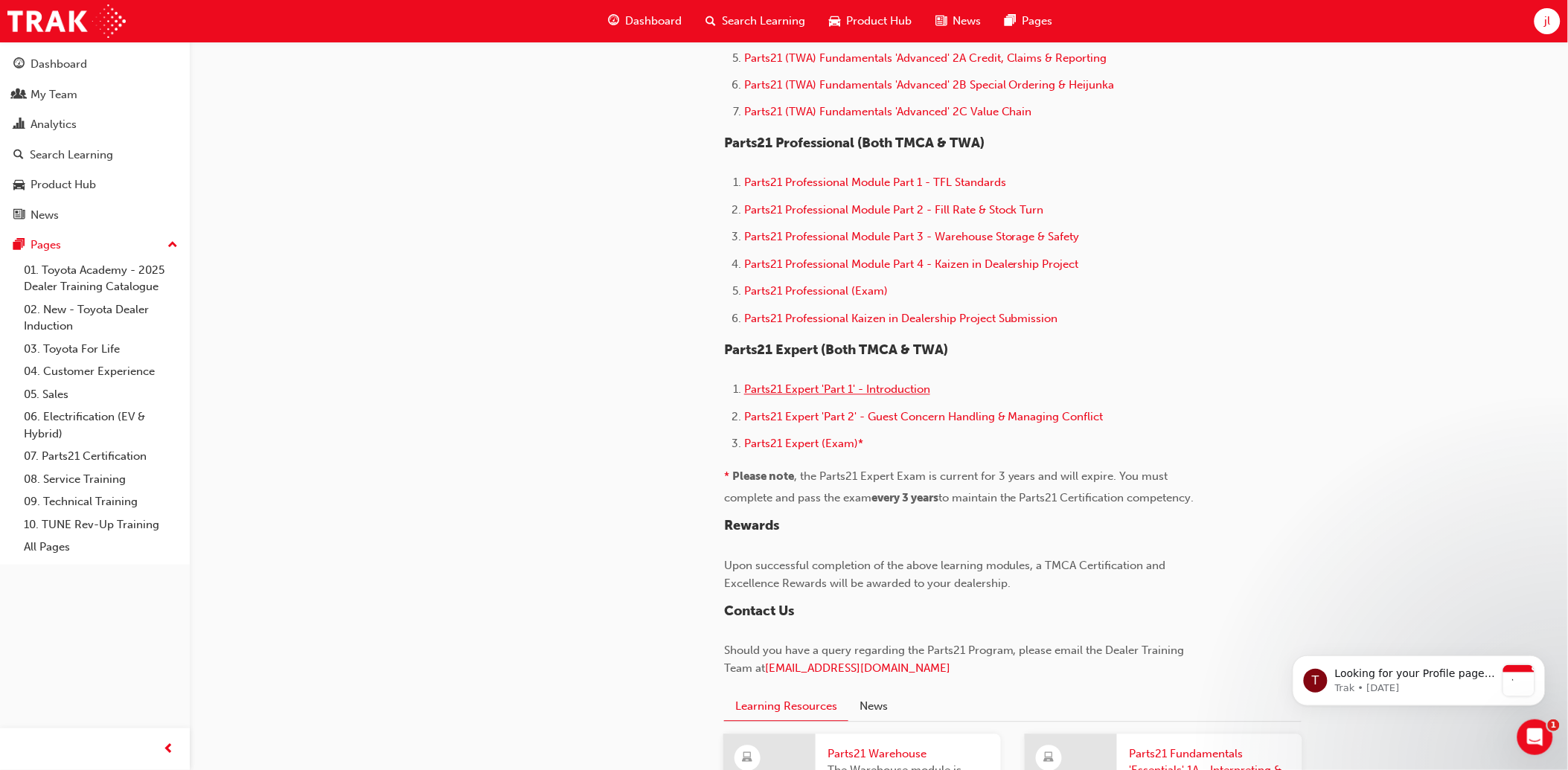
click at [909, 396] on span "Parts21 Expert 'Part 1' - Introduction" at bounding box center [837, 389] width 186 height 14
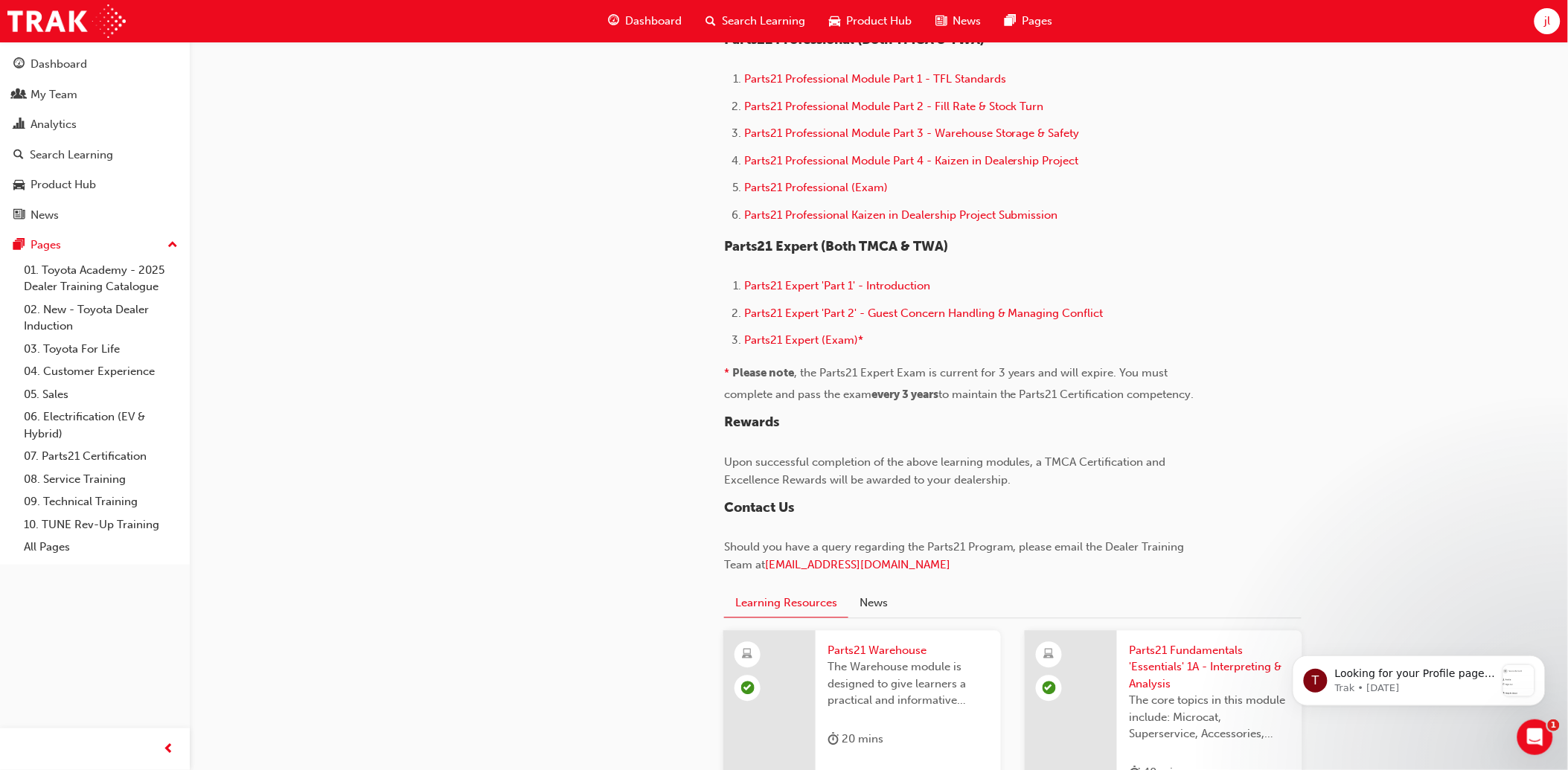
scroll to position [992, 0]
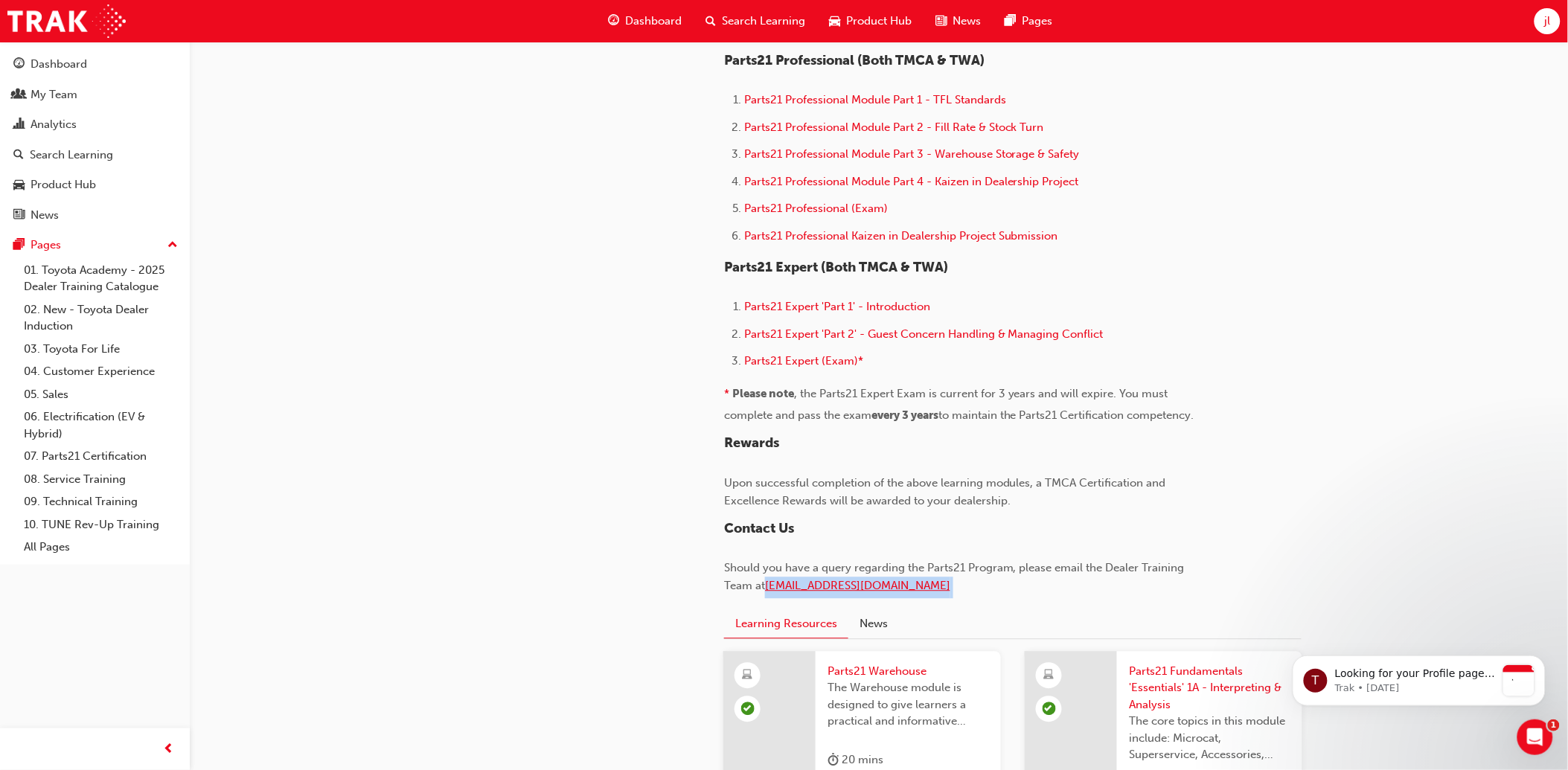
drag, startPoint x: 931, startPoint y: 596, endPoint x: 769, endPoint y: 601, distance: 162.1
click at [769, 599] on p "Should you have a query regarding the Parts21 Program, please email the Dealer …" at bounding box center [966, 579] width 484 height 40
copy p "[EMAIL_ADDRESS][DOMAIN_NAME]"
click at [1270, 254] on div "Certification Overview The Parts 21 program is designed to provide all Parts st…" at bounding box center [1013, 7] width 578 height 1184
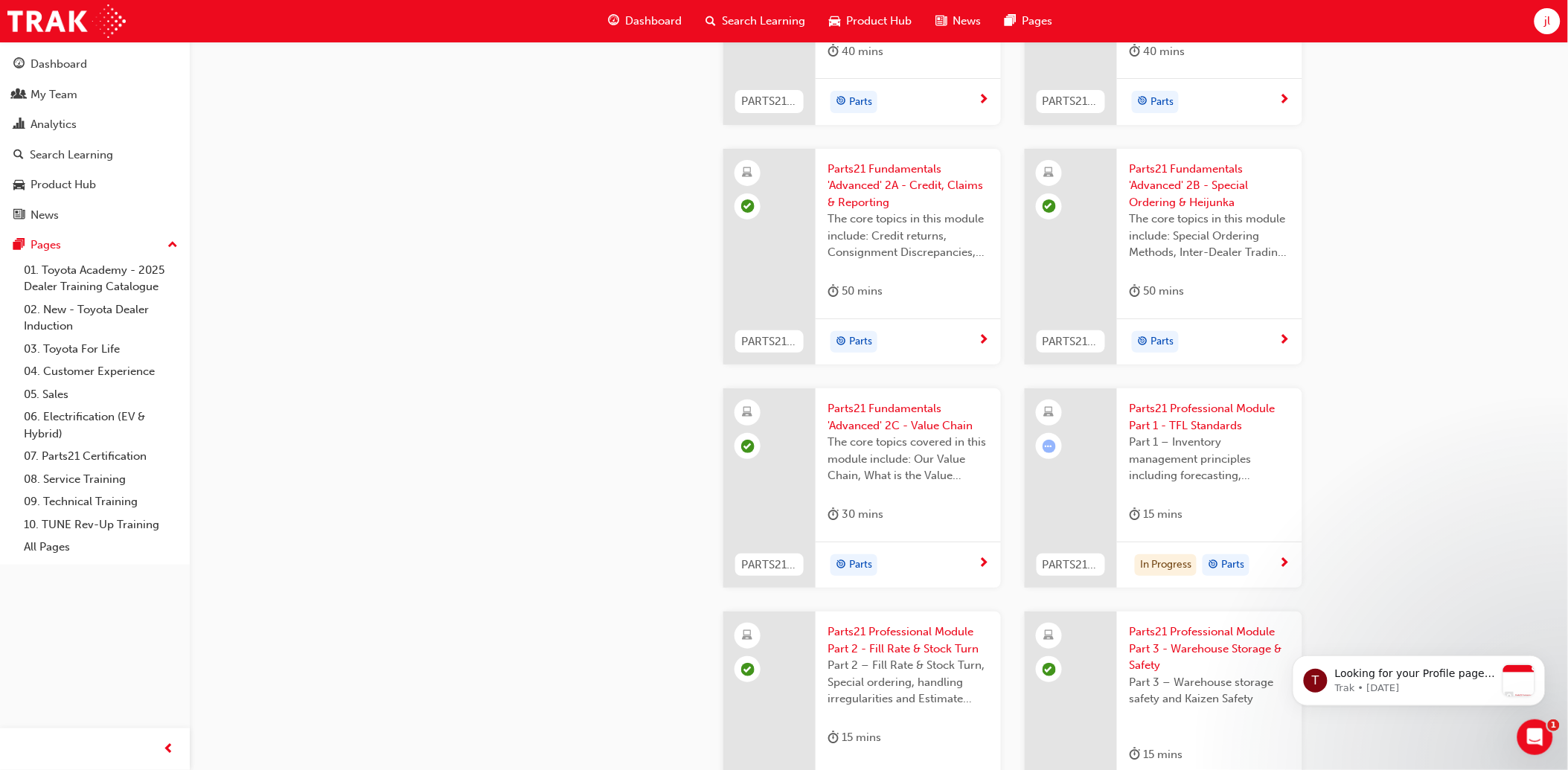
scroll to position [1979, 0]
click at [1226, 414] on span "Parts21 Professional Module Part 1 - TFL Standards" at bounding box center [1209, 412] width 161 height 33
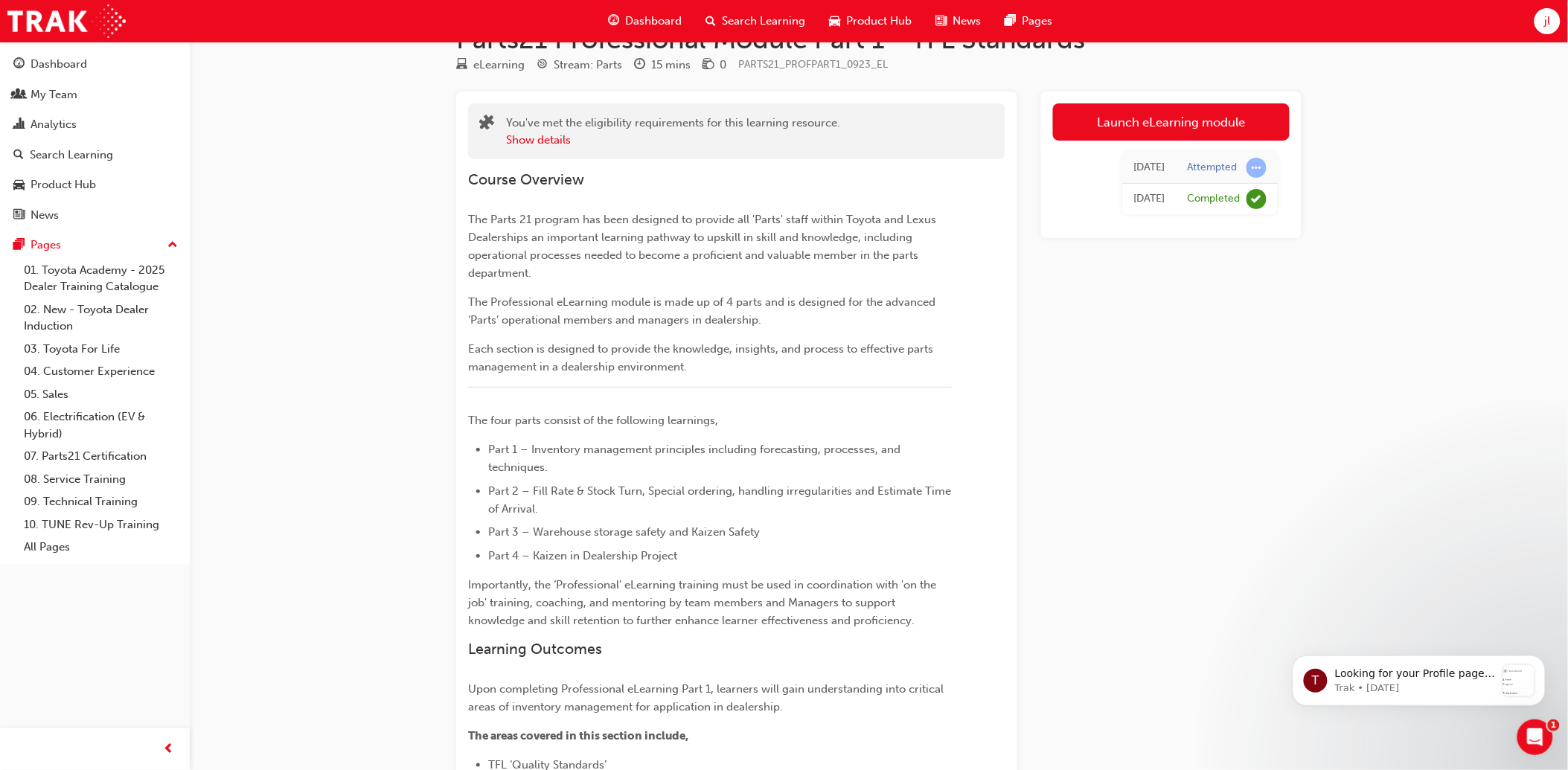
scroll to position [17, 0]
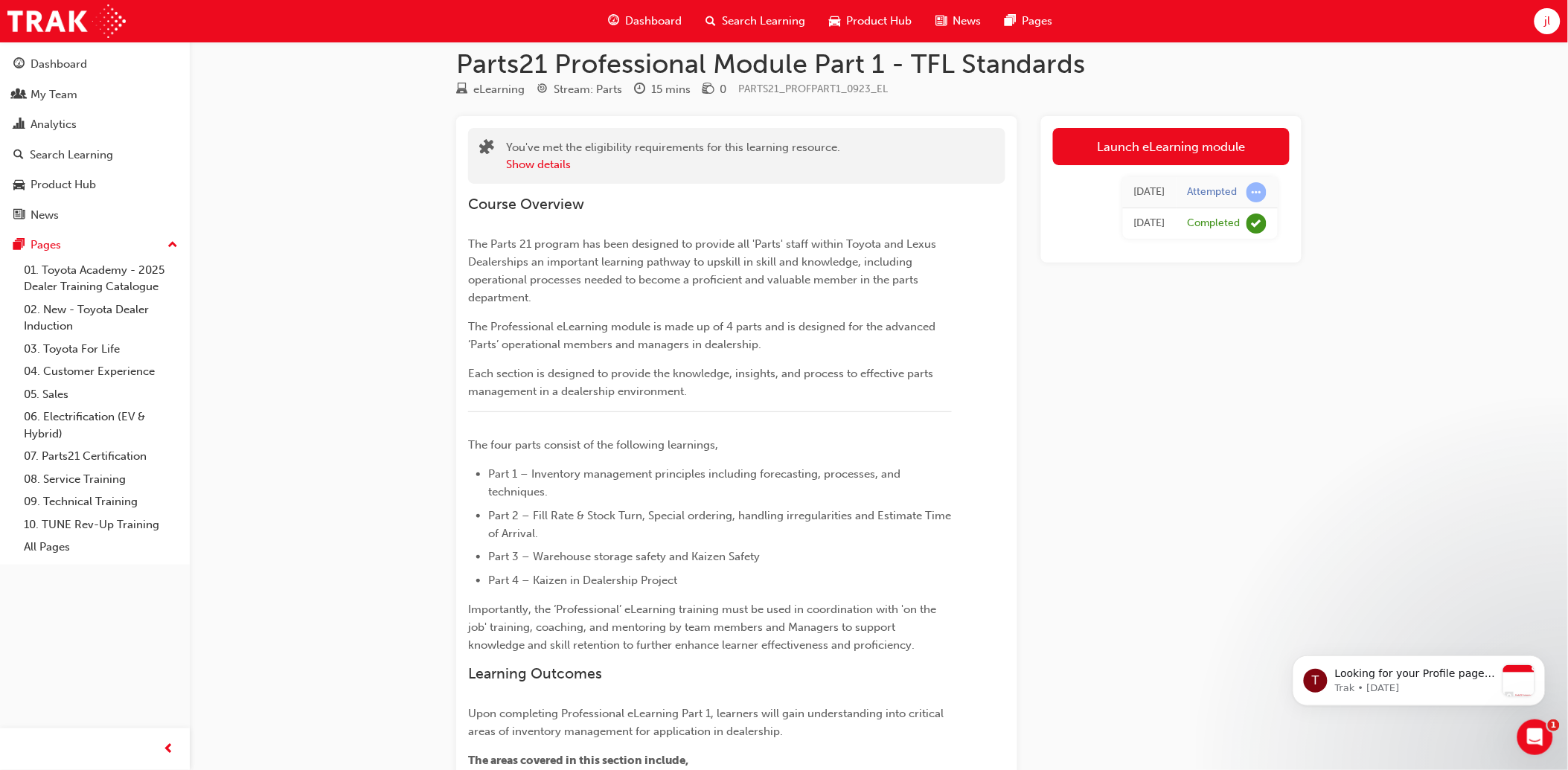
click at [1187, 222] on td "Completed" at bounding box center [1227, 224] width 101 height 31
click at [1176, 139] on link "Launch eLearning module" at bounding box center [1170, 146] width 236 height 37
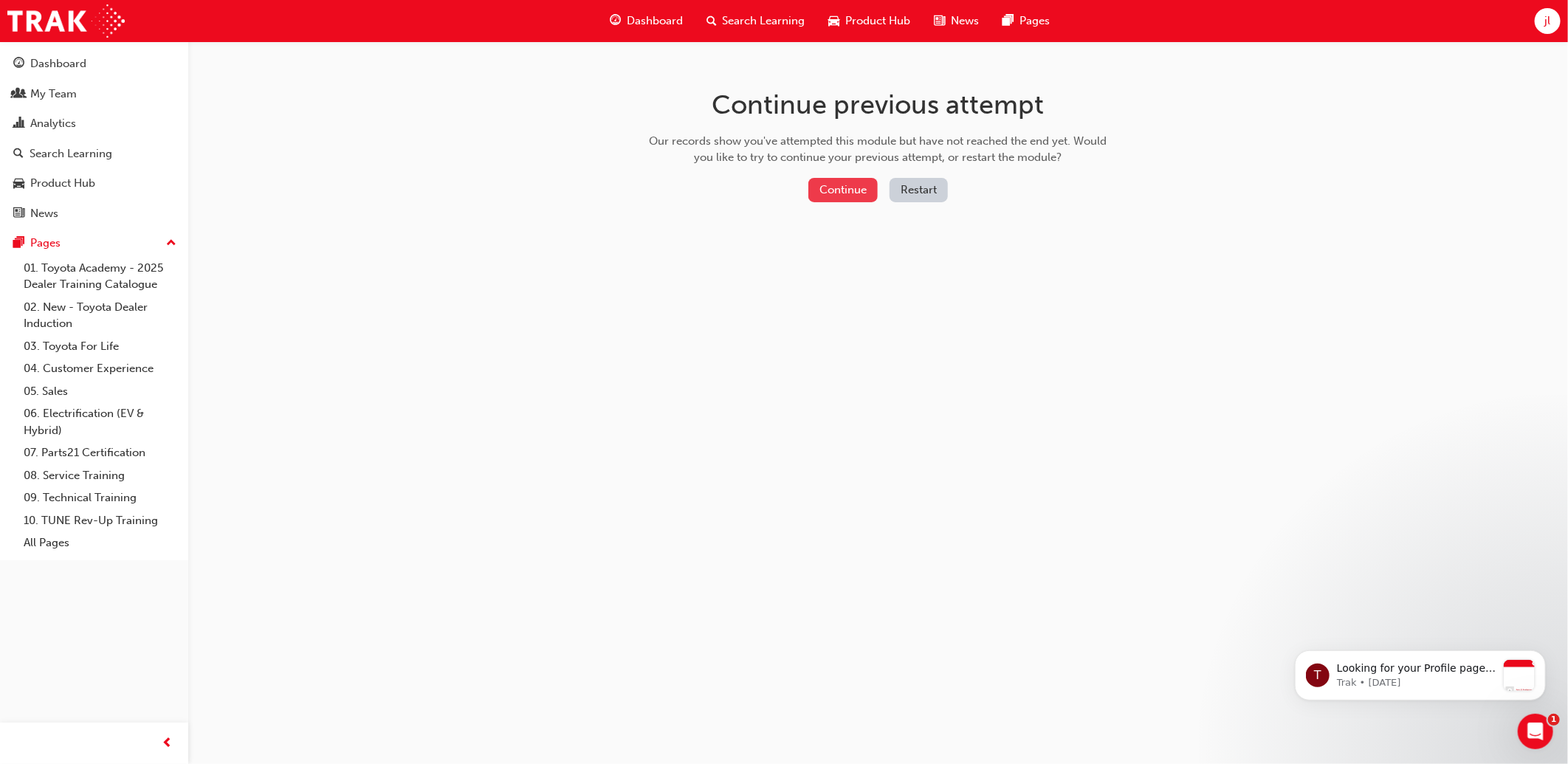
click at [836, 188] on button "Continue" at bounding box center [842, 190] width 69 height 25
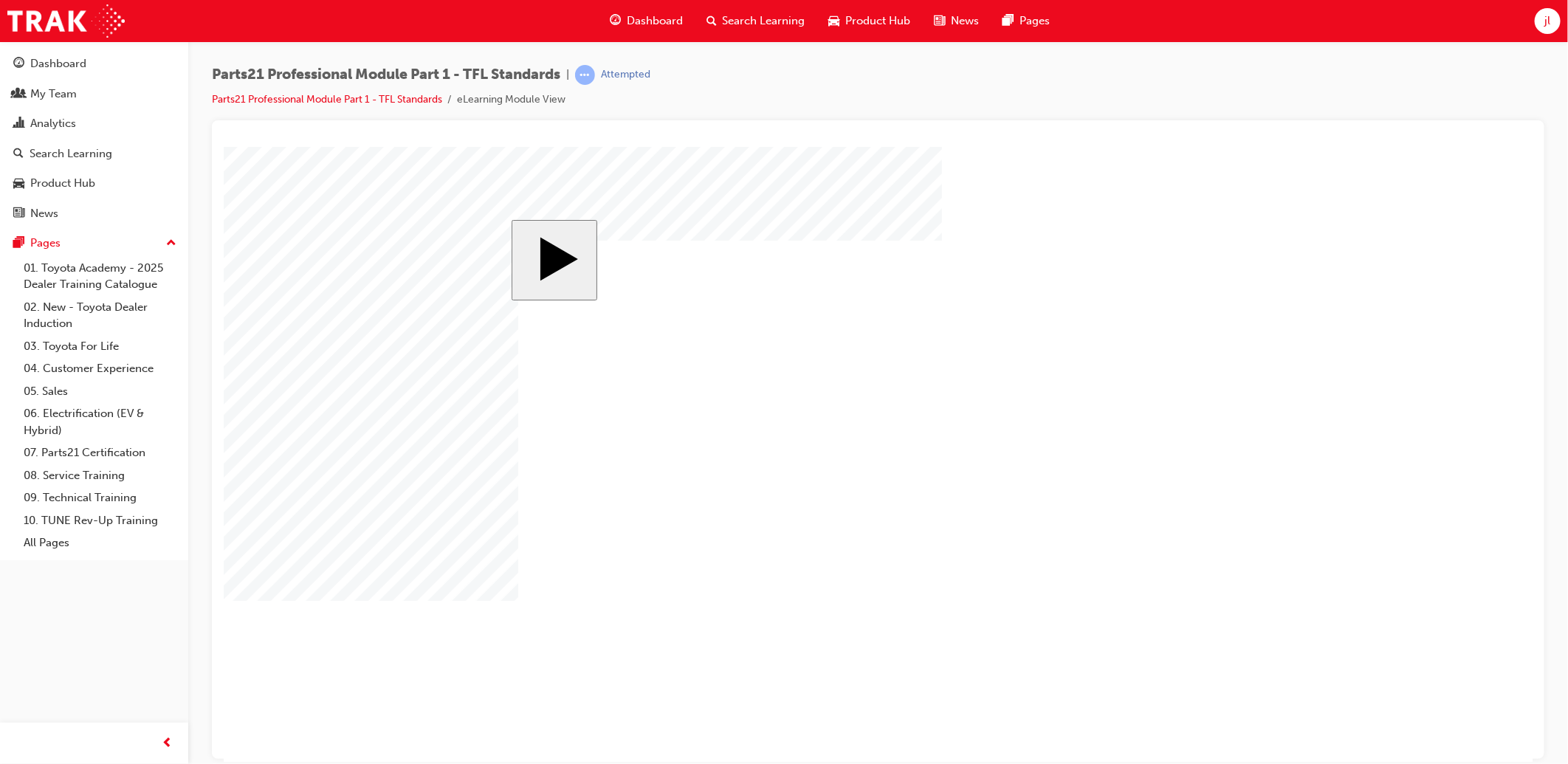
drag, startPoint x: 1152, startPoint y: 379, endPoint x: 1113, endPoint y: 414, distance: 52.4
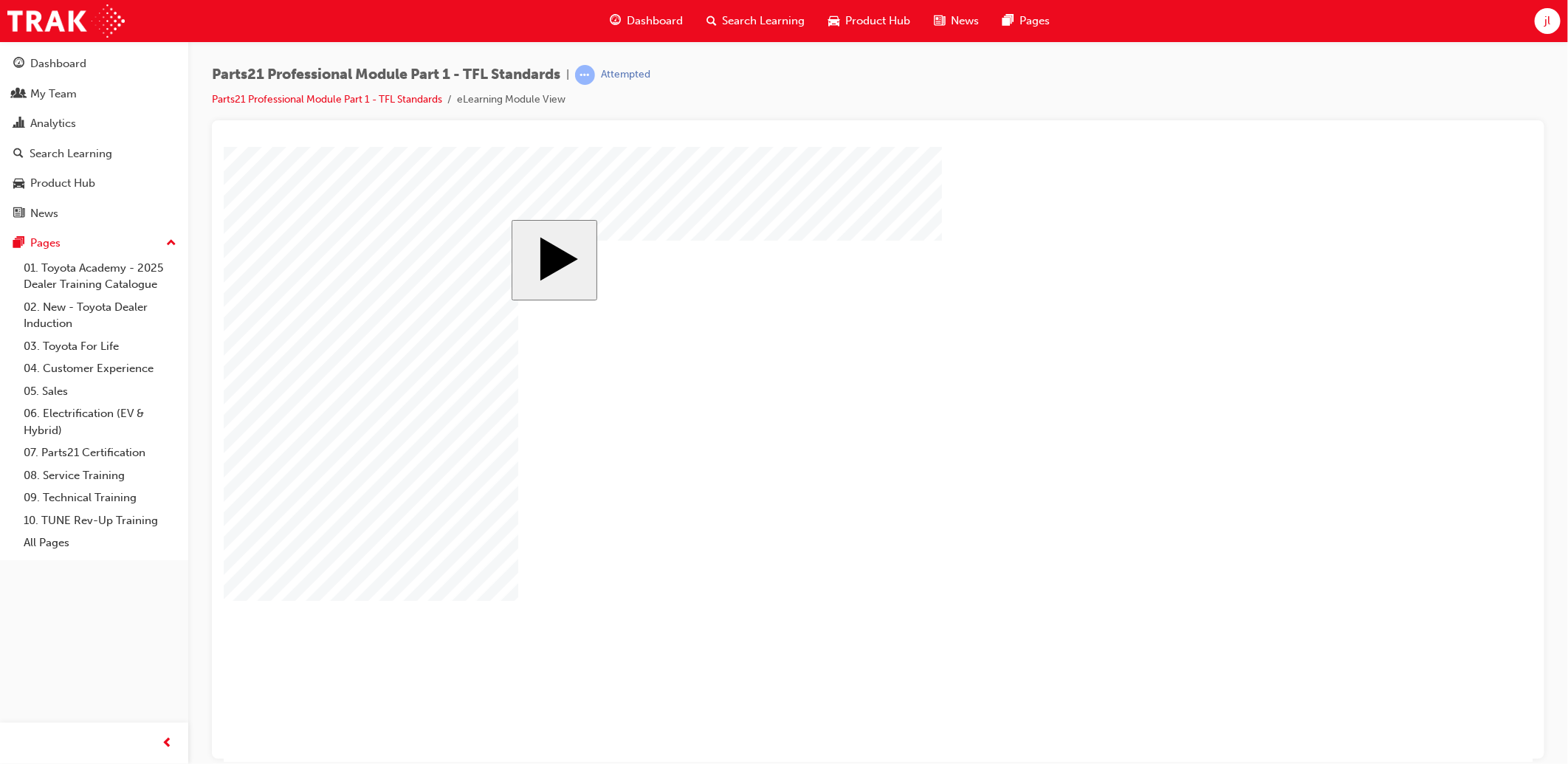
drag, startPoint x: 873, startPoint y: 480, endPoint x: 886, endPoint y: 480, distance: 13.0
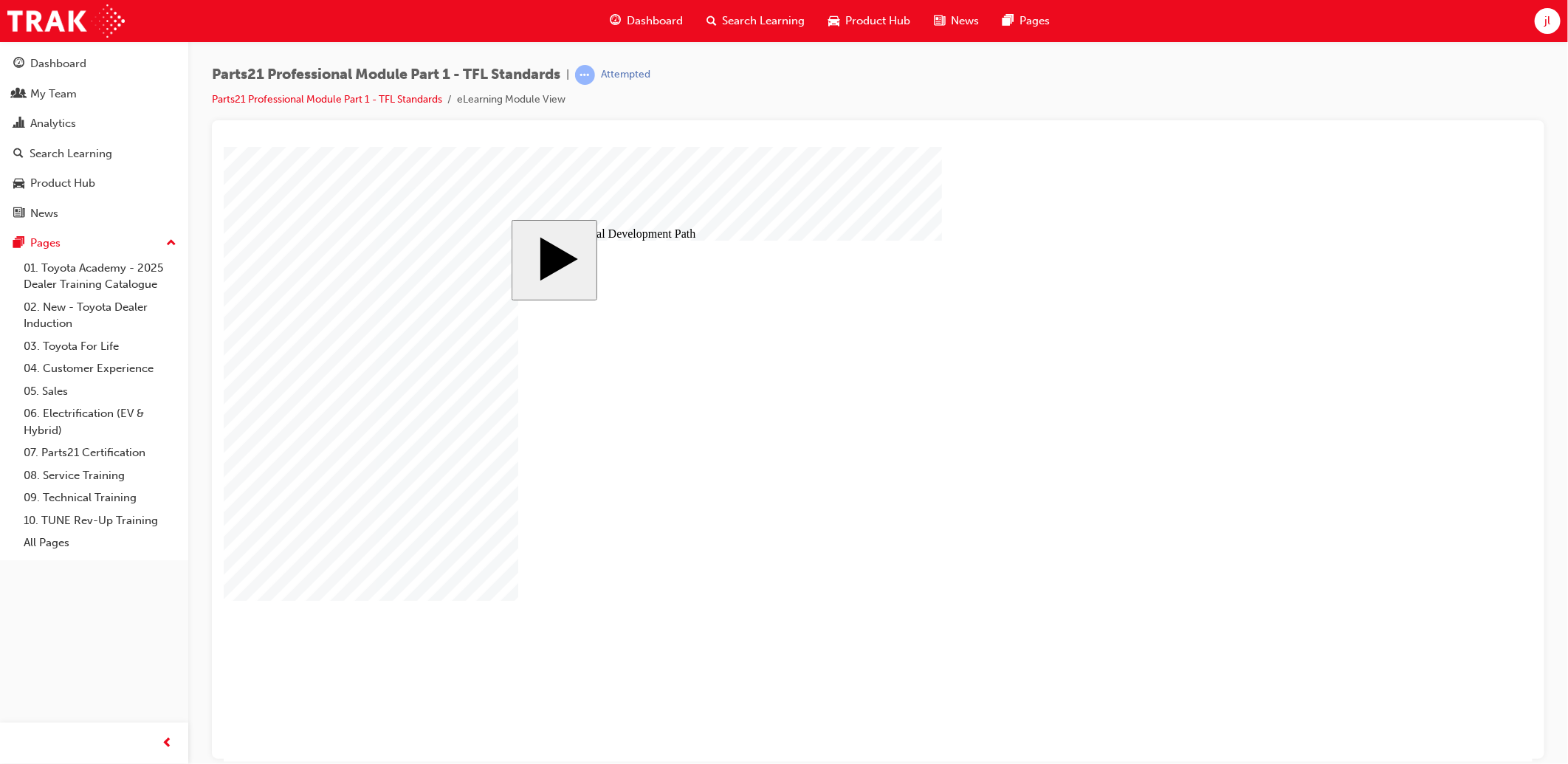
type input "6"
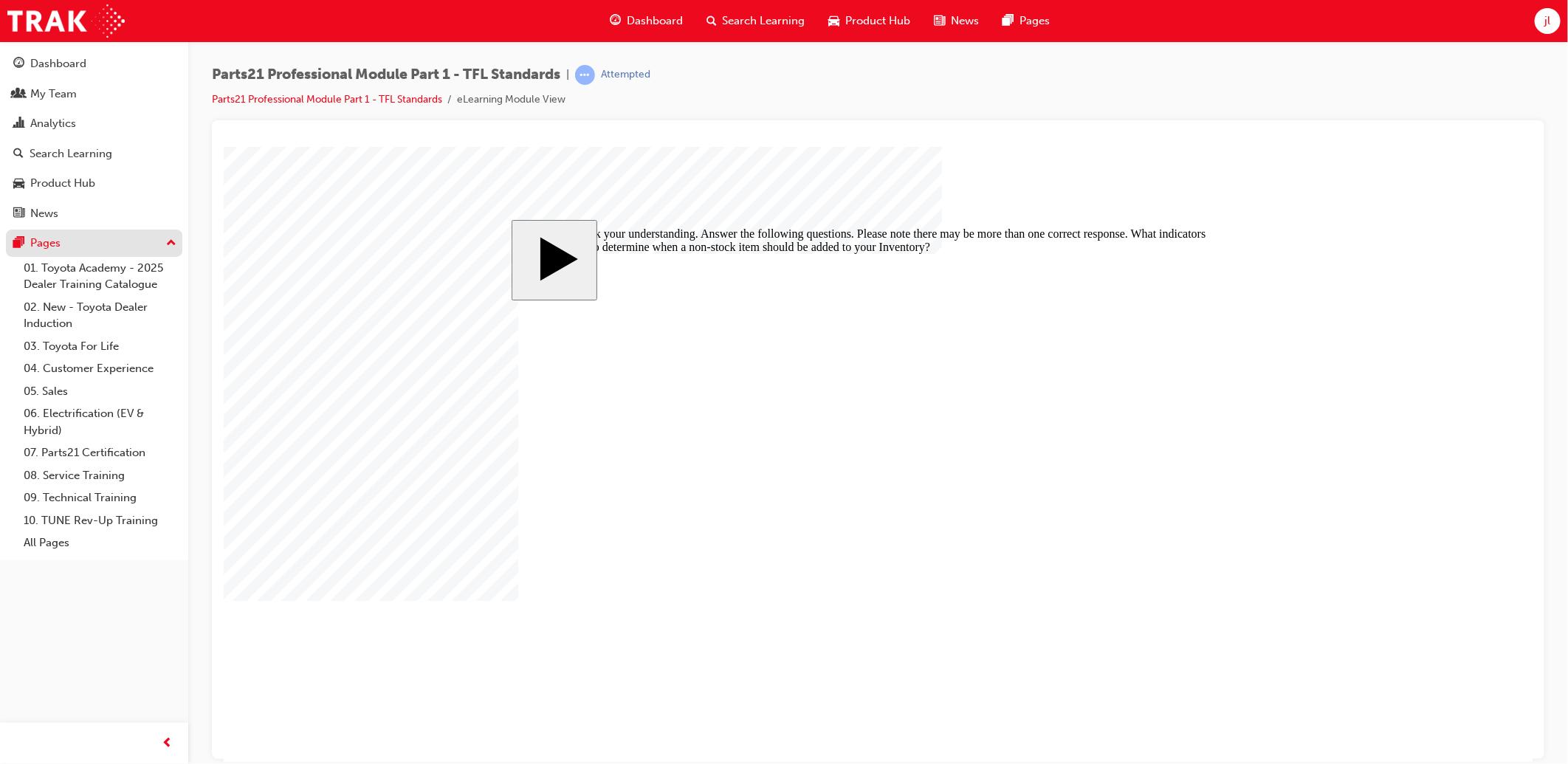
click at [158, 245] on div "Pages" at bounding box center [94, 243] width 162 height 18
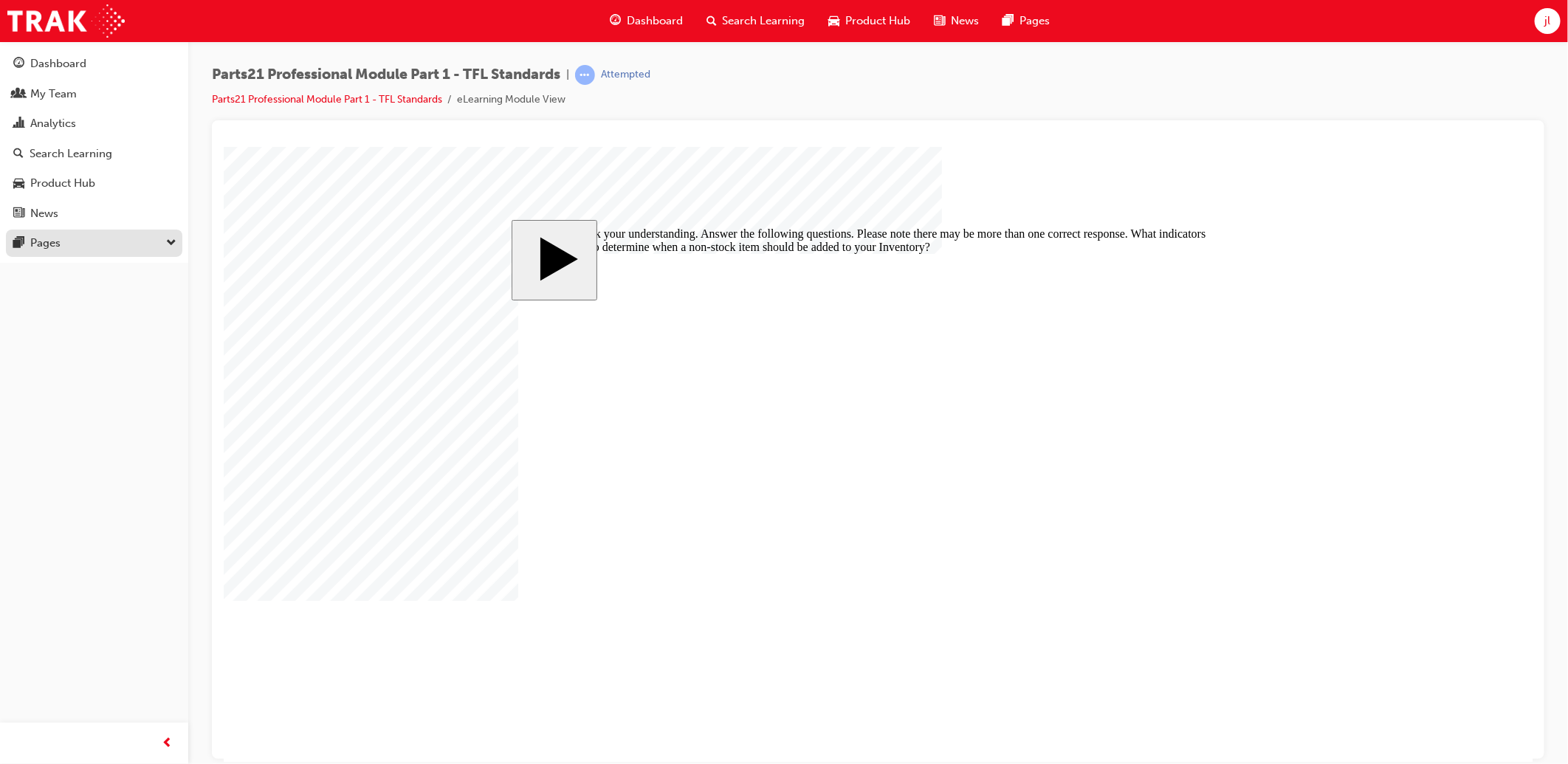
click at [158, 245] on div "Pages" at bounding box center [94, 243] width 162 height 18
